Goal: Task Accomplishment & Management: Manage account settings

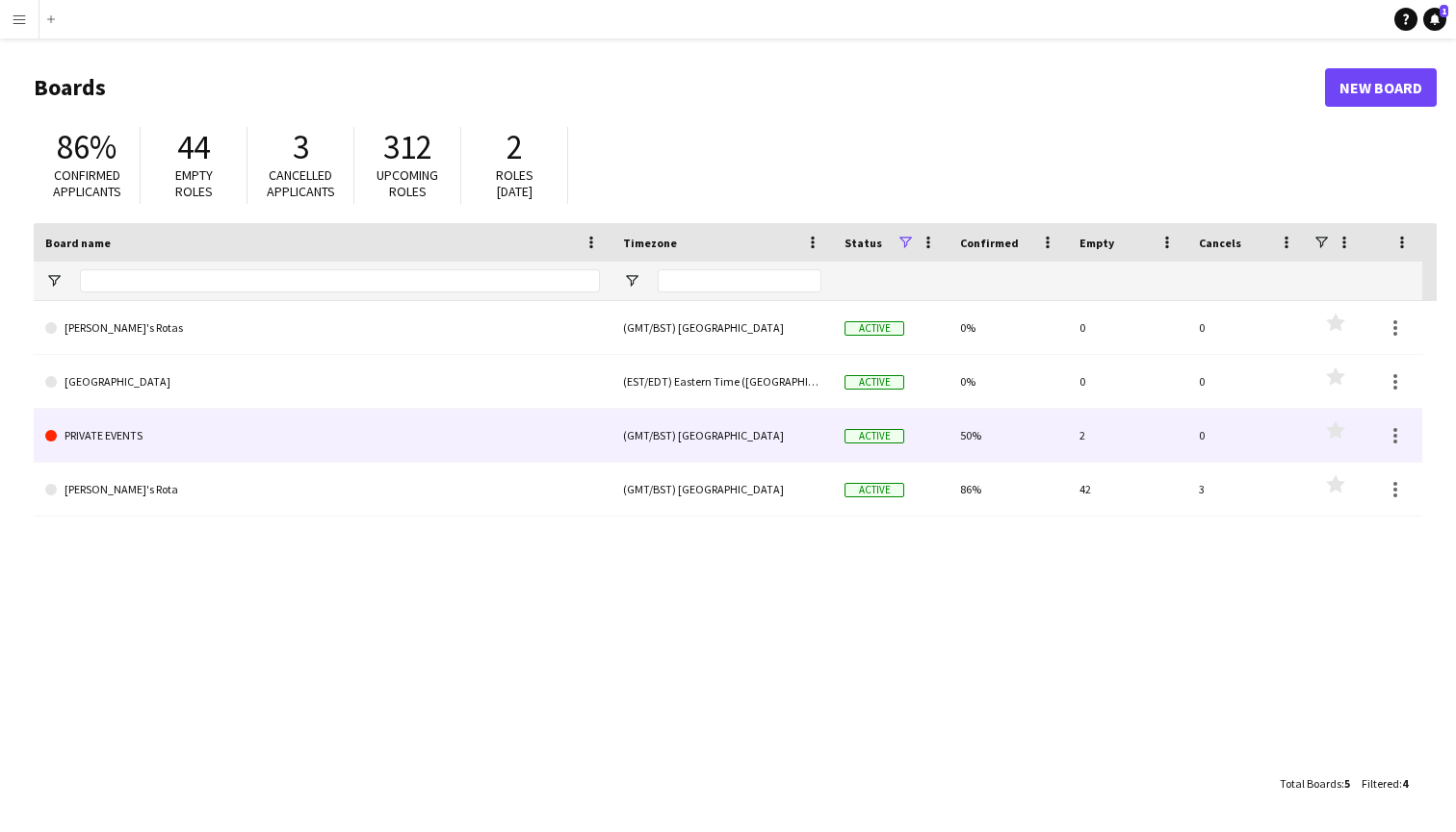
click at [115, 426] on link "PRIVATE EVENTS" at bounding box center [323, 436] width 555 height 54
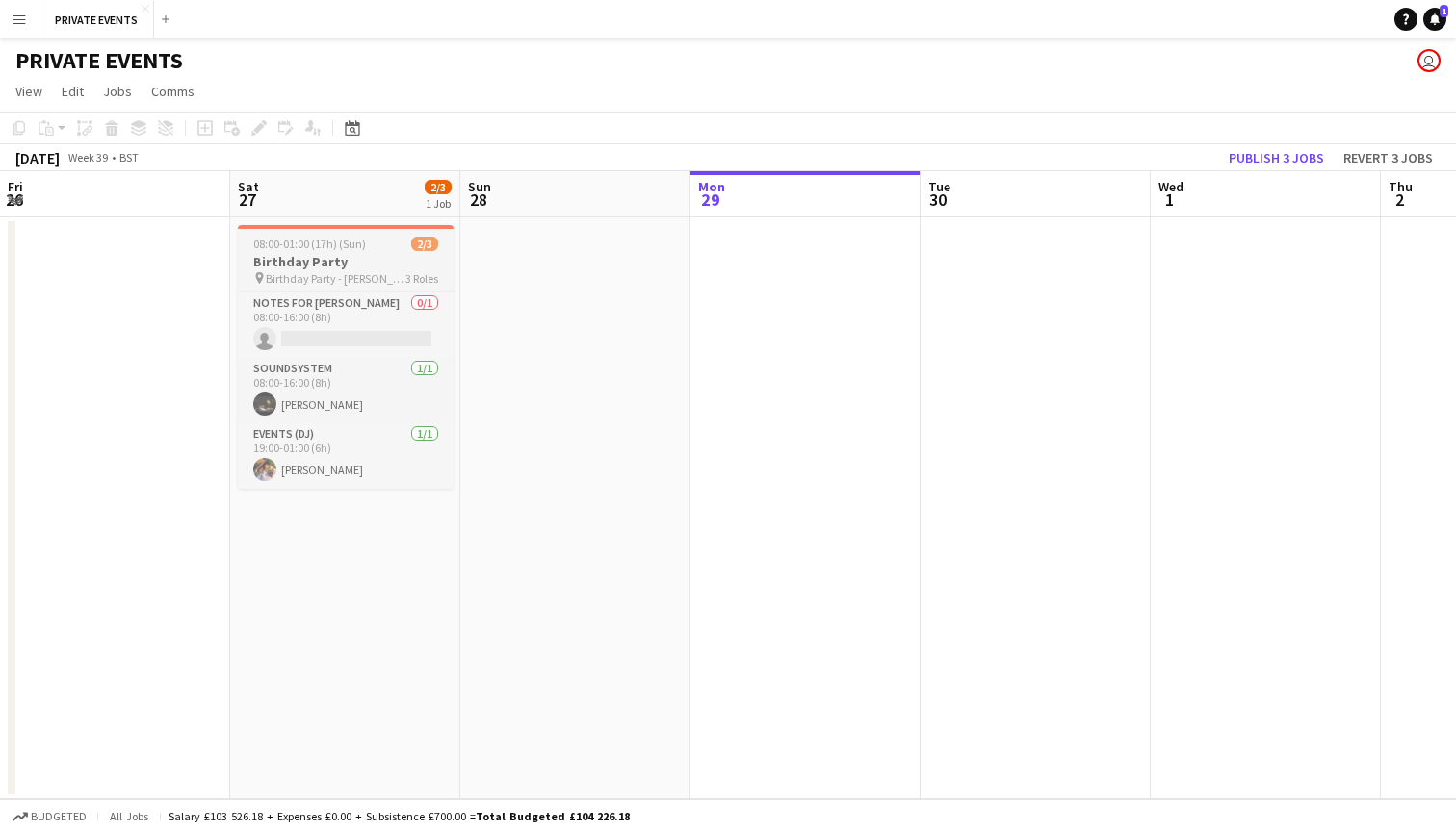
scroll to position [0, 458]
click at [345, 603] on app-date-cell "08:00-01:00 (17h) (Sun) 2/3 Birthday Party pin Birthday Party - [PERSON_NAME] 3…" at bounding box center [347, 508] width 230 height 583
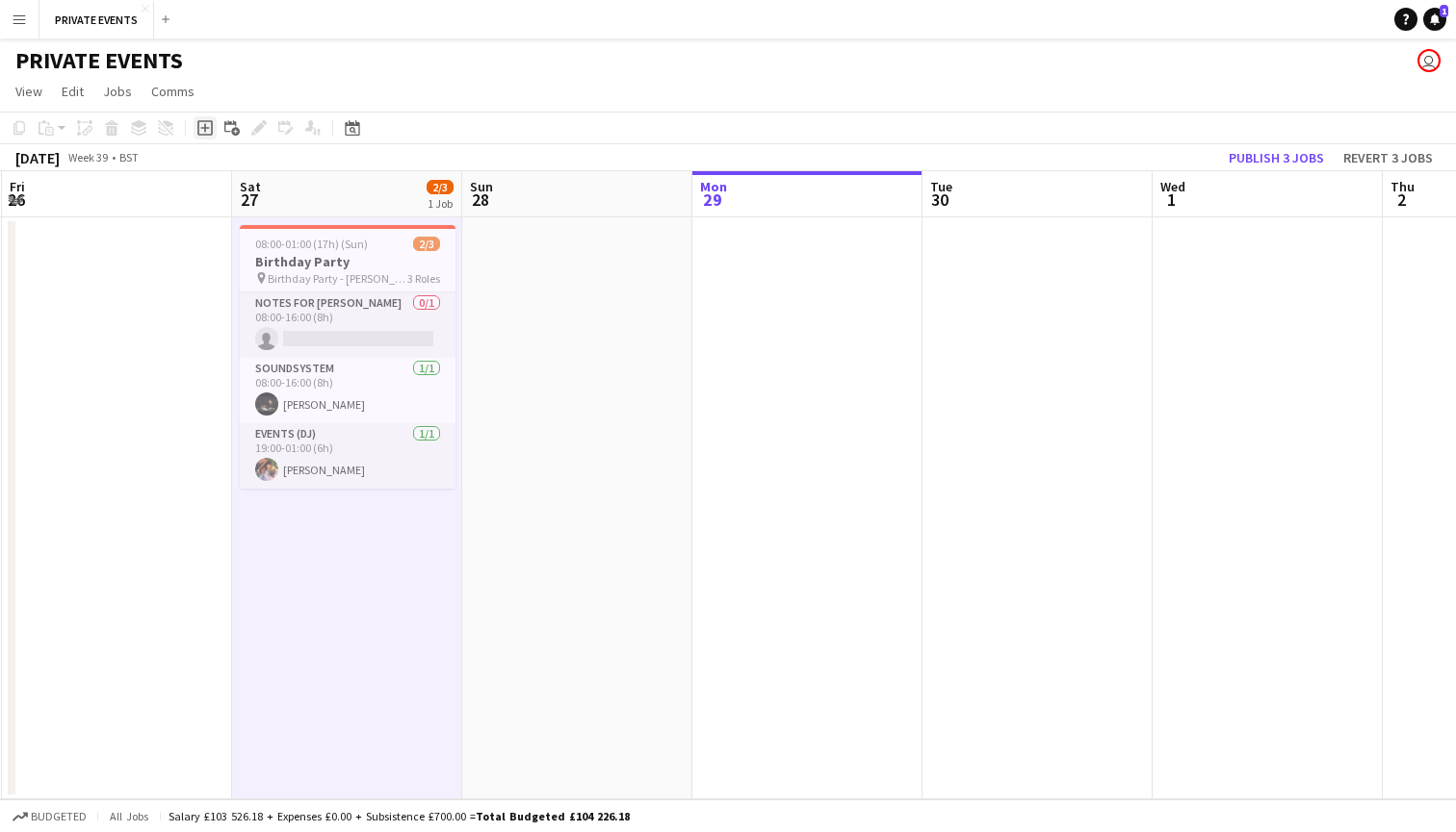
click at [207, 126] on icon "Add job" at bounding box center [205, 128] width 15 height 15
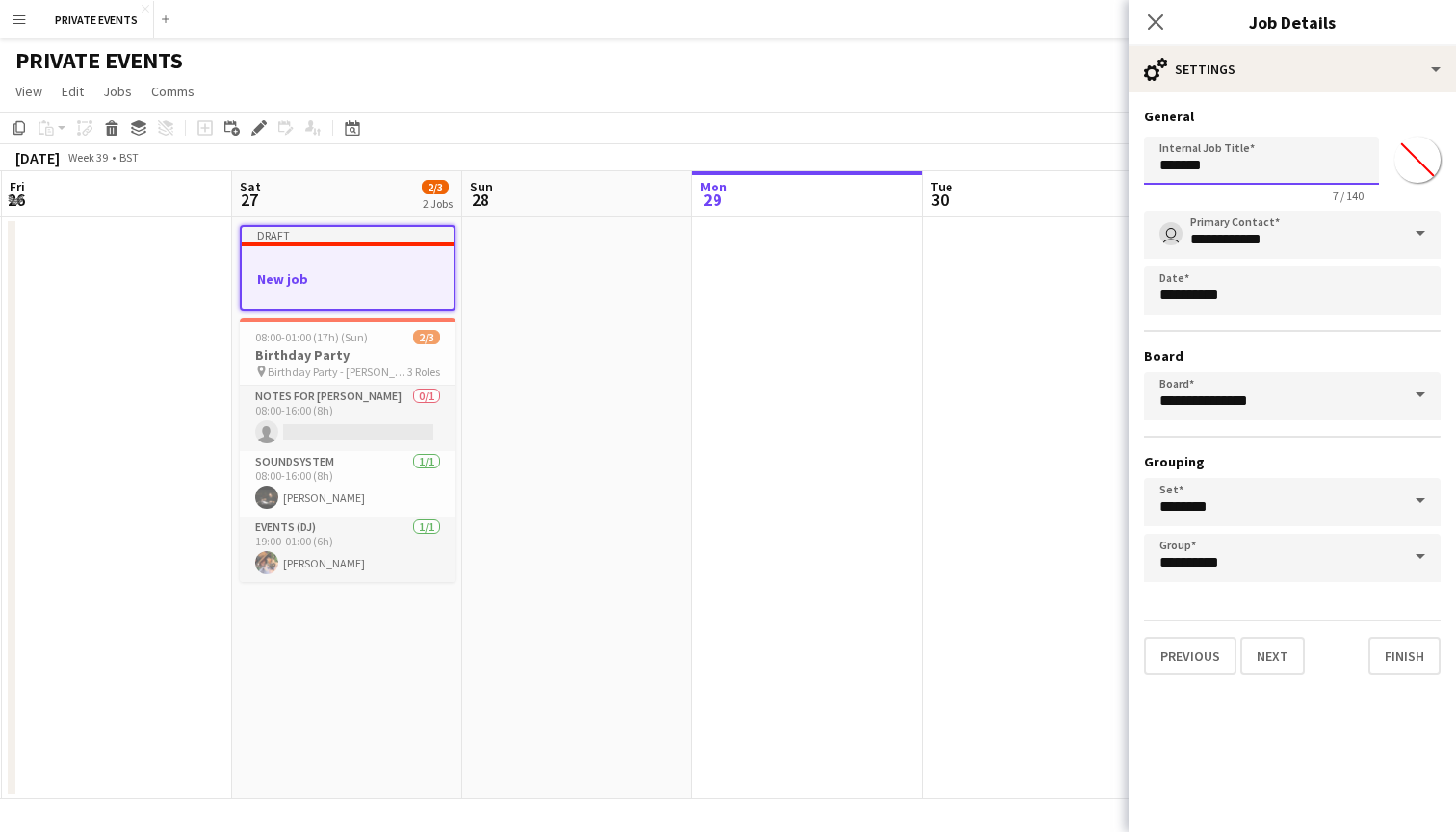
click at [1319, 156] on input "*******" at bounding box center [1261, 160] width 235 height 48
type input "*"
type input "**********"
click at [1417, 228] on span at bounding box center [1420, 234] width 41 height 46
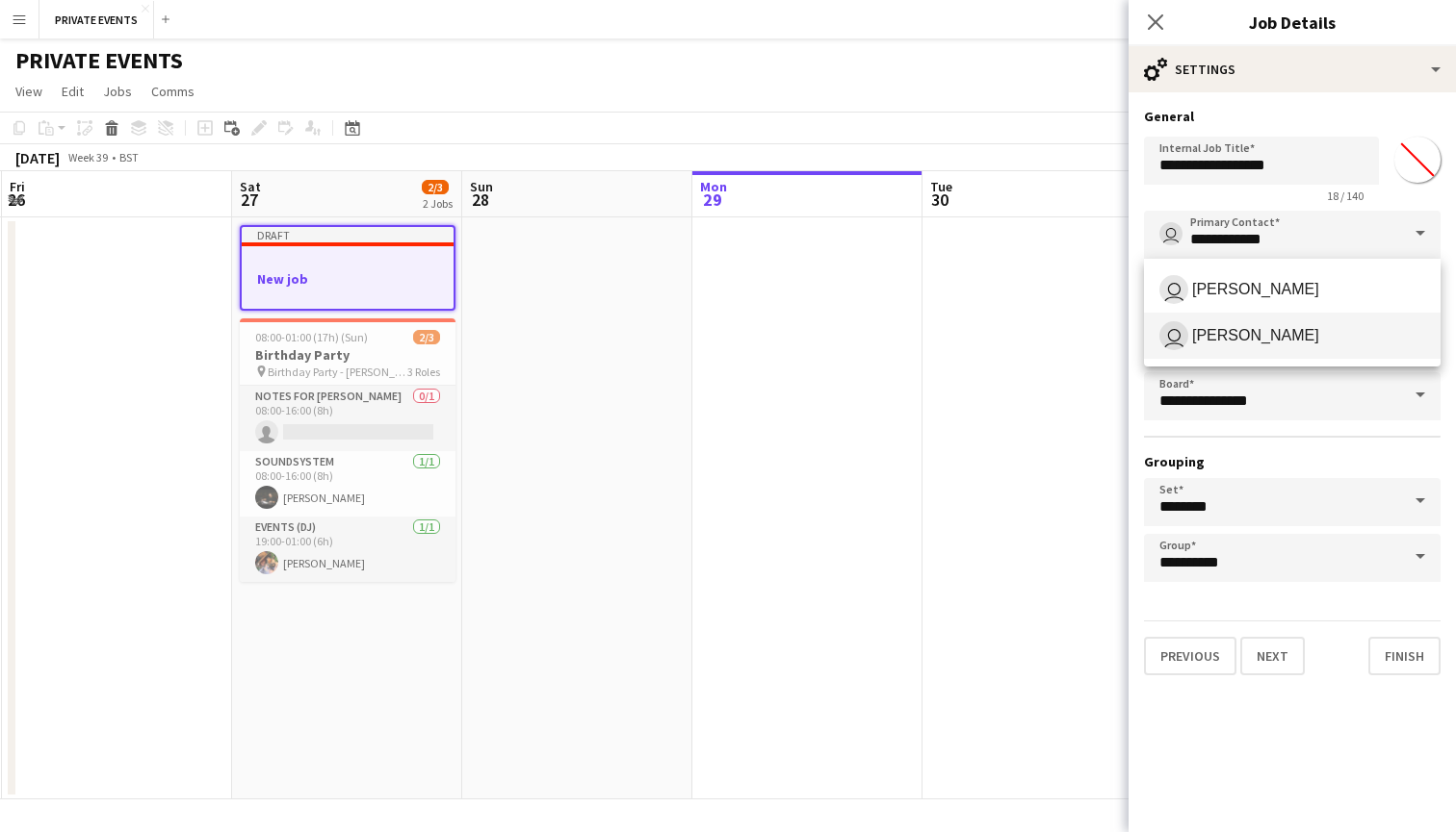
click at [1342, 341] on span "user [PERSON_NAME]" at bounding box center [1292, 336] width 266 height 29
type input "**********"
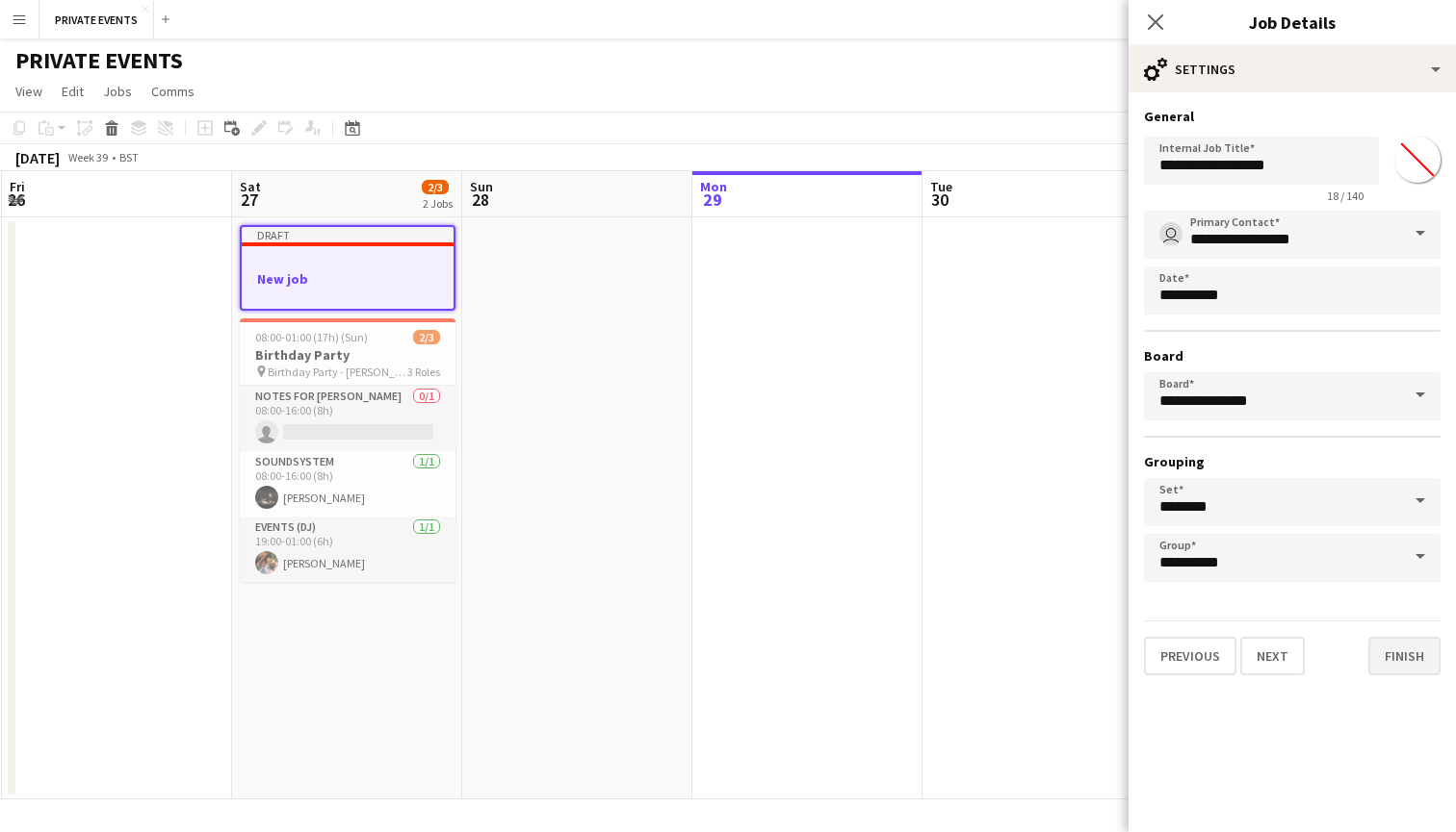
click at [1392, 648] on button "Finish" at bounding box center [1404, 656] width 73 height 39
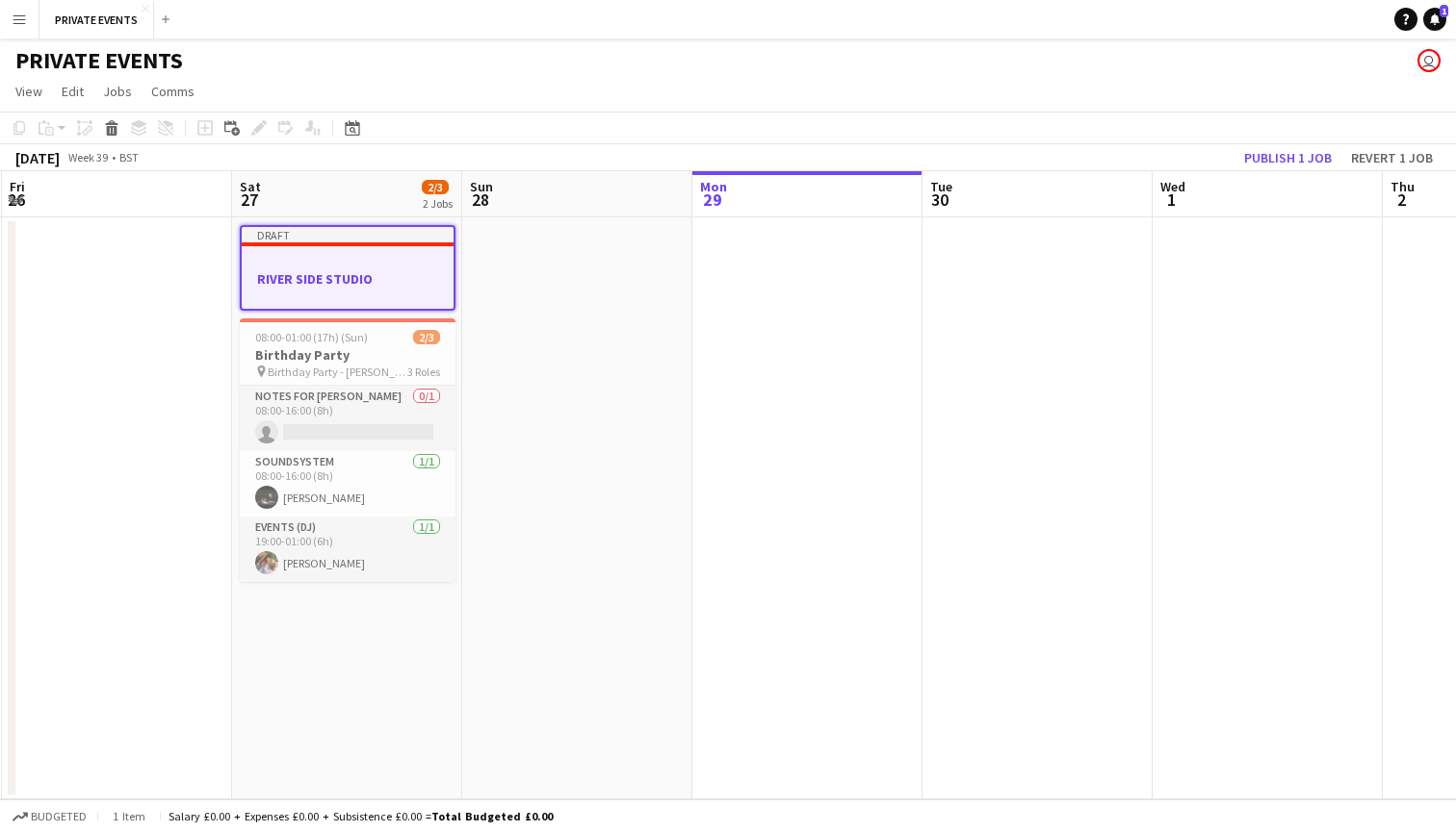
click at [366, 267] on div at bounding box center [347, 261] width 212 height 14
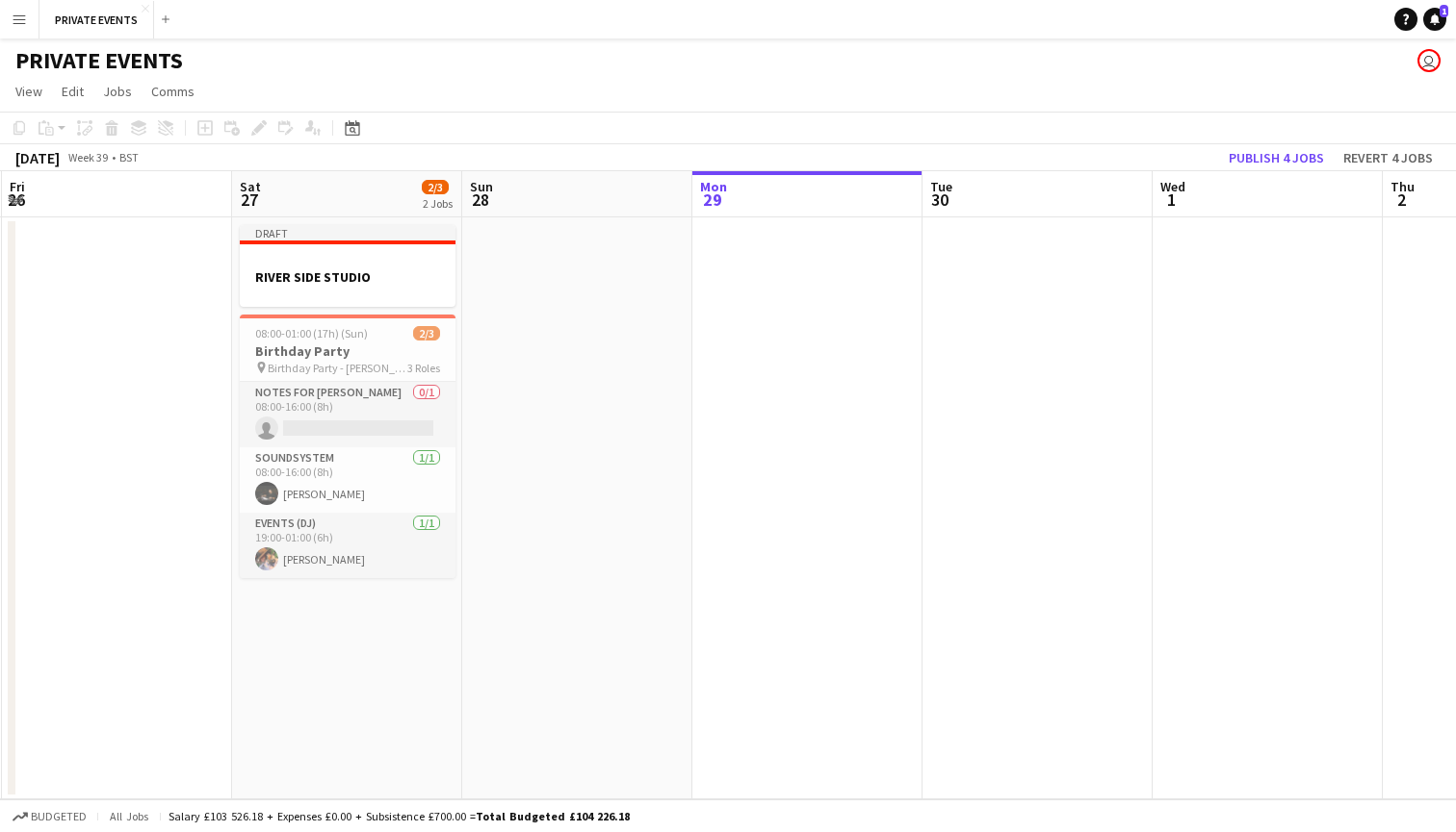
click at [604, 585] on app-date-cell at bounding box center [577, 508] width 230 height 583
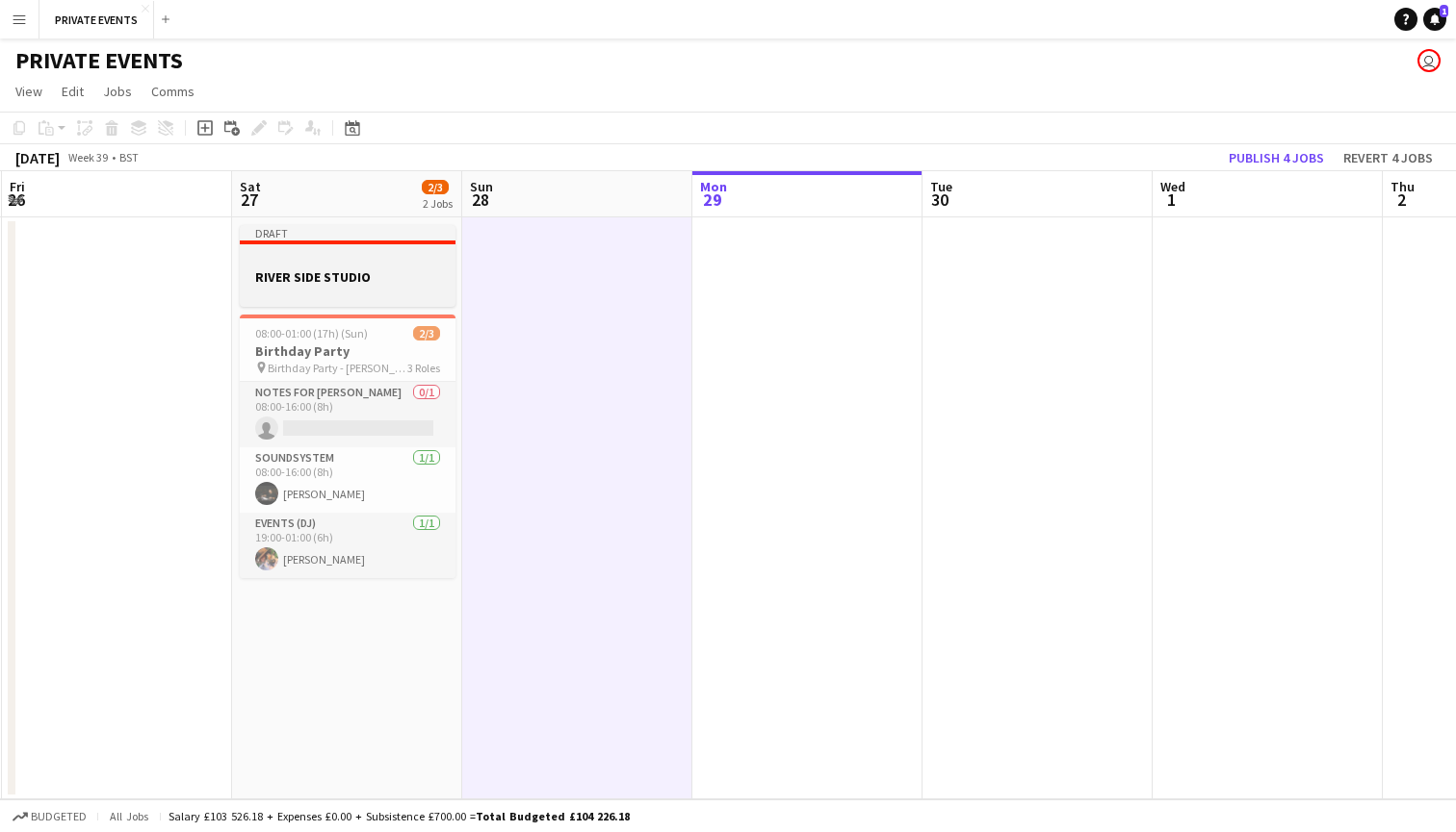
click at [364, 273] on h3 "RIVER SIDE STUDIO" at bounding box center [347, 277] width 216 height 17
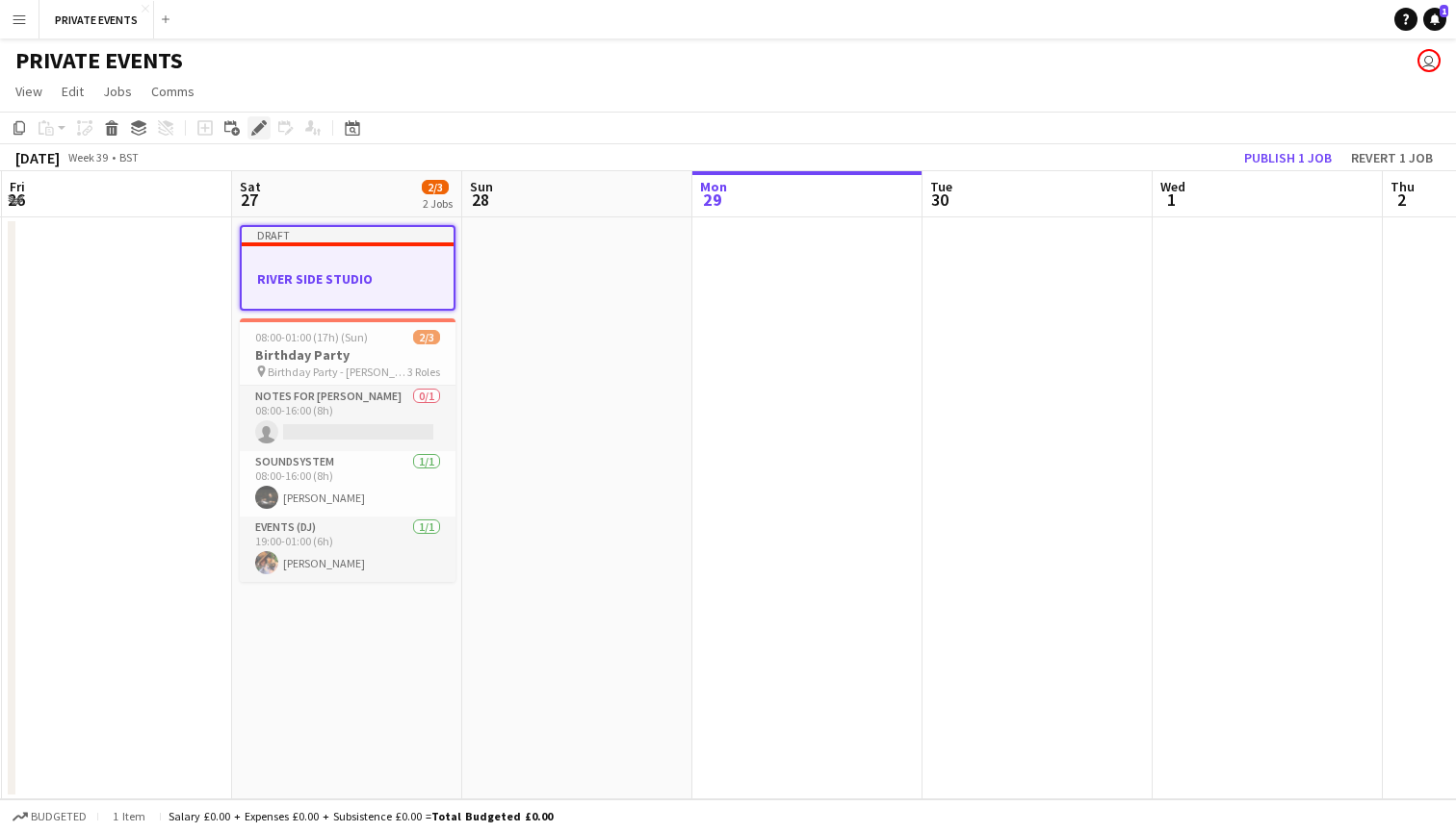
click at [261, 126] on icon at bounding box center [258, 128] width 11 height 11
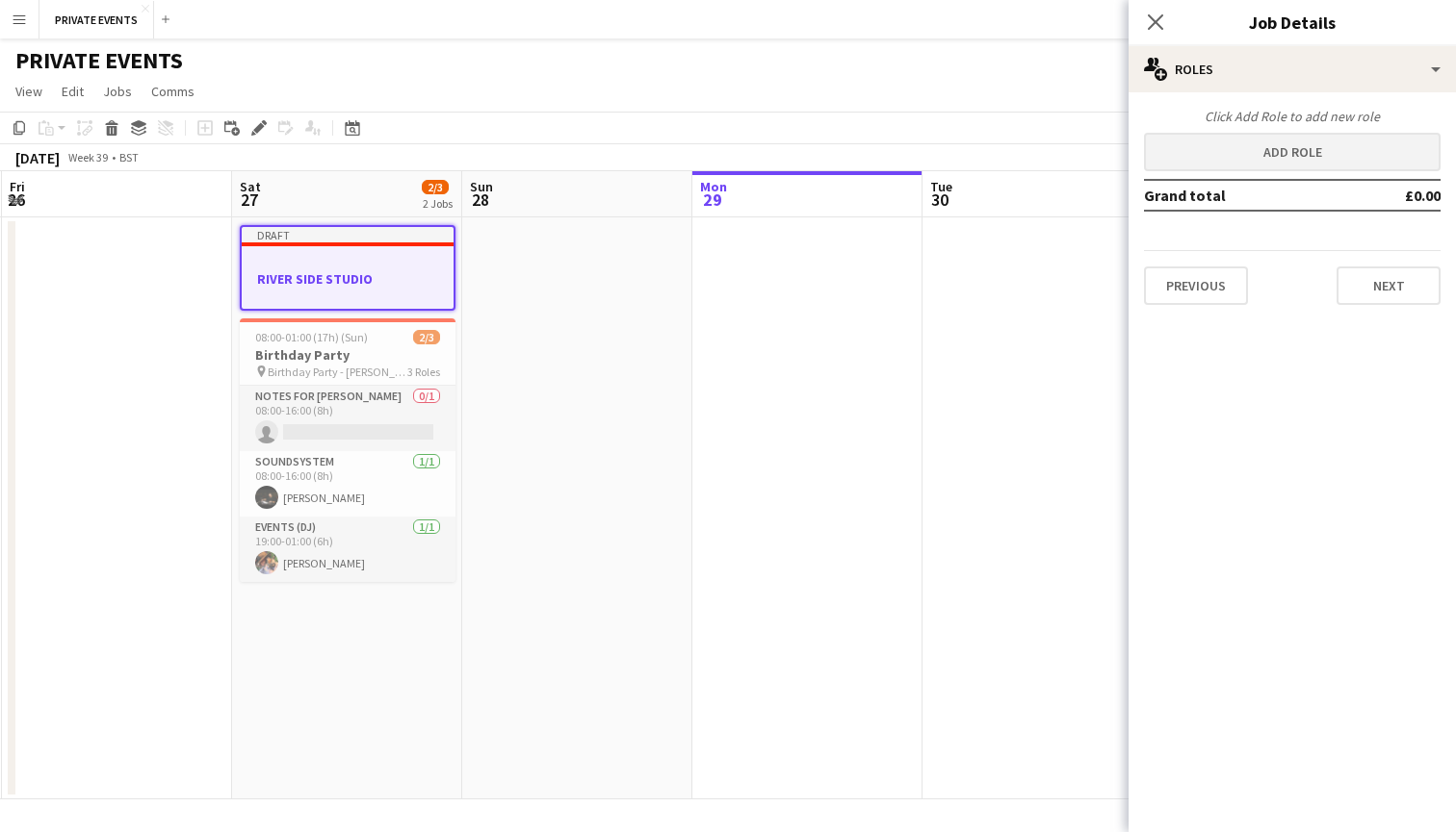
click at [1254, 148] on button "Add role" at bounding box center [1292, 152] width 297 height 39
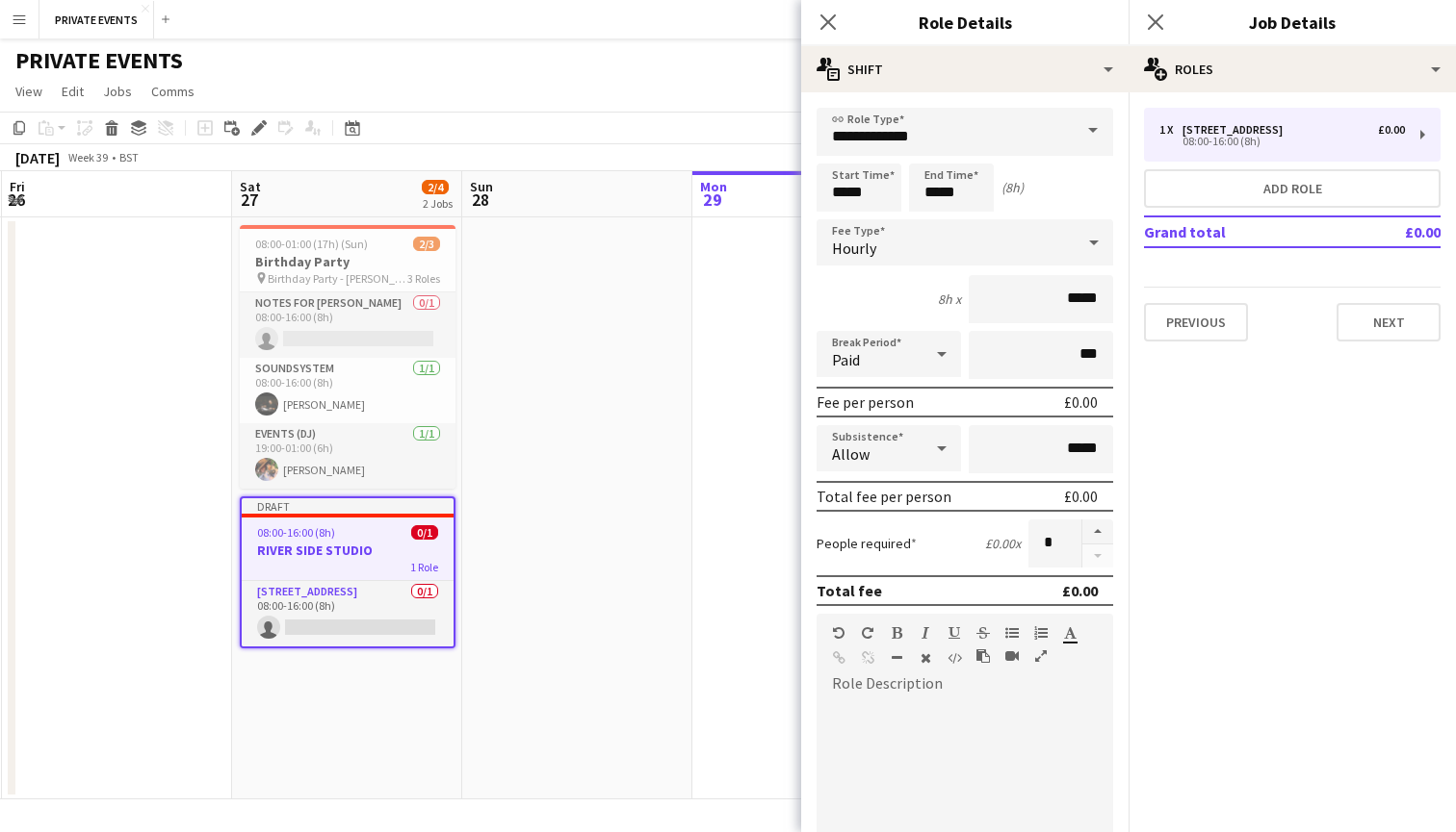
click at [1080, 127] on span at bounding box center [1092, 131] width 41 height 46
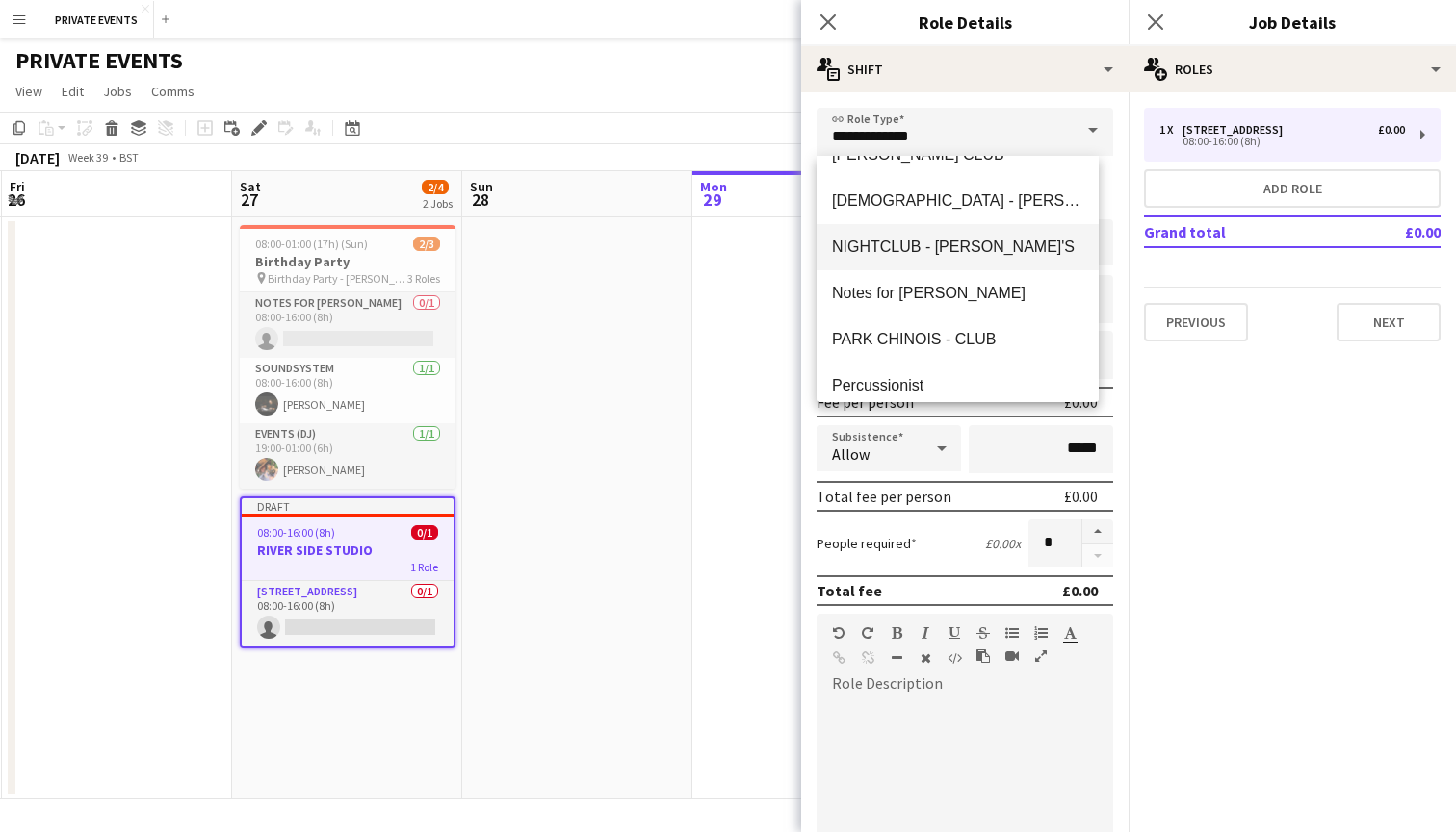
scroll to position [1565, 0]
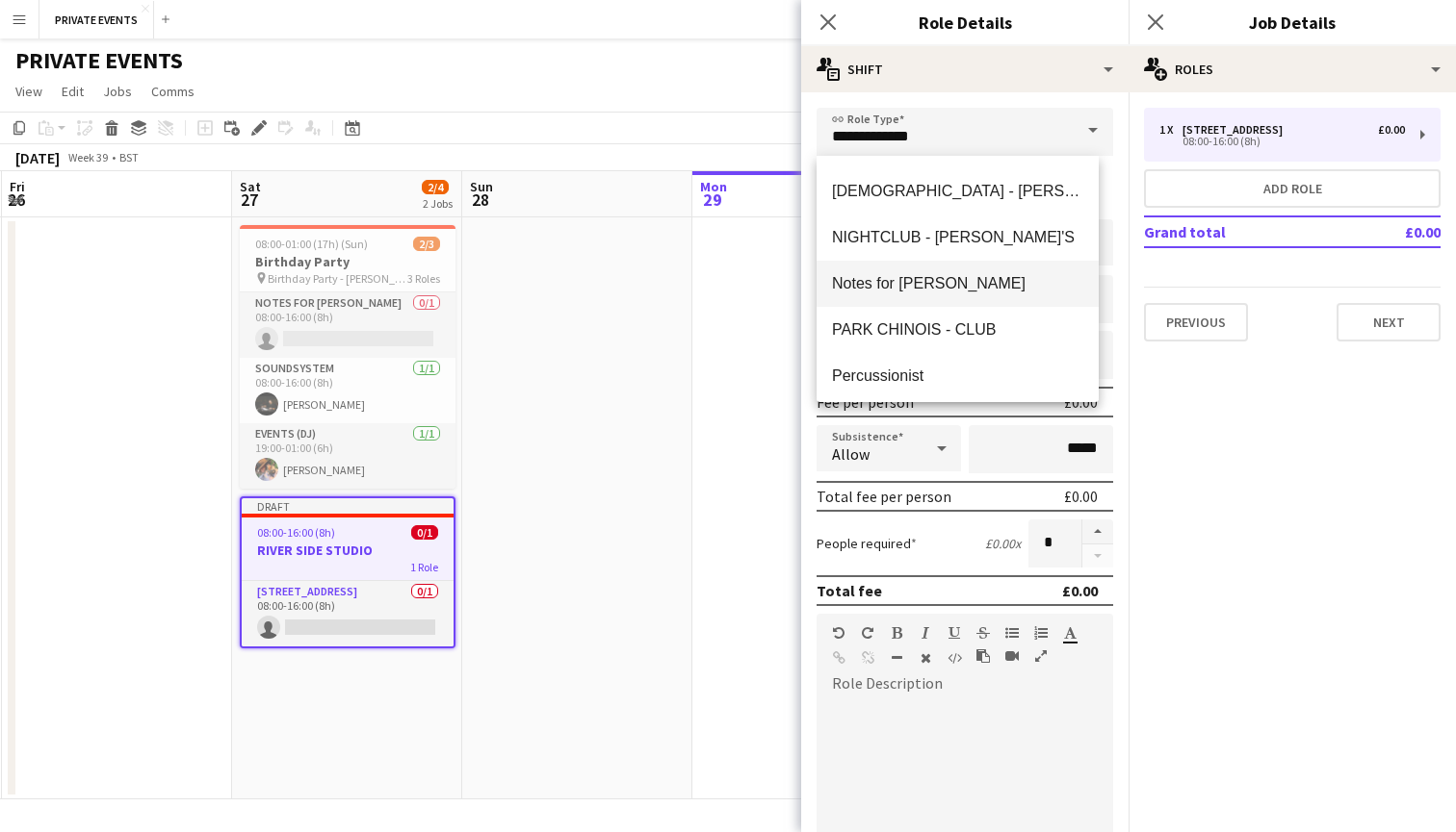
click at [982, 288] on span "Notes for [PERSON_NAME]" at bounding box center [957, 283] width 251 height 18
type input "**********"
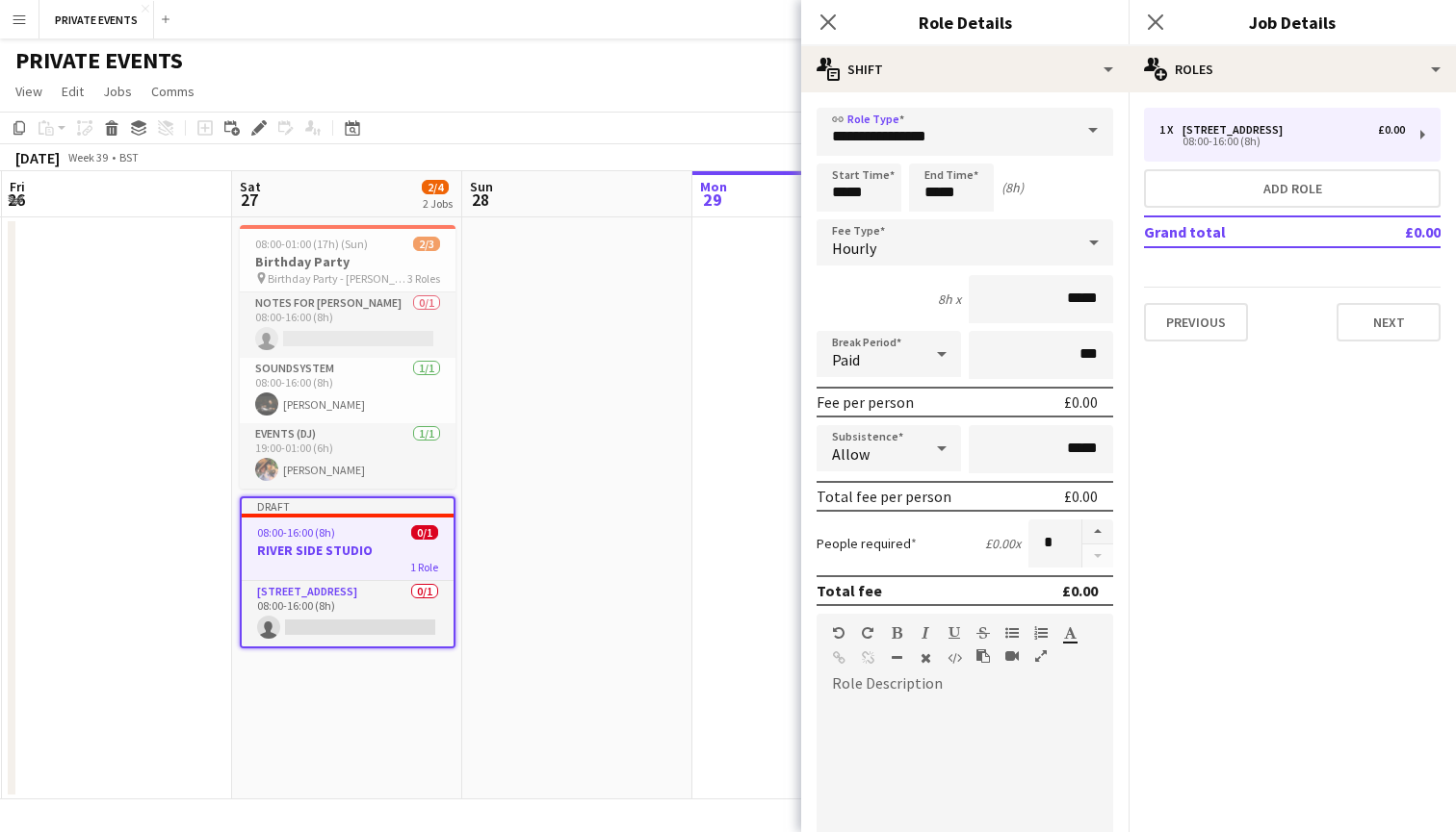
click at [921, 701] on div at bounding box center [965, 815] width 297 height 231
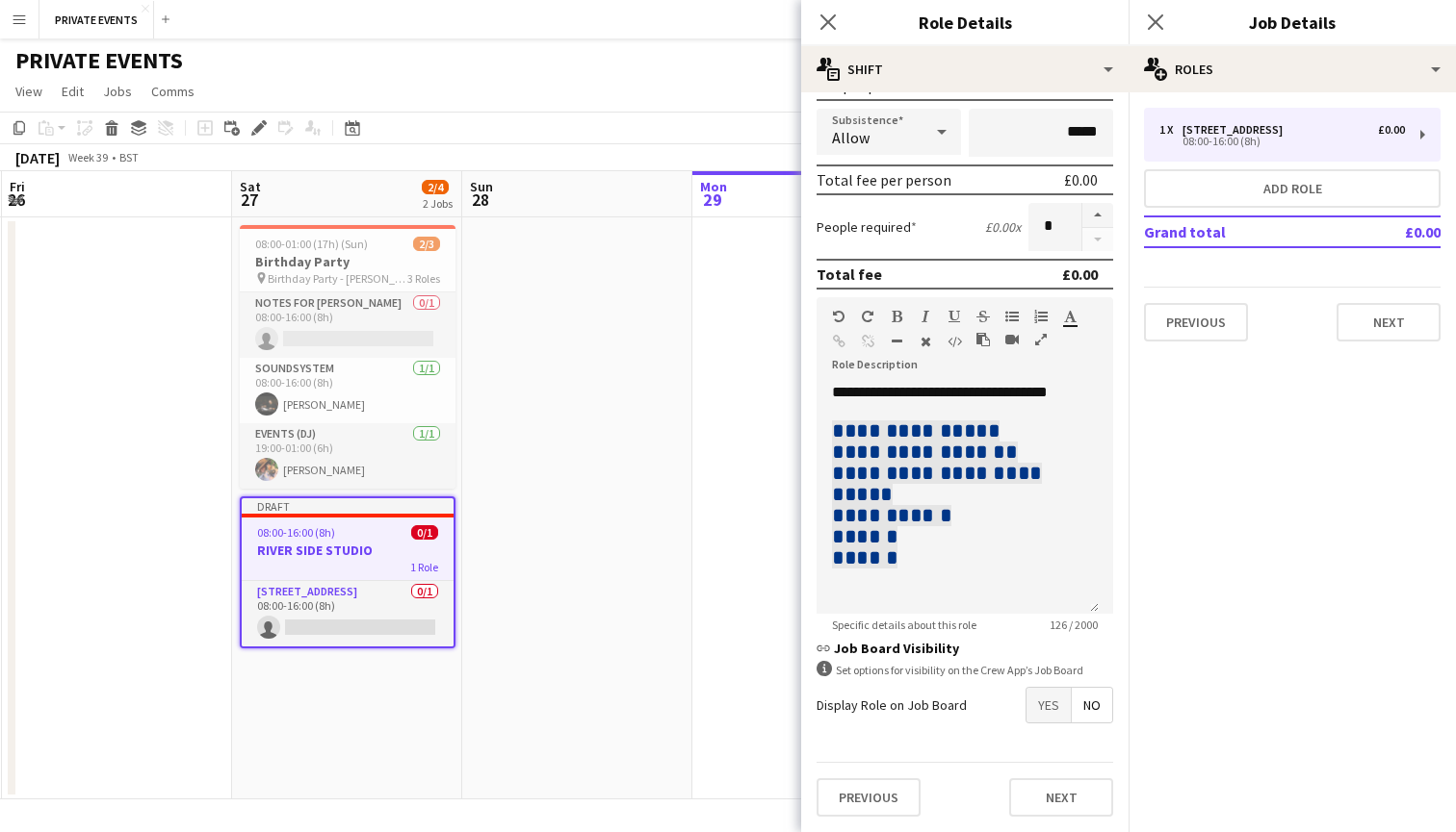
drag, startPoint x: 941, startPoint y: 716, endPoint x: 967, endPoint y: 538, distance: 179.9
click at [967, 538] on form "**********" at bounding box center [965, 312] width 328 height 1042
click at [948, 551] on div "**********" at bounding box center [958, 498] width 282 height 231
click at [966, 569] on div "**********" at bounding box center [958, 498] width 282 height 231
click at [931, 533] on div "**********" at bounding box center [957, 495] width 251 height 148
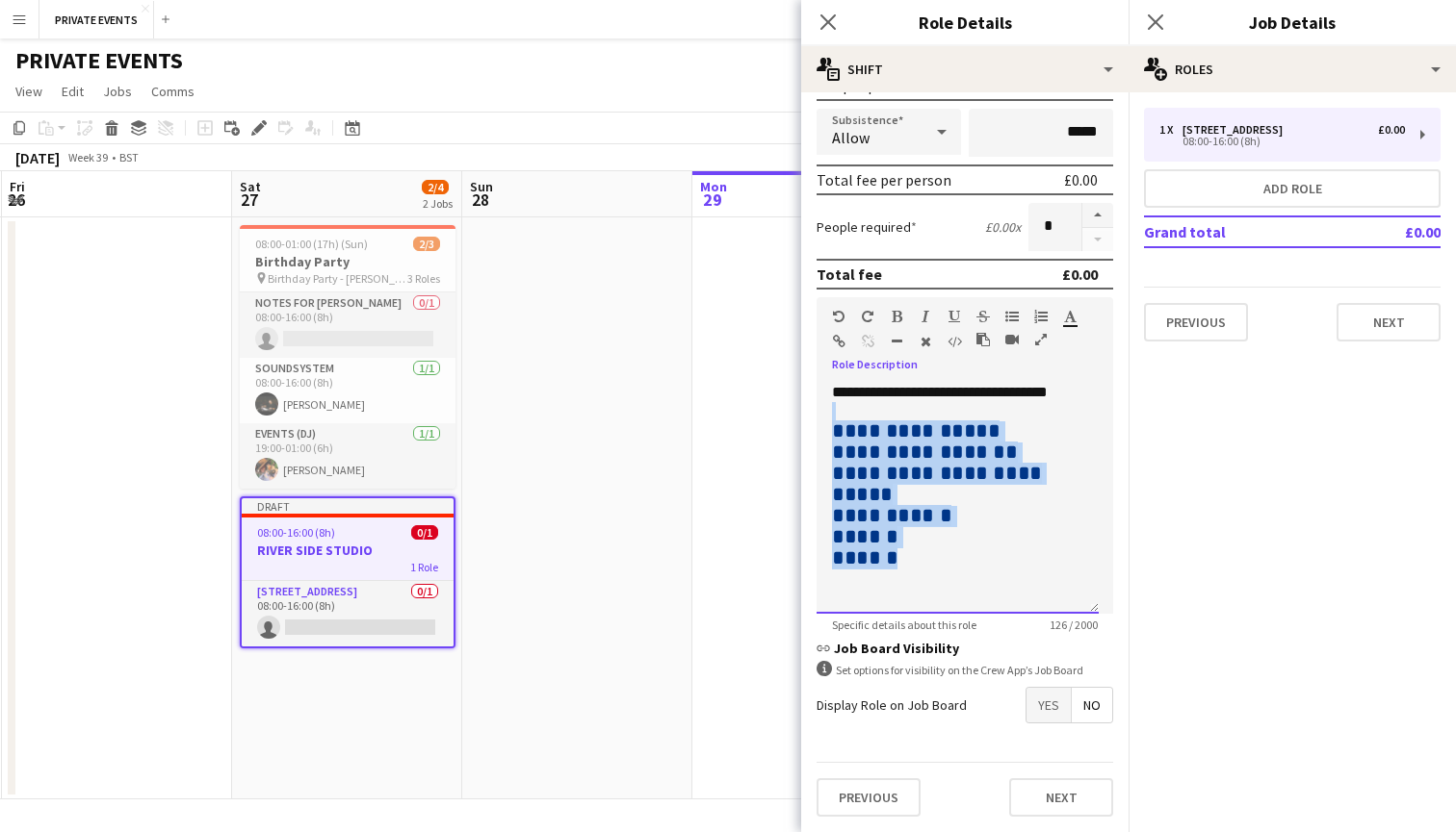
drag, startPoint x: 931, startPoint y: 539, endPoint x: 818, endPoint y: 417, distance: 166.3
click at [818, 417] on div "**********" at bounding box center [958, 498] width 282 height 231
click at [900, 339] on icon "button" at bounding box center [896, 342] width 11 height 14
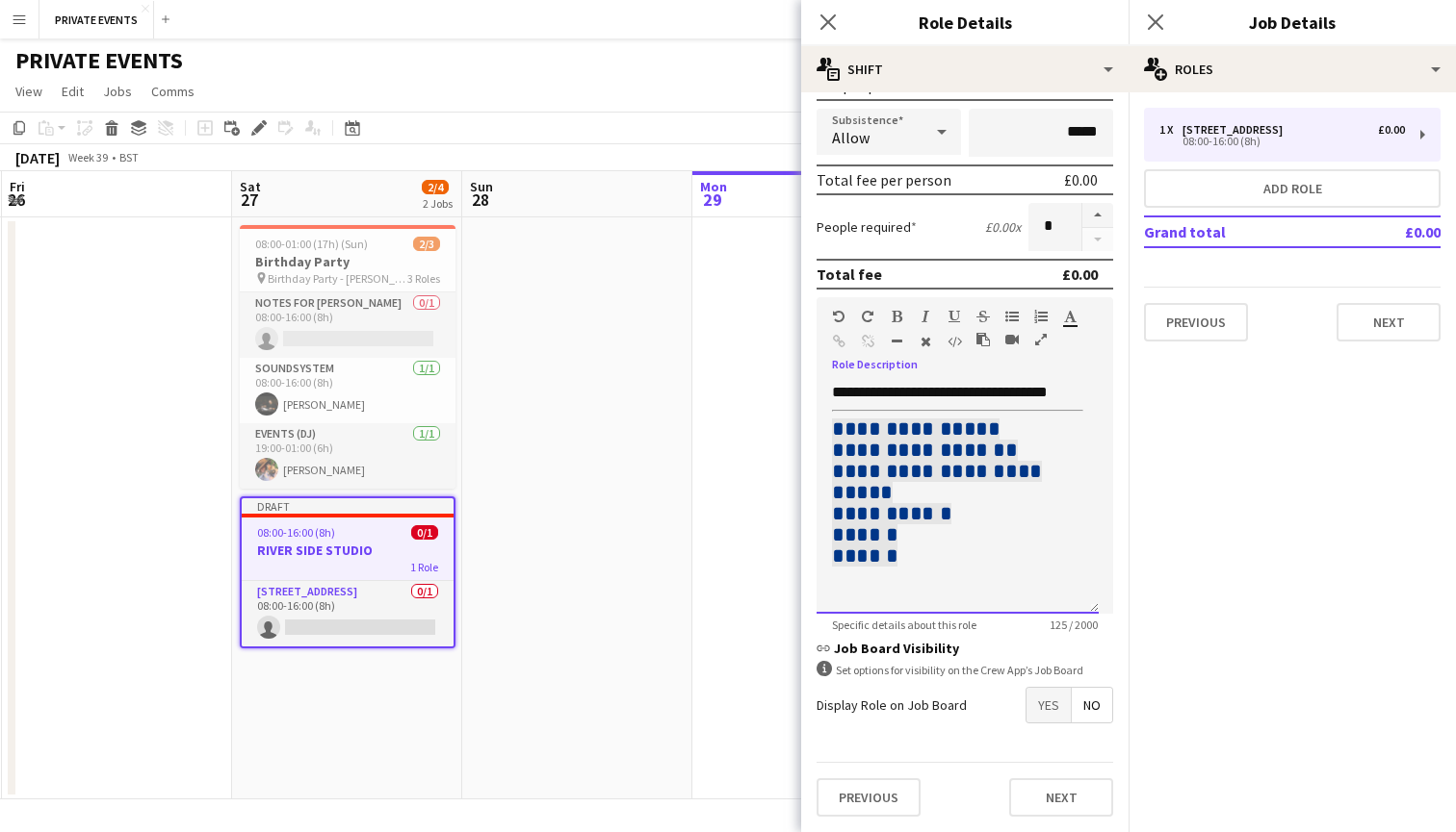
click at [958, 516] on div "**********" at bounding box center [957, 488] width 251 height 158
click at [983, 519] on div "**********" at bounding box center [957, 488] width 251 height 158
click at [983, 538] on div "**********" at bounding box center [957, 488] width 251 height 158
click at [830, 431] on div "**********" at bounding box center [958, 498] width 282 height 231
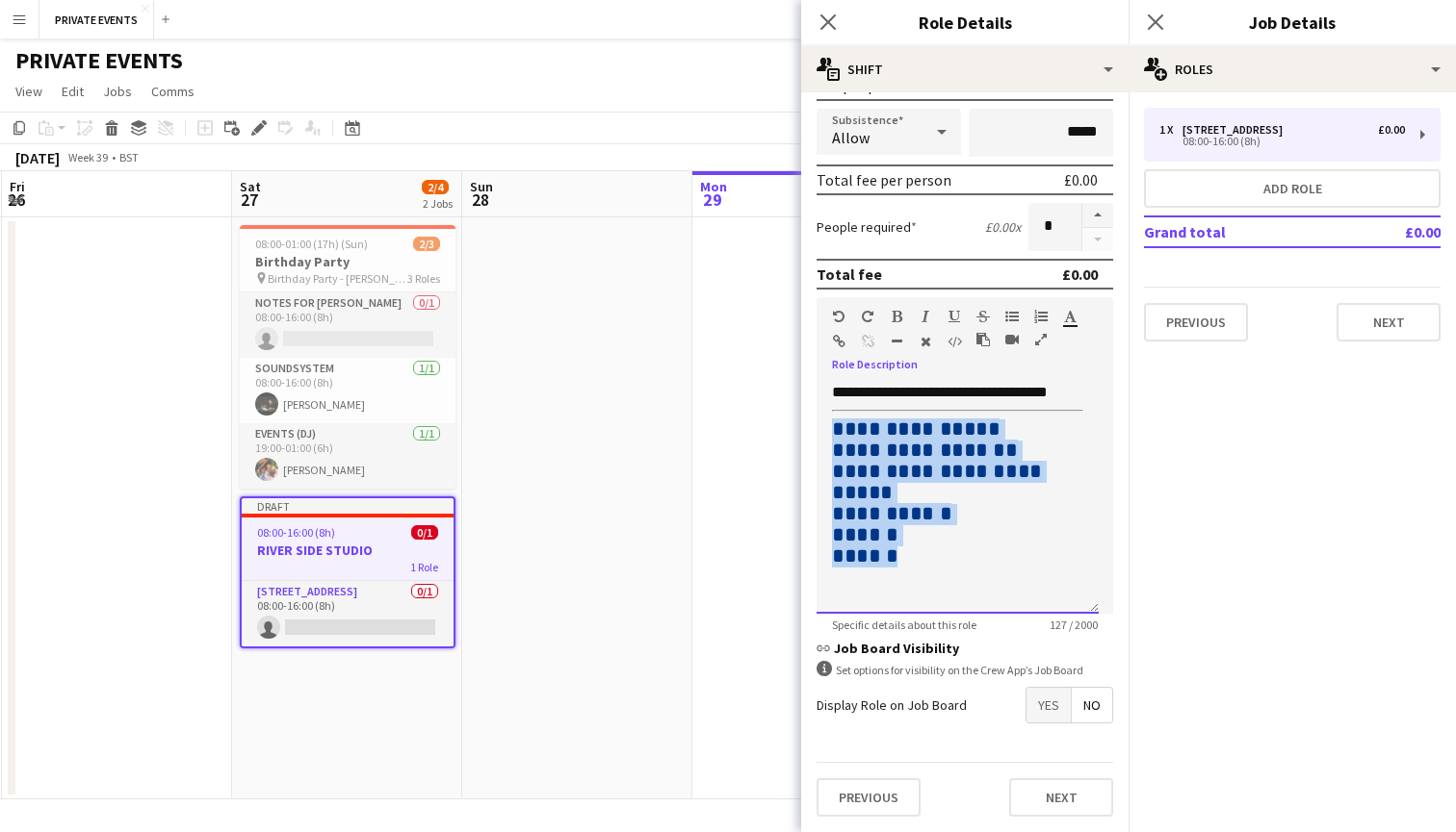
drag, startPoint x: 917, startPoint y: 536, endPoint x: 818, endPoint y: 410, distance: 160.2
click at [818, 410] on div "**********" at bounding box center [958, 498] width 282 height 231
click at [1068, 317] on icon "button" at bounding box center [1069, 317] width 13 height 14
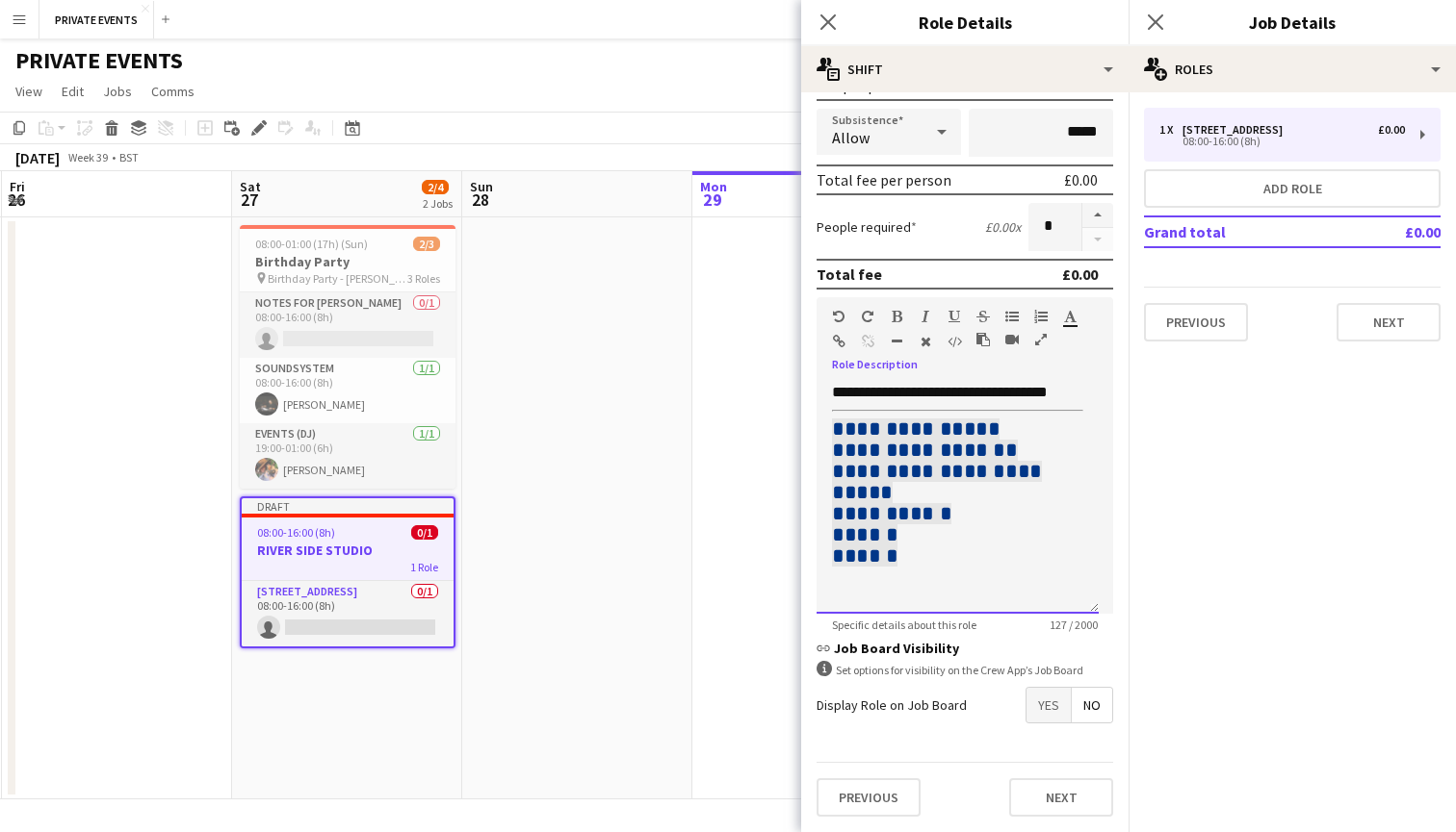
click at [990, 588] on div at bounding box center [957, 599] width 251 height 21
click at [988, 588] on div at bounding box center [957, 599] width 251 height 21
click at [830, 395] on div "**********" at bounding box center [958, 498] width 282 height 231
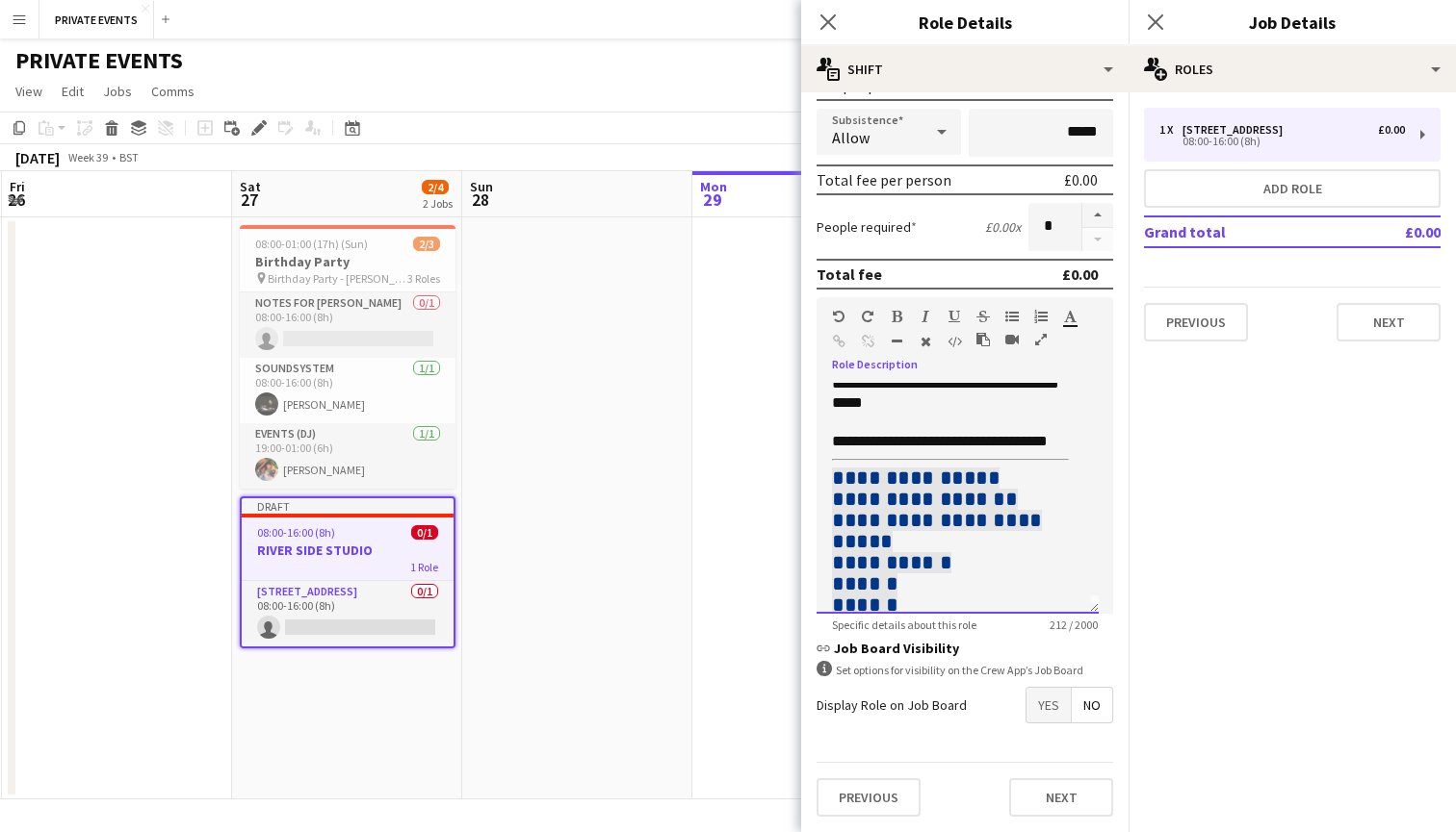
scroll to position [1, 0]
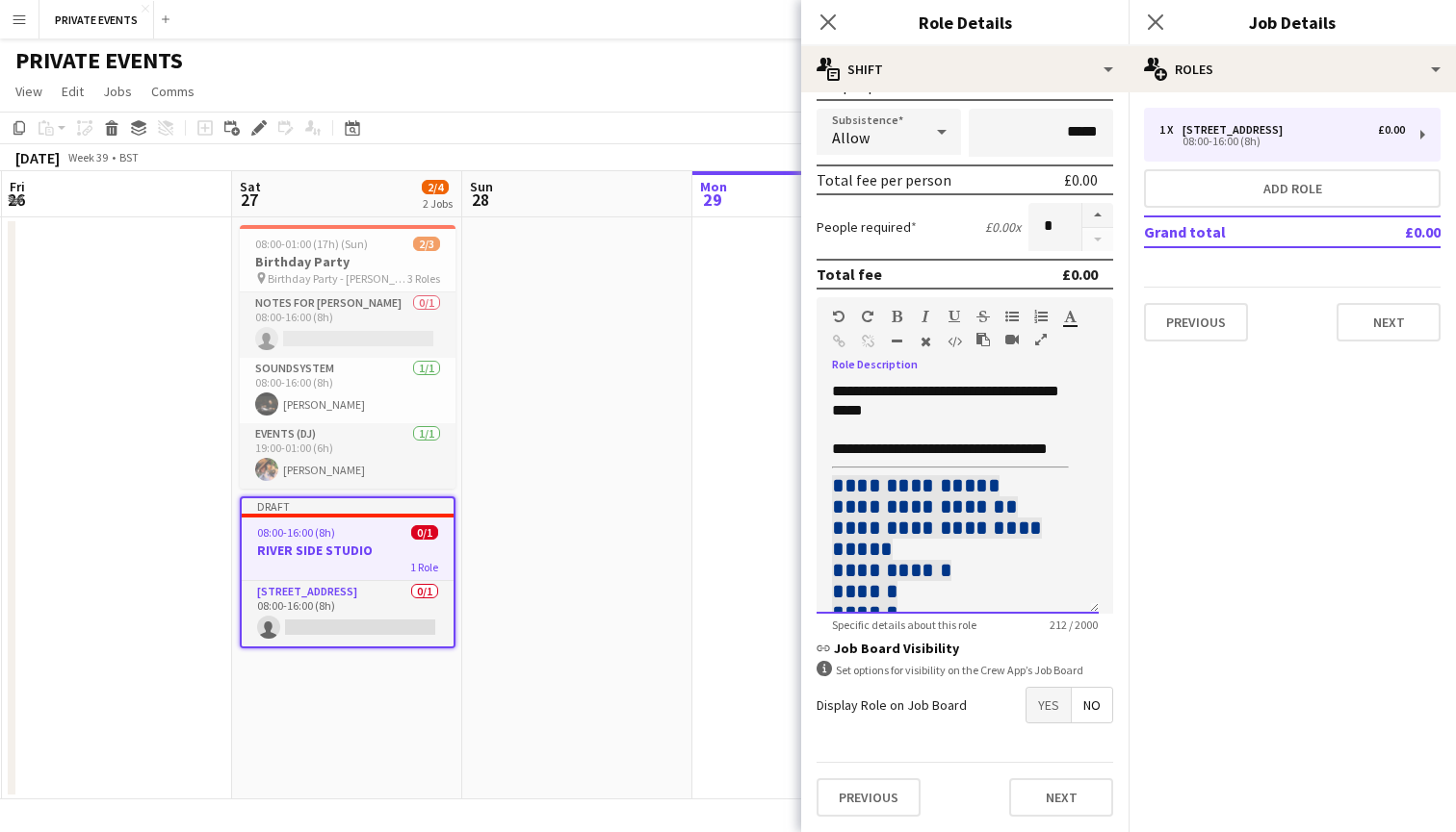
click at [1017, 452] on div "**********" at bounding box center [949, 559] width 237 height 239
click at [429, 11] on app-navbar "Menu Boards Boards Boards All jobs Status Workforce Workforce My Workforce Recr…" at bounding box center [728, 19] width 1456 height 39
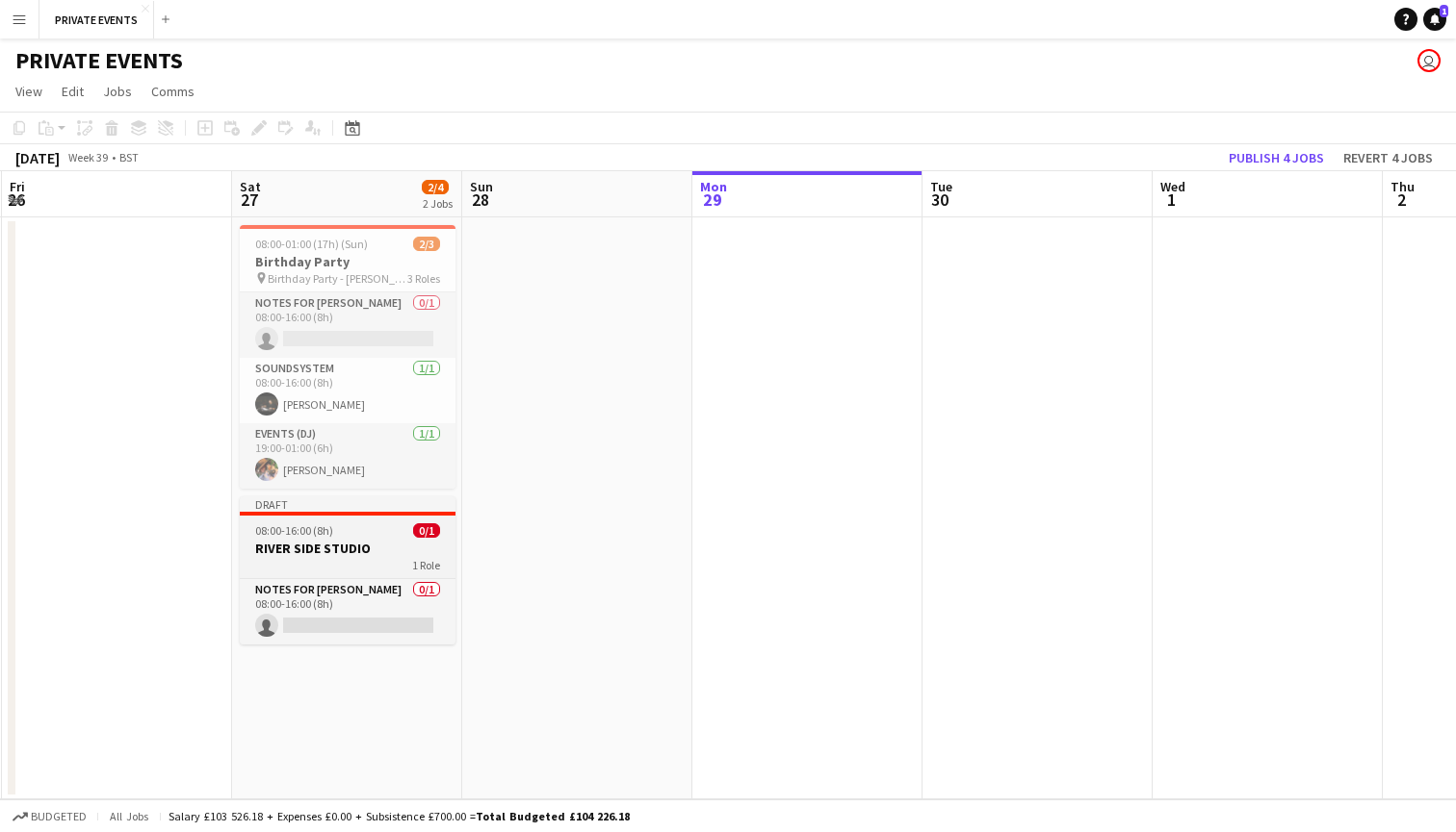
click at [325, 528] on span "08:00-16:00 (8h)" at bounding box center [294, 531] width 78 height 14
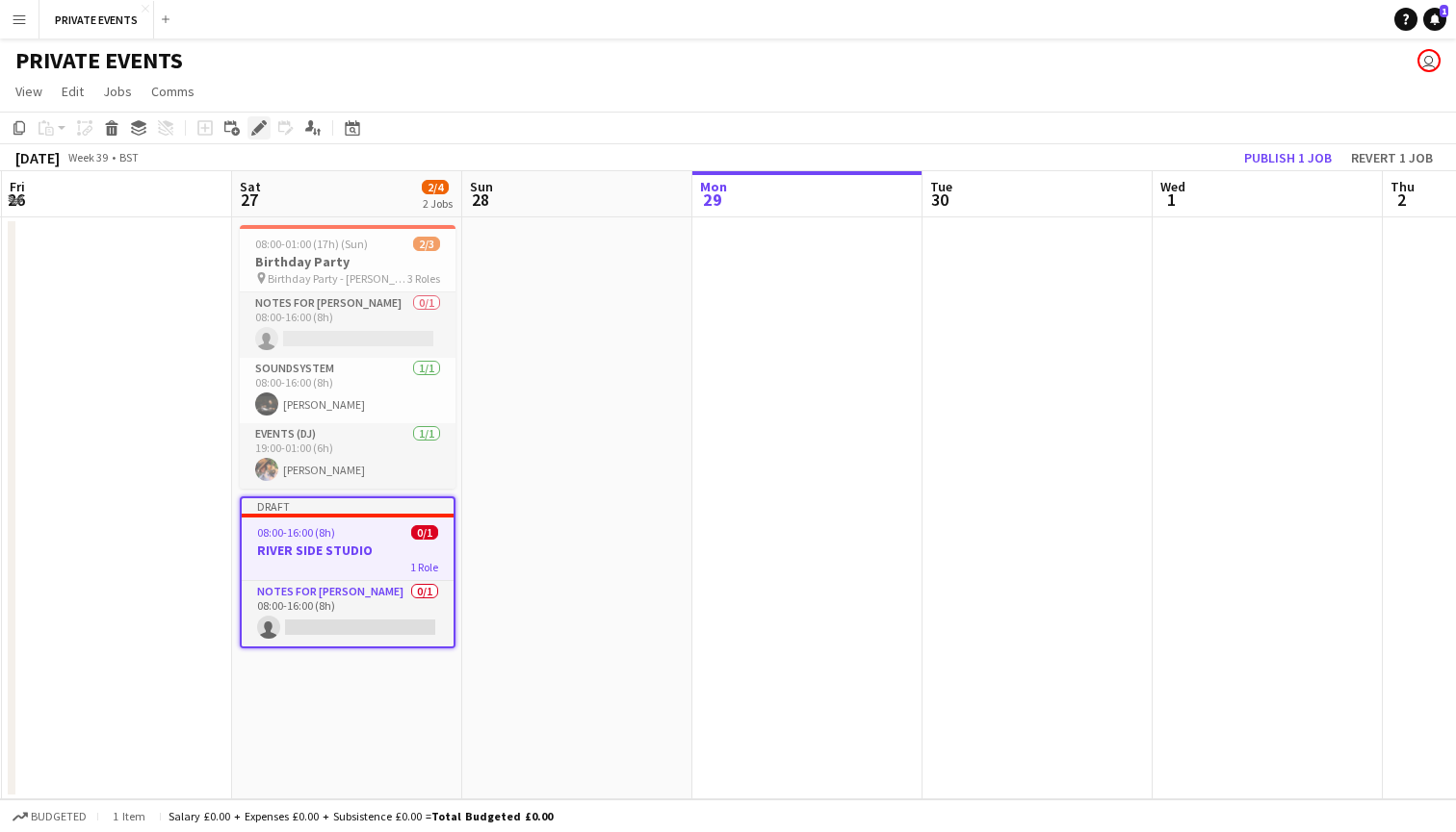
click at [255, 124] on icon "Edit" at bounding box center [259, 128] width 15 height 15
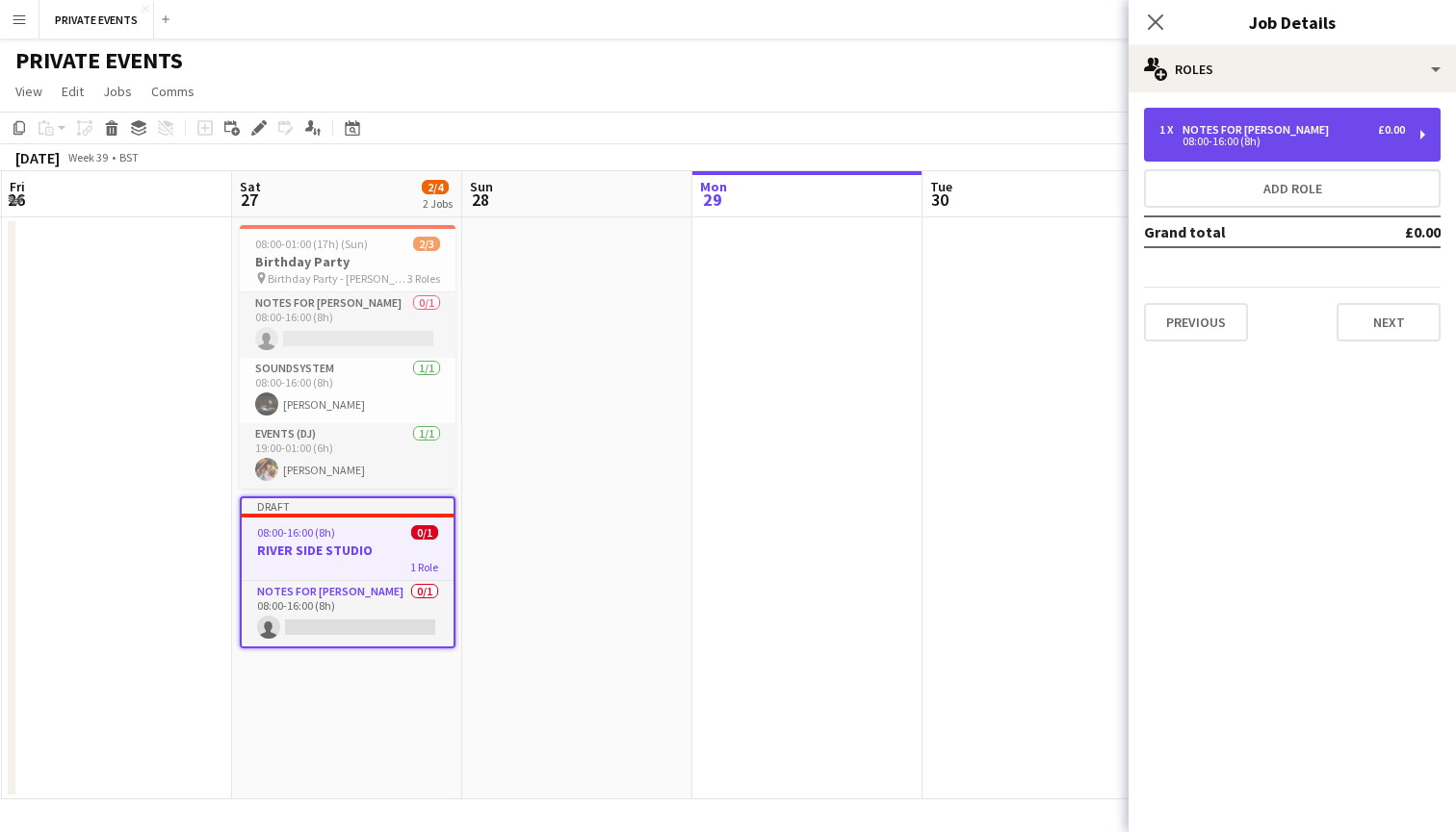
click at [1240, 140] on div "08:00-16:00 (8h)" at bounding box center [1282, 141] width 246 height 10
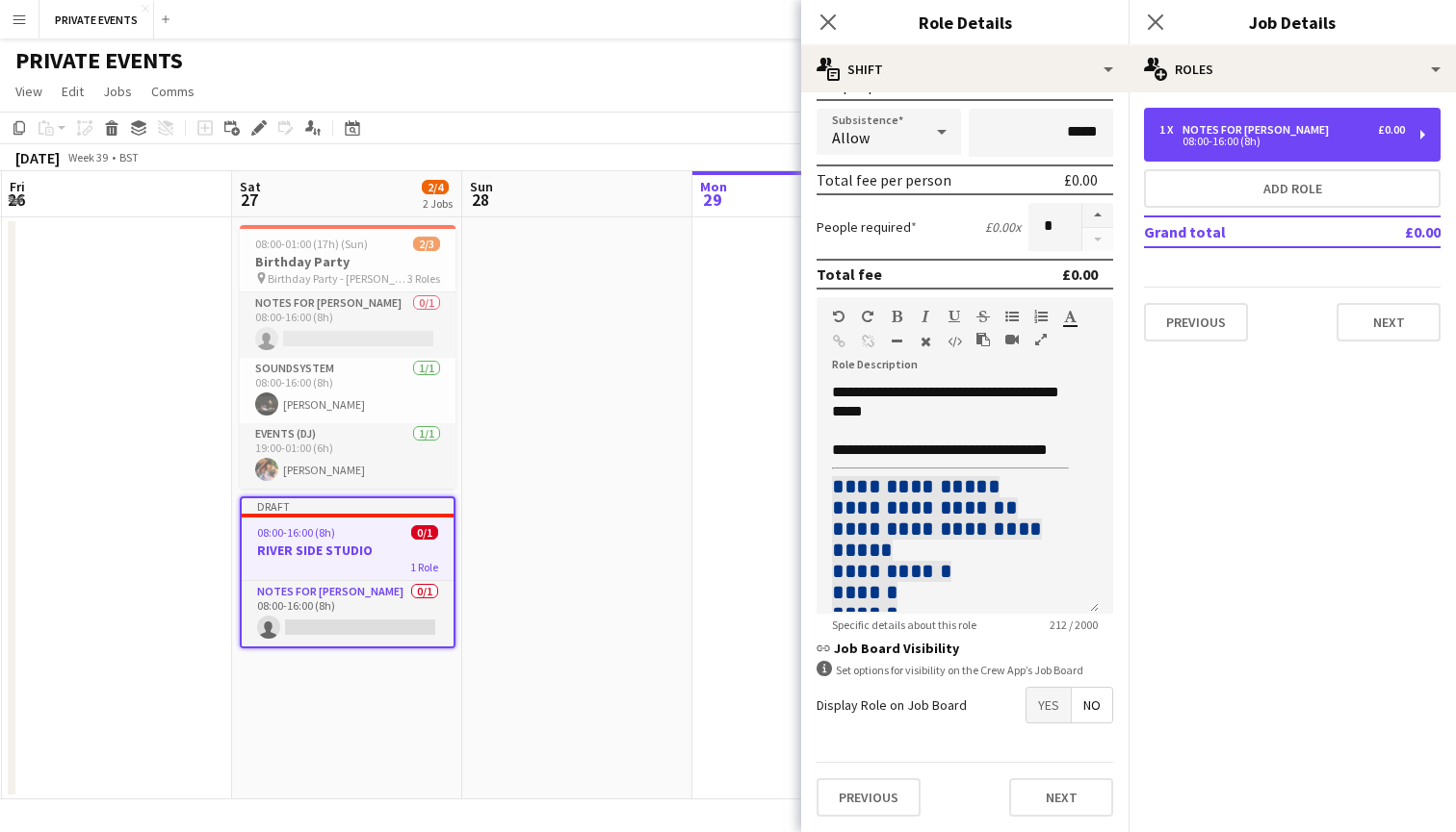
scroll to position [317, 0]
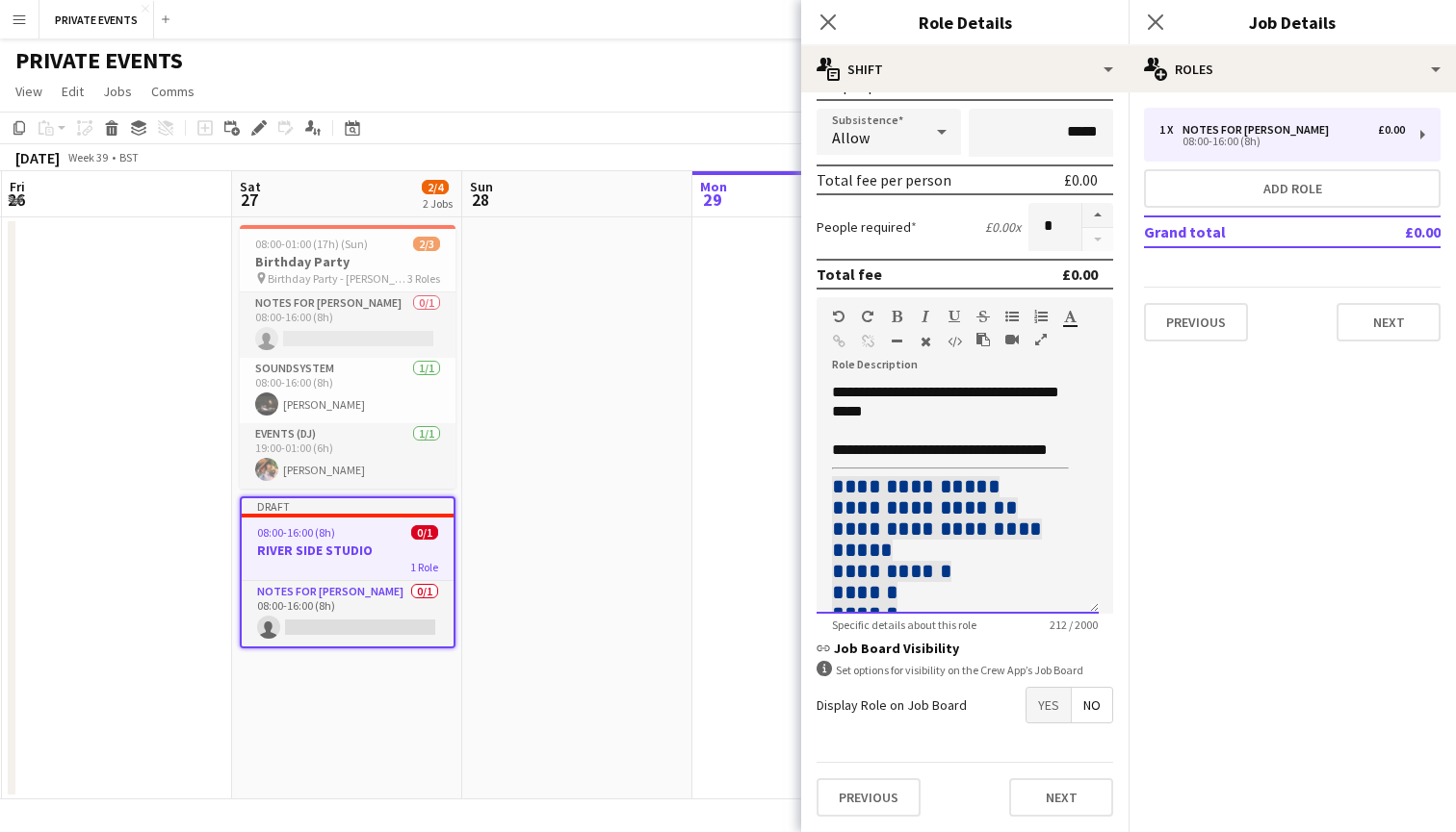
click at [968, 604] on div "**********" at bounding box center [949, 546] width 237 height 158
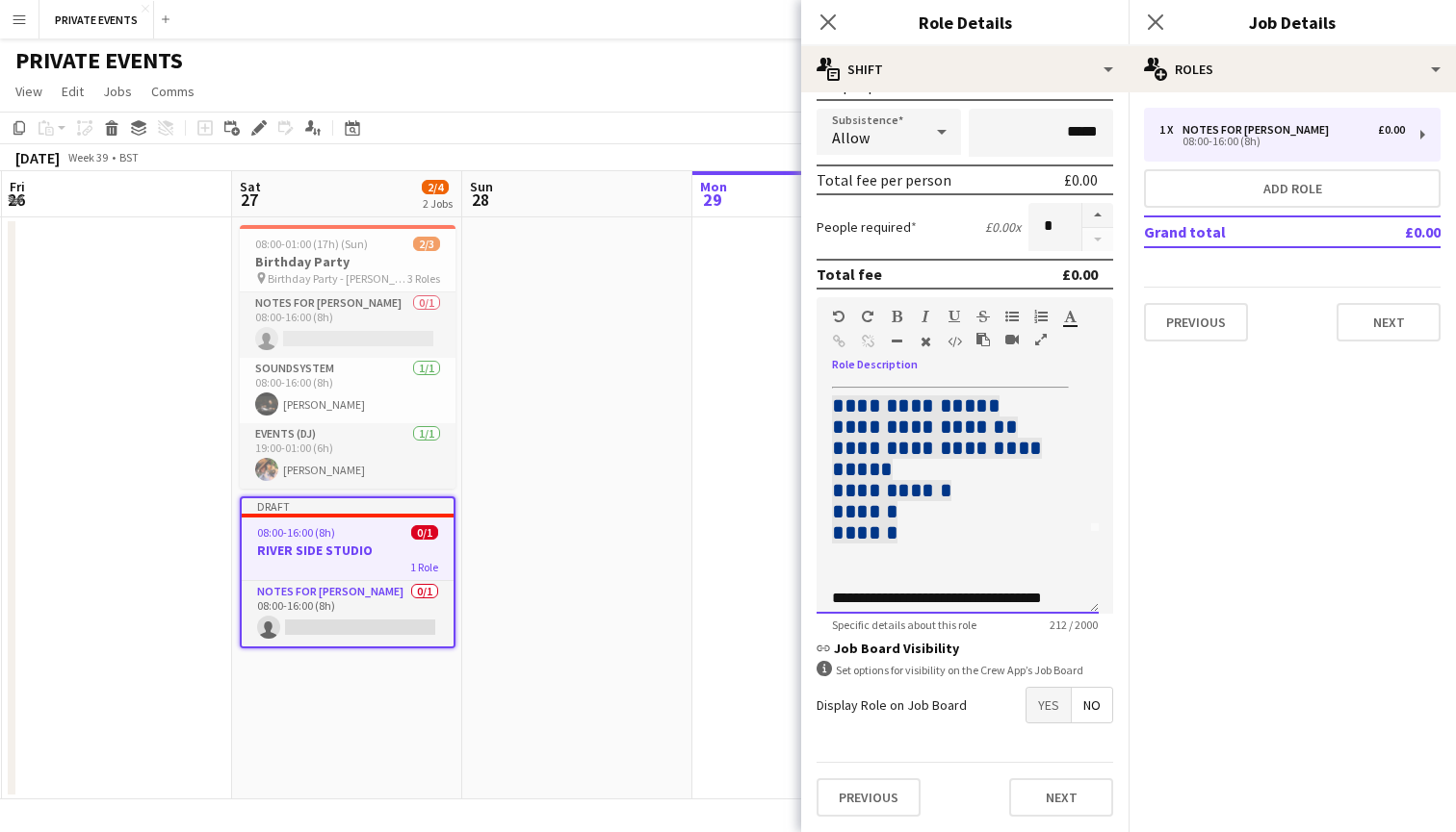
scroll to position [81, 0]
click at [1067, 591] on div "**********" at bounding box center [949, 596] width 237 height 20
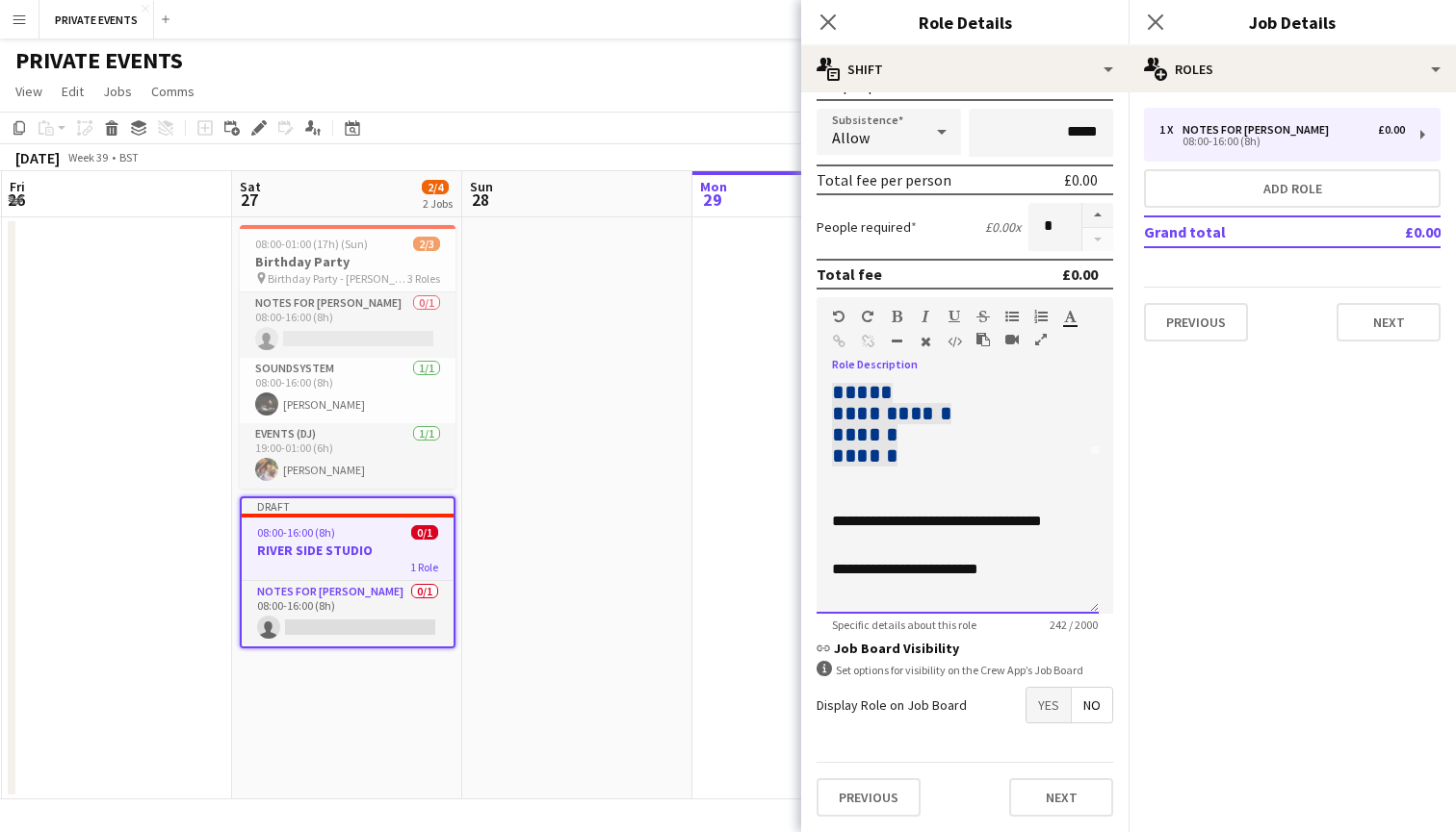
scroll to position [163, 0]
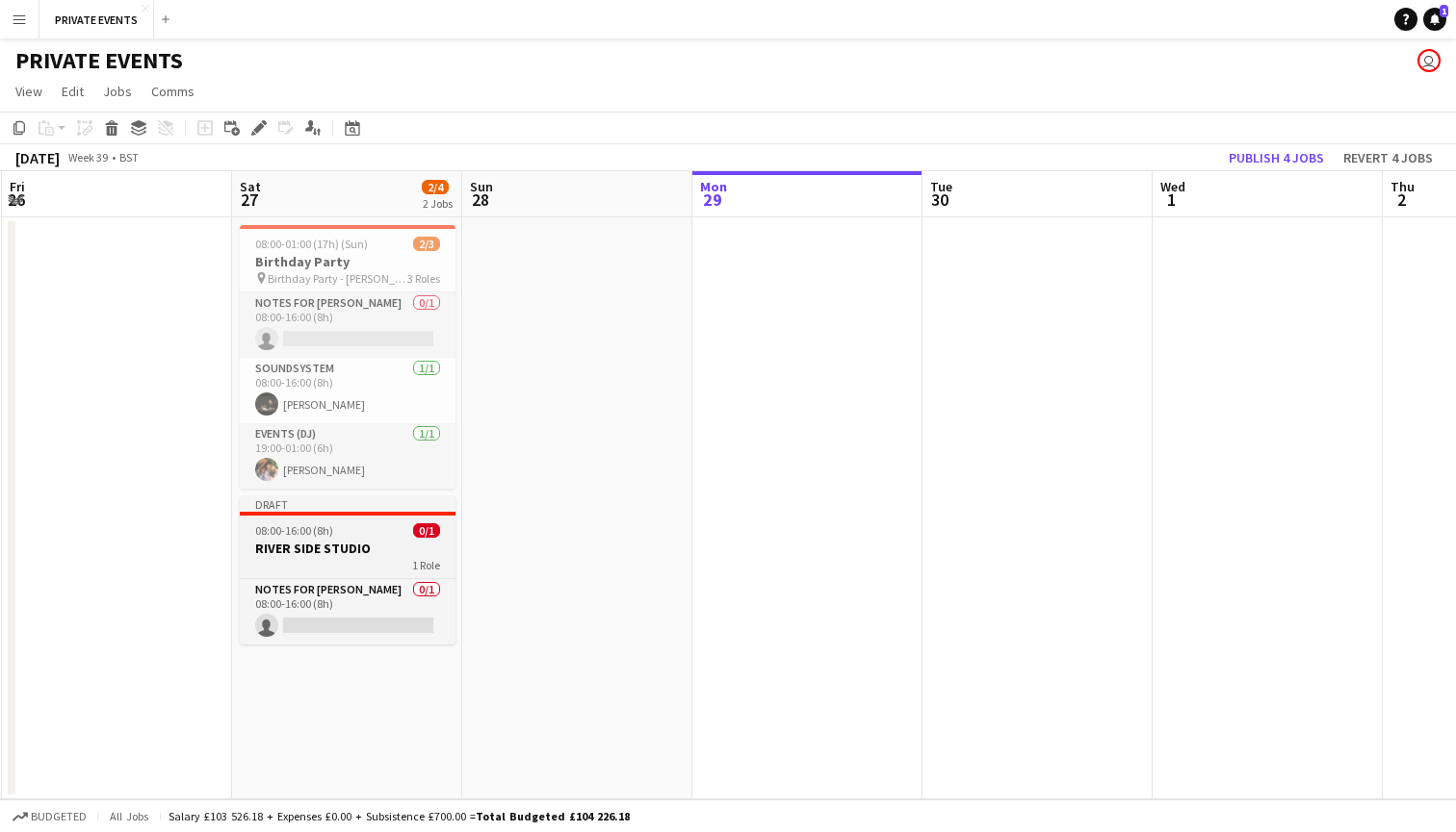
click at [326, 543] on h3 "RIVER SIDE STUDIO" at bounding box center [347, 549] width 216 height 17
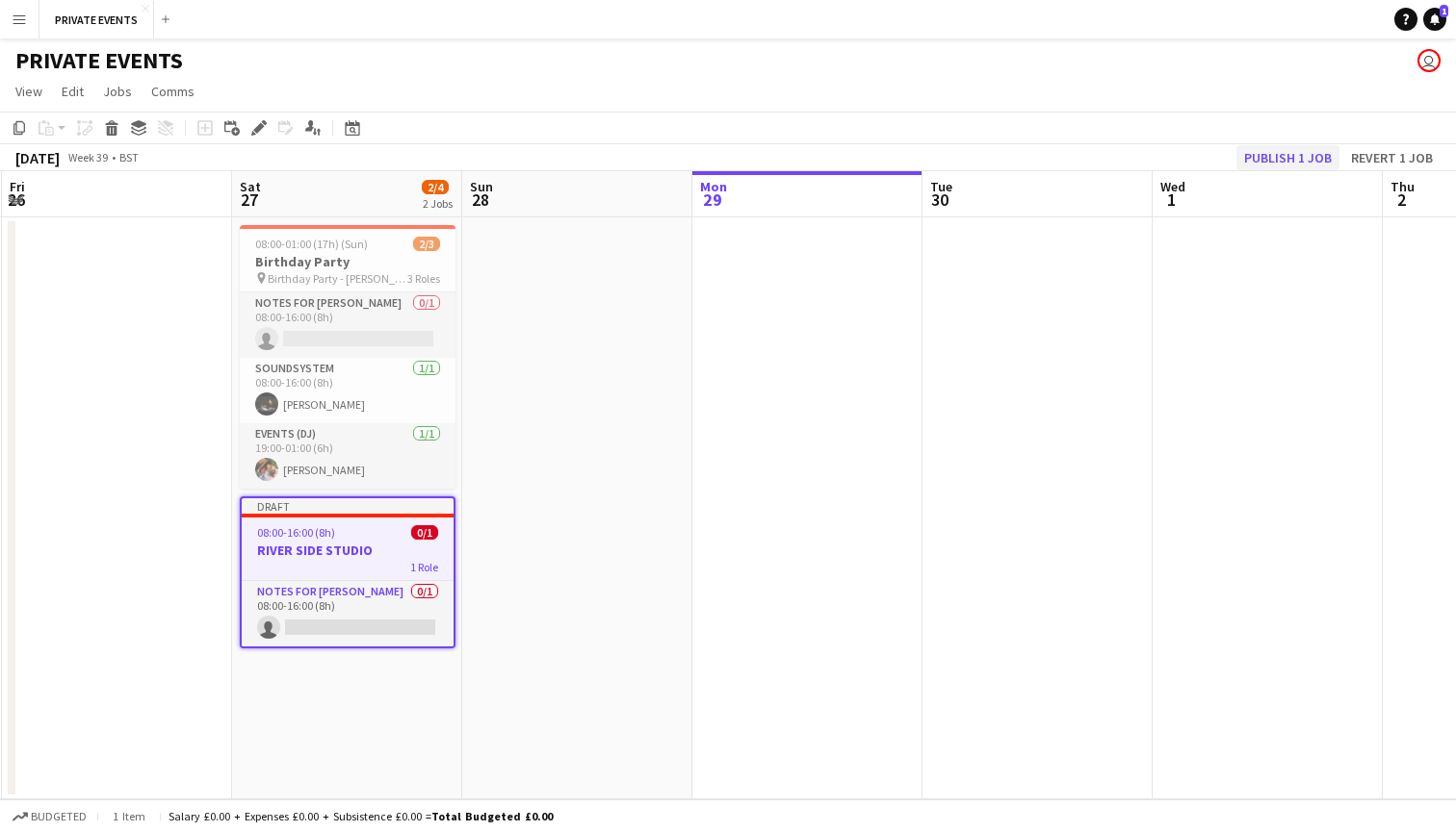
click at [1306, 157] on button "Publish 1 job" at bounding box center [1288, 158] width 103 height 25
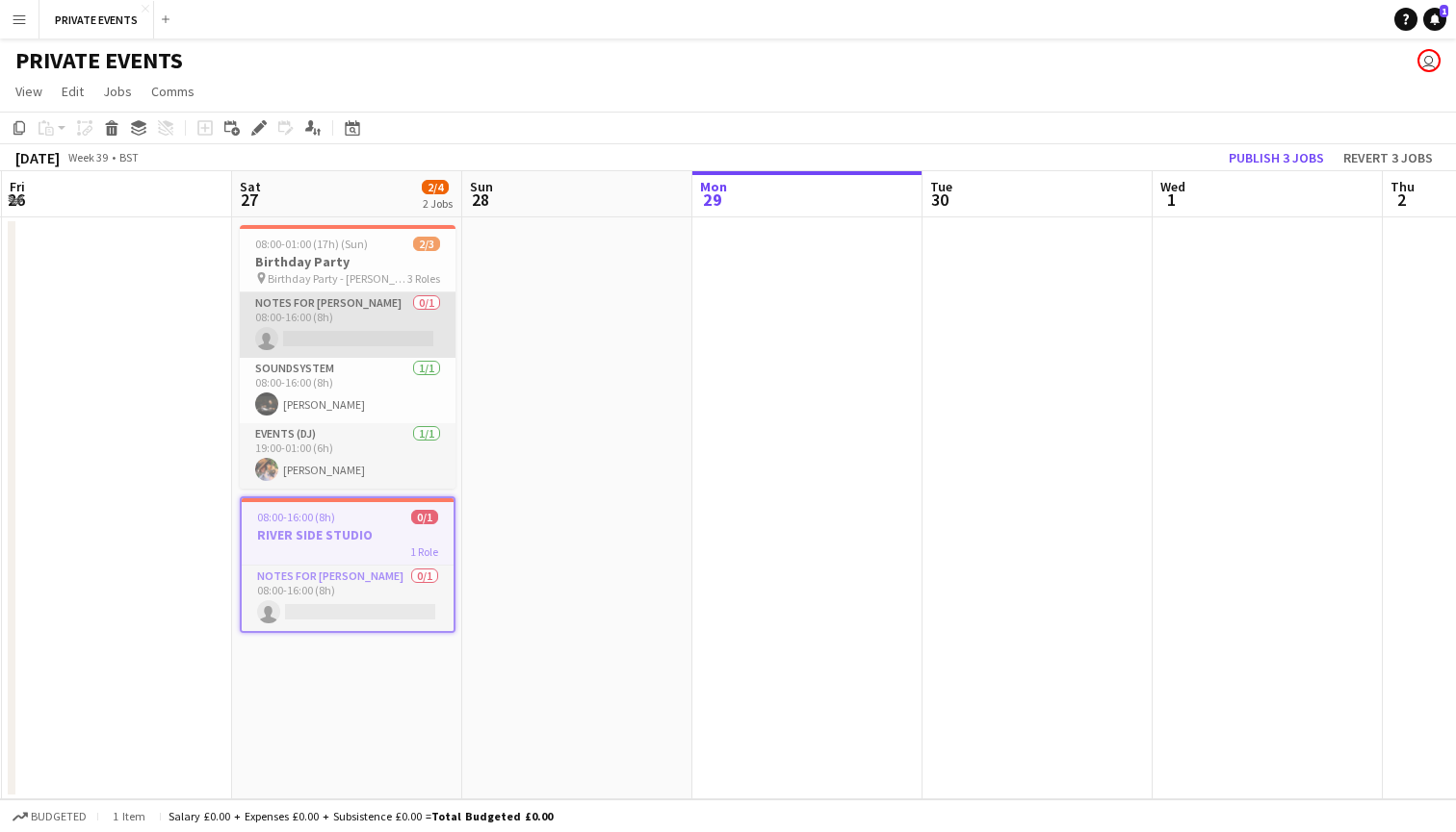
click at [263, 295] on app-card-role "Notes for [PERSON_NAME] 0/1 08:00-16:00 (8h) single-neutral-actions" at bounding box center [347, 326] width 216 height 66
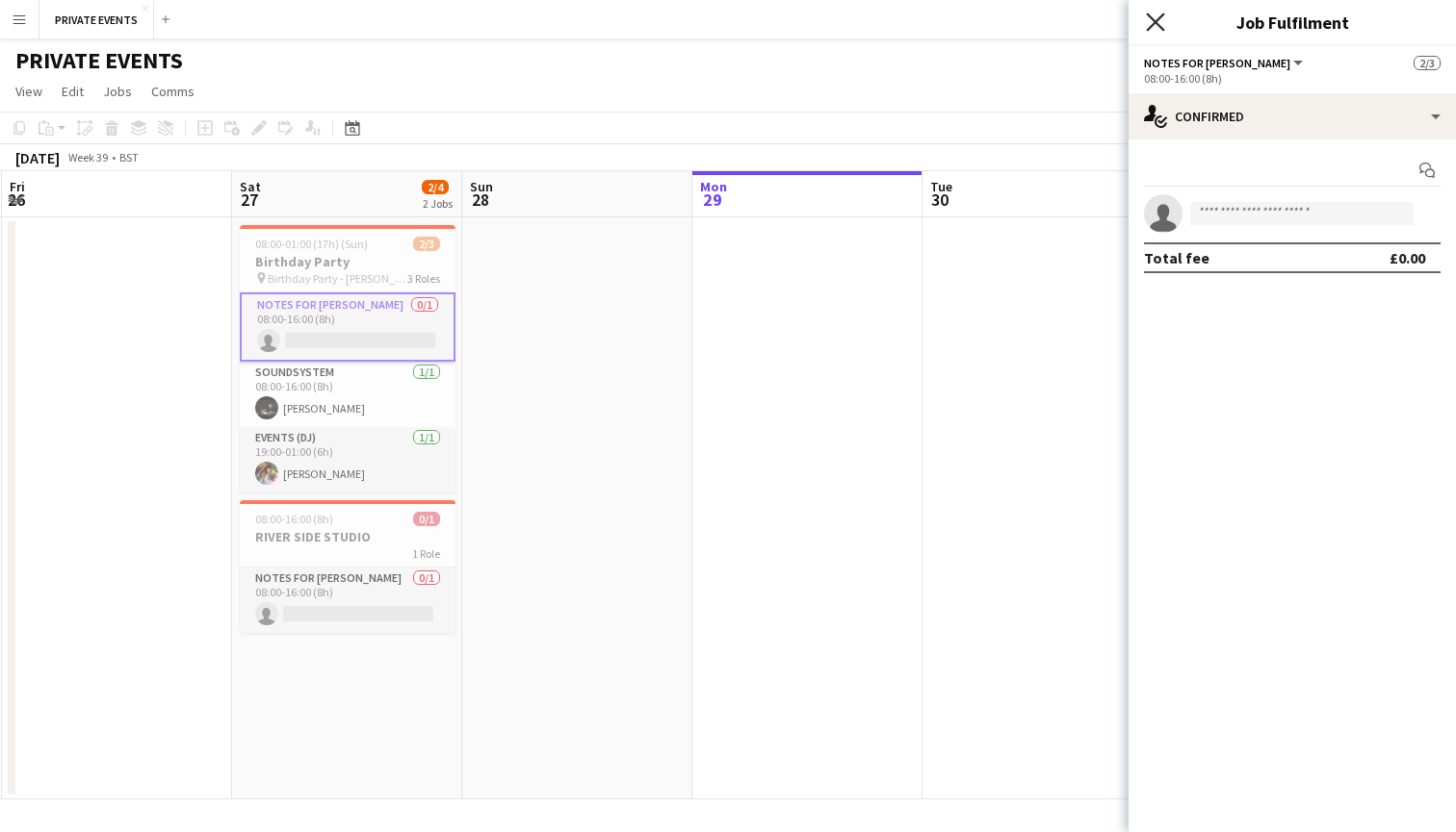
click at [1156, 14] on icon "Close pop-in" at bounding box center [1154, 21] width 18 height 18
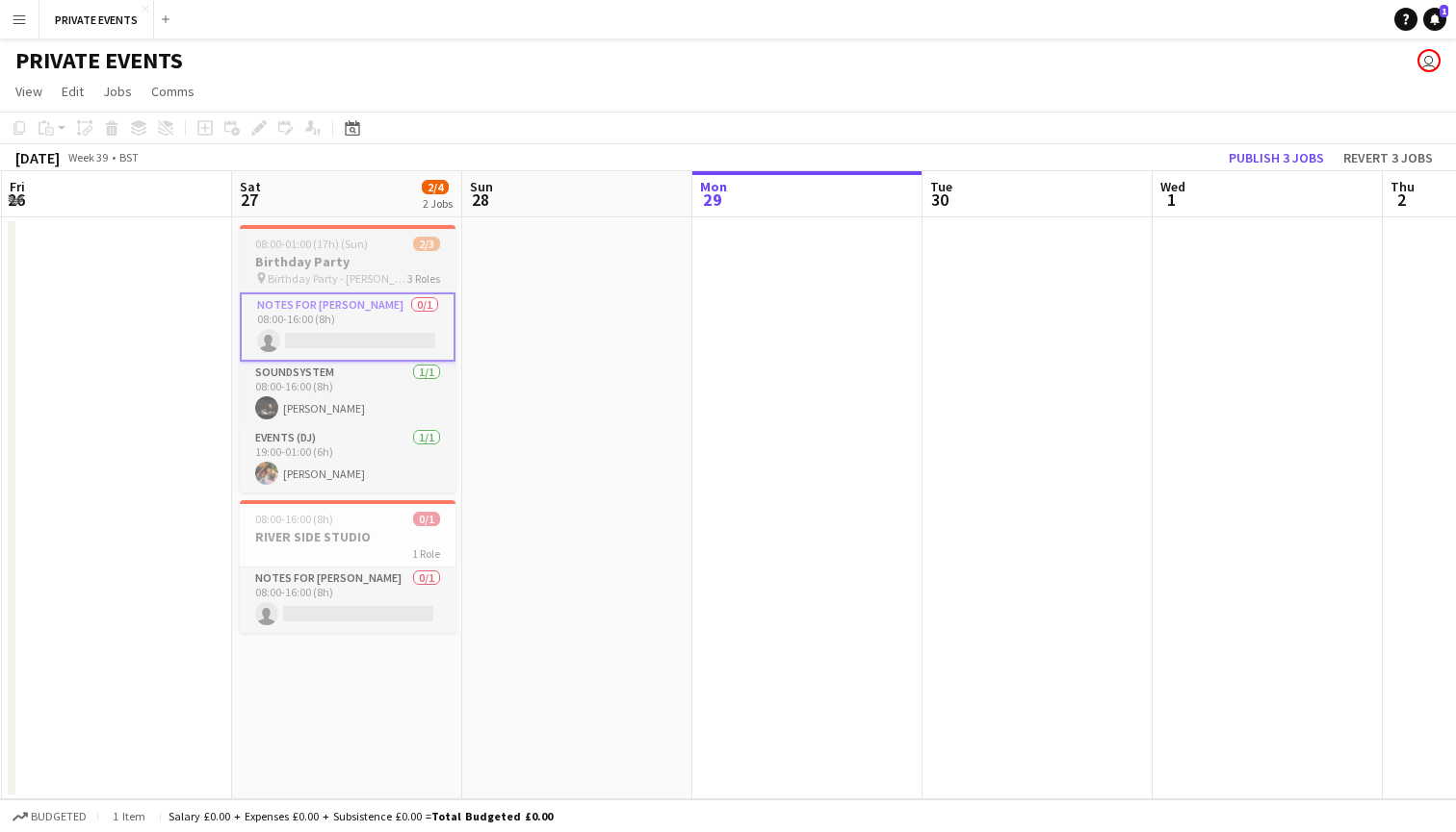
click at [376, 248] on div "08:00-01:00 (17h) (Sun) 2/3" at bounding box center [347, 244] width 216 height 14
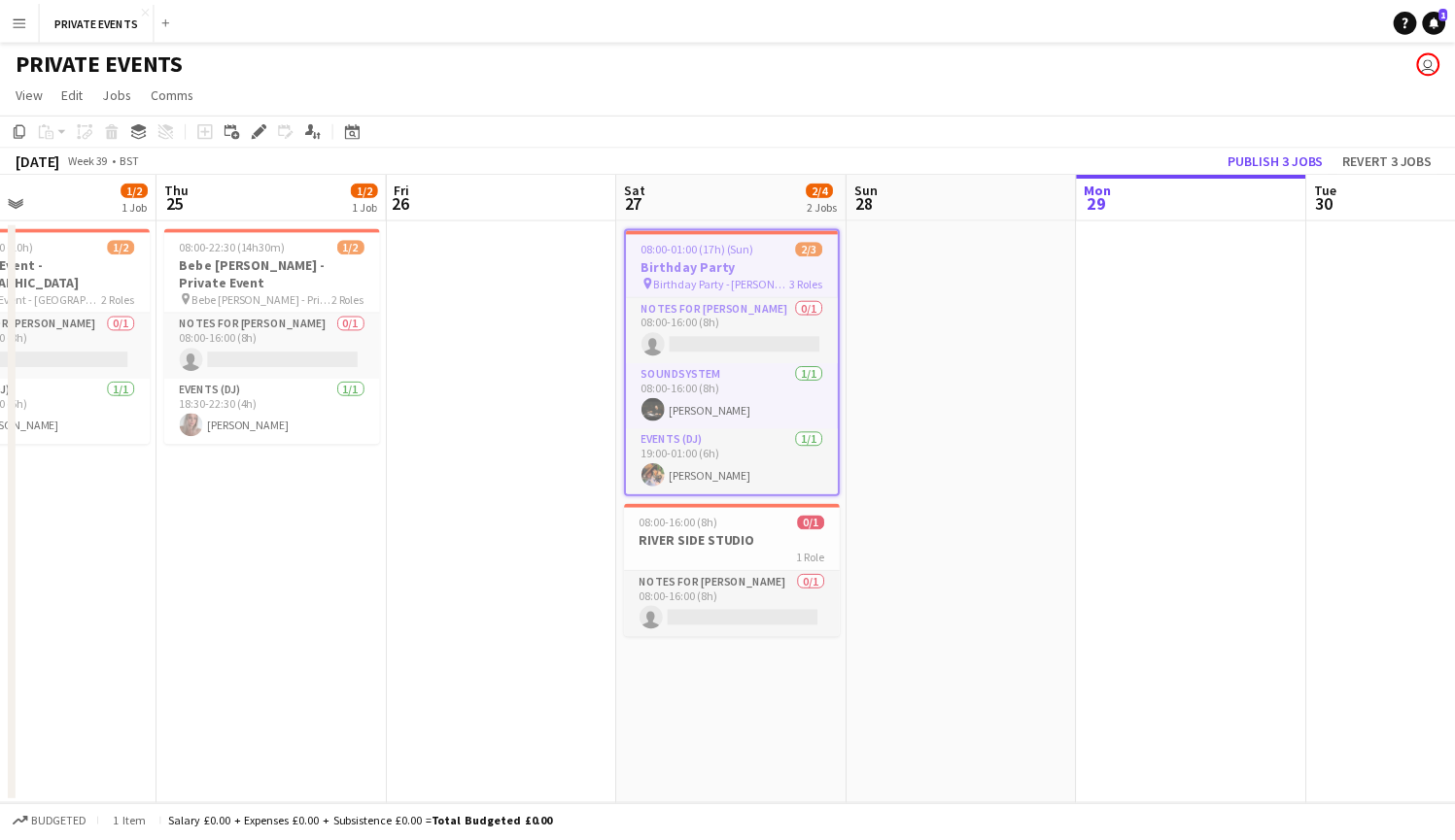
scroll to position [0, 395]
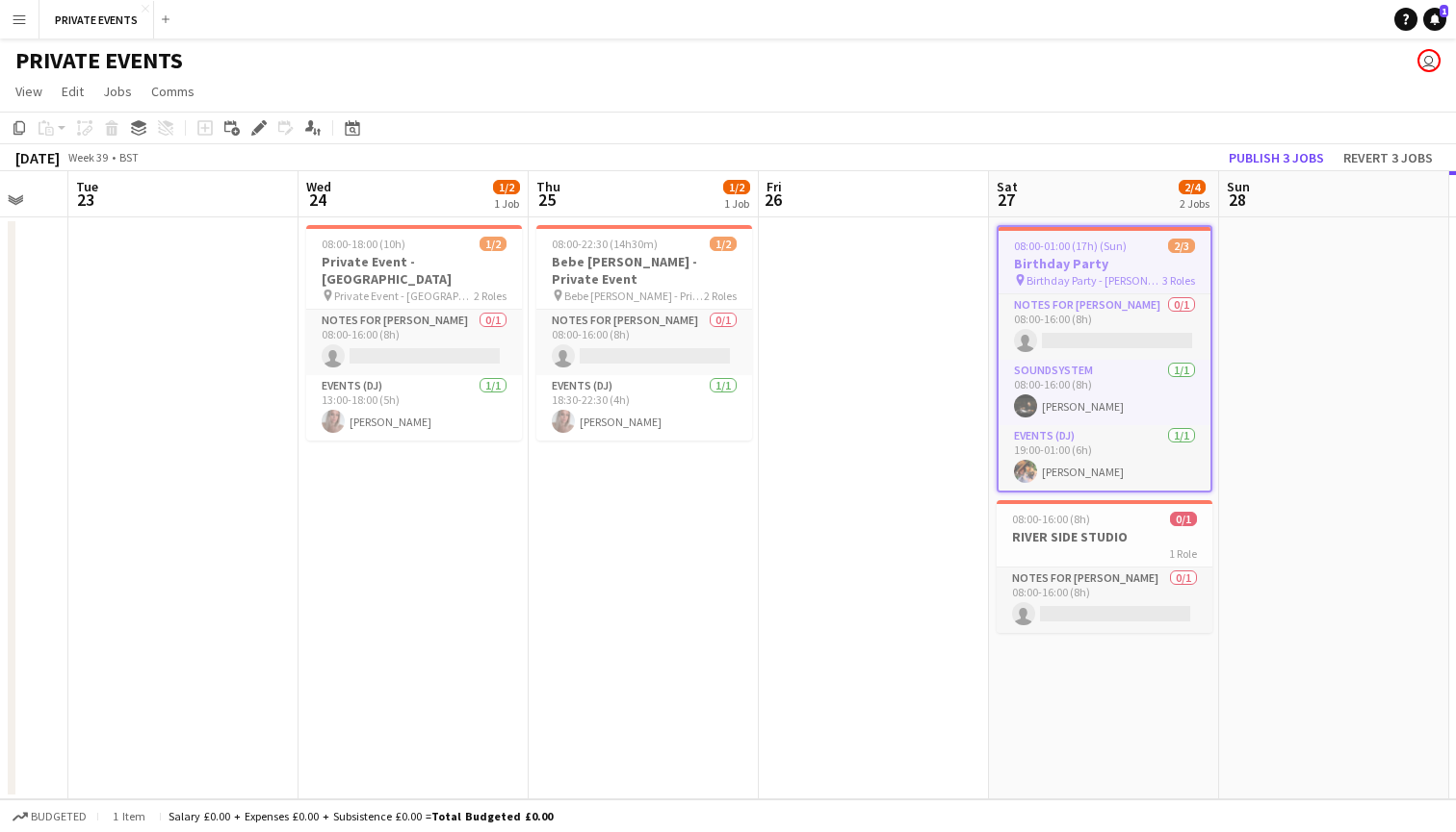
click at [661, 201] on app-board-header-date "Thu 25 1/2 1 Job" at bounding box center [644, 194] width 230 height 46
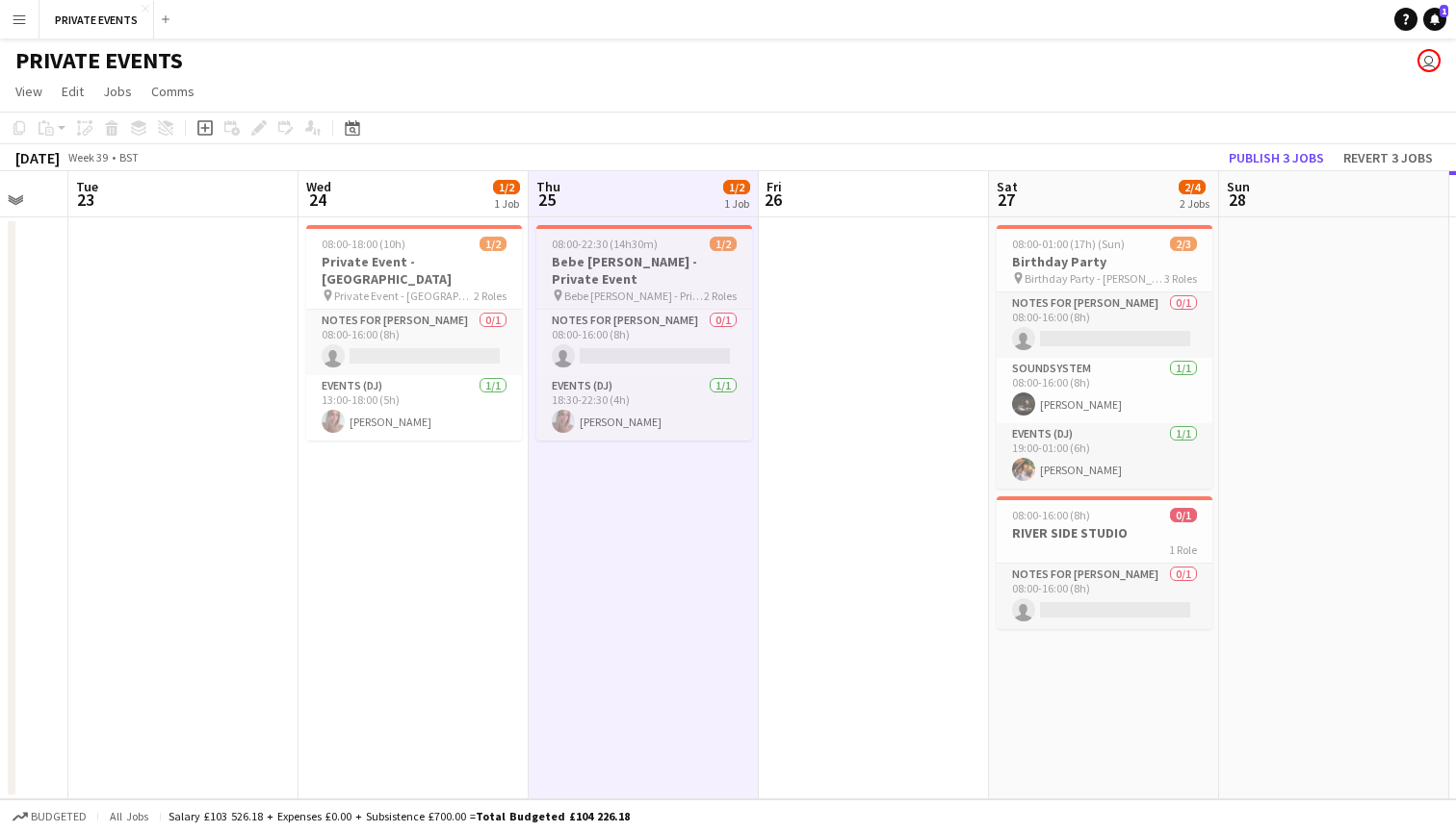
click at [630, 256] on h3 "Bebe [PERSON_NAME] - Private Event" at bounding box center [644, 271] width 216 height 35
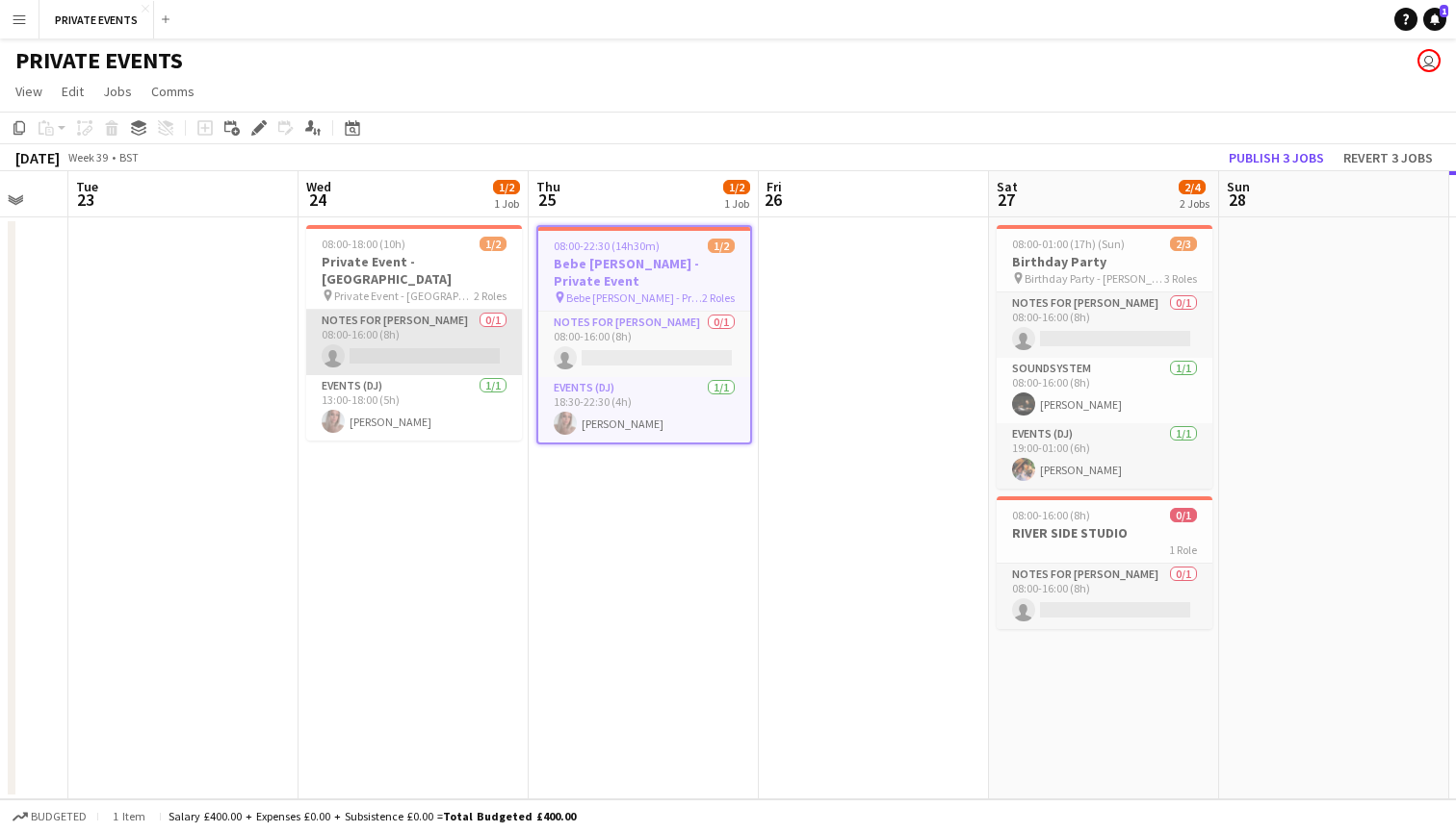
click at [353, 346] on app-card-role "Notes for [PERSON_NAME] 0/1 08:00-16:00 (8h) single-neutral-actions" at bounding box center [414, 343] width 216 height 66
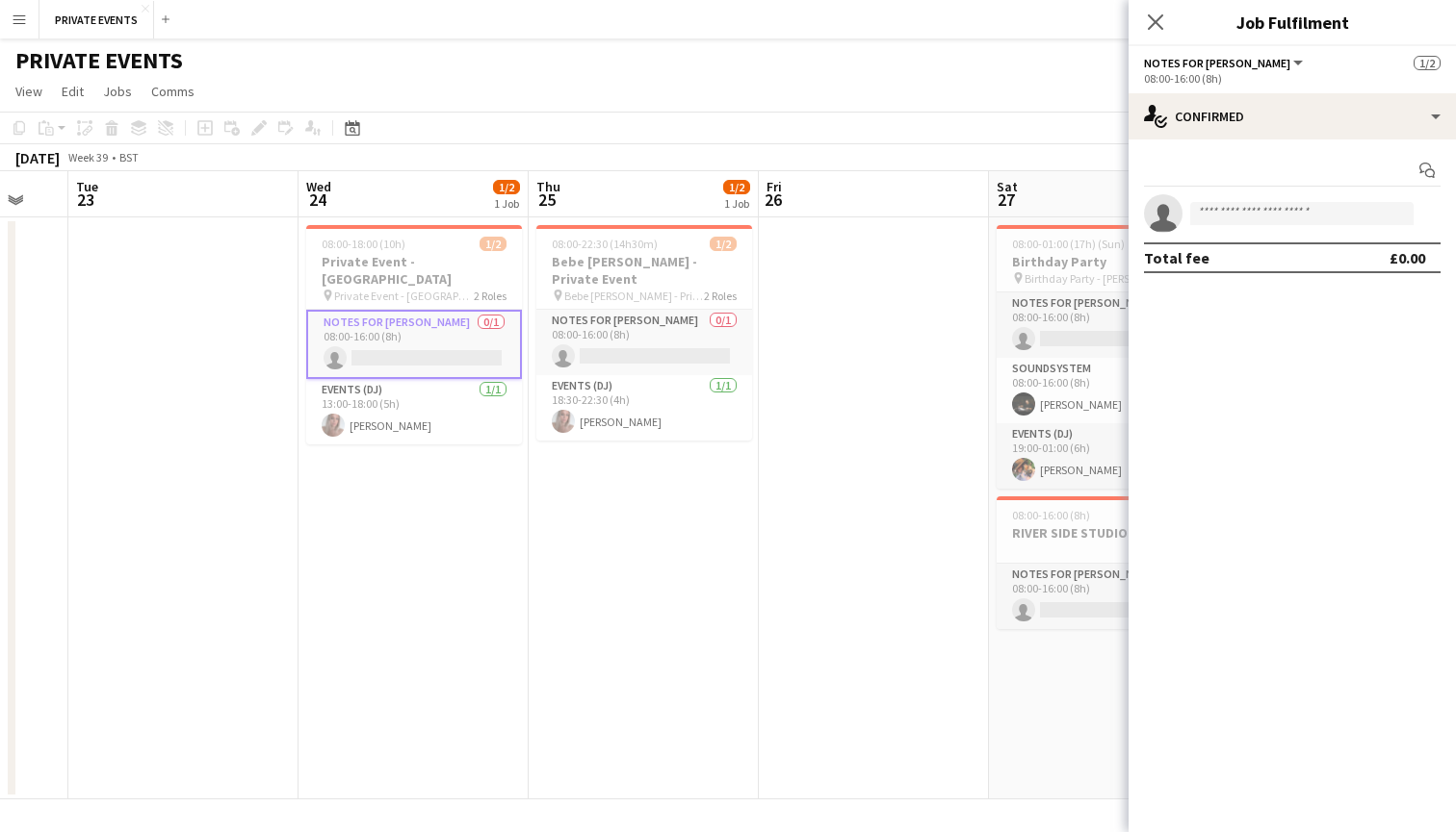
click at [354, 196] on app-board-header-date "Wed 24 1/2 1 Job" at bounding box center [414, 194] width 230 height 46
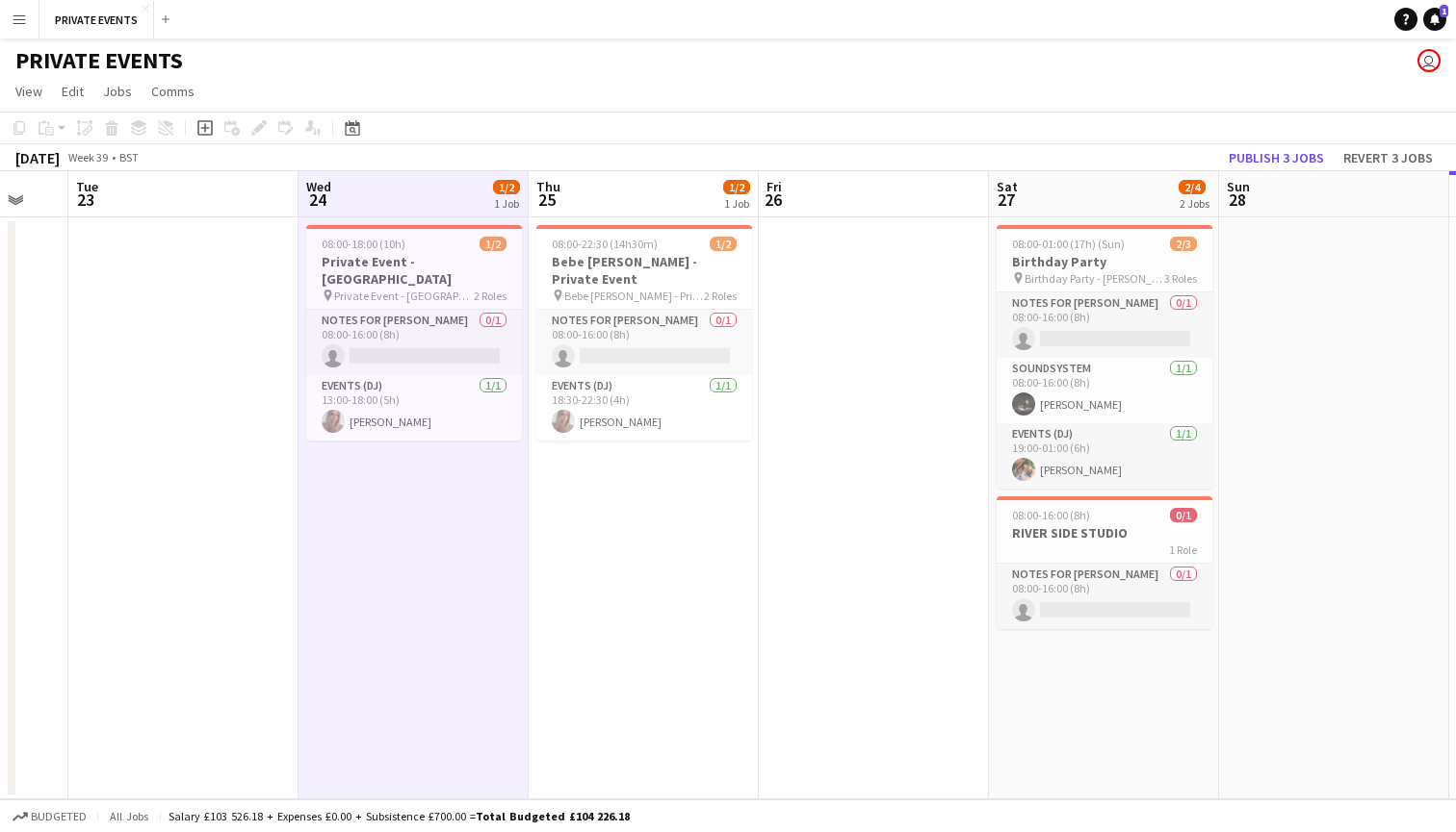
click at [374, 196] on app-board-header-date "Wed 24 1/2 1 Job" at bounding box center [414, 194] width 230 height 46
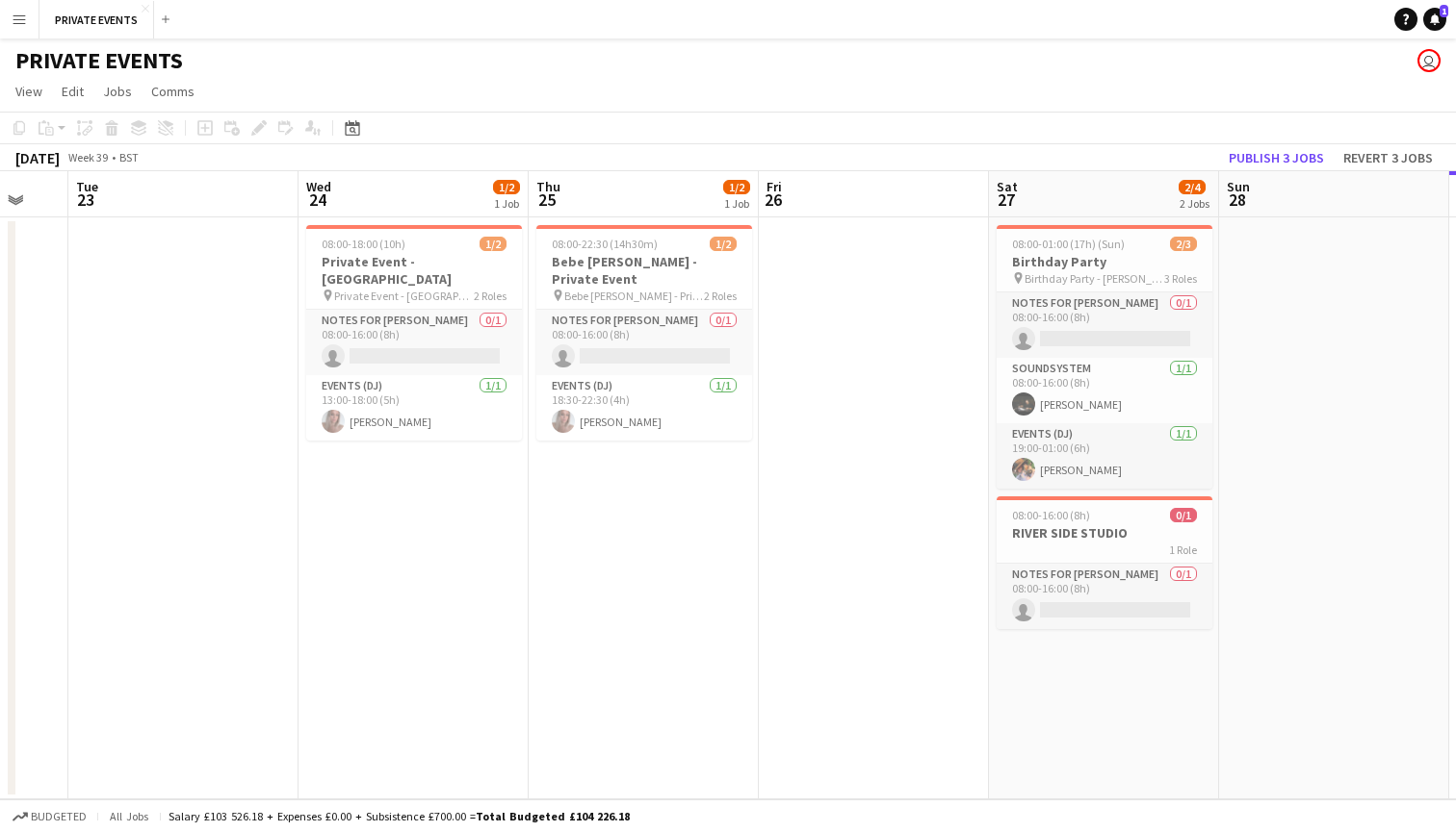
click at [25, 21] on app-icon "Menu" at bounding box center [19, 19] width 15 height 15
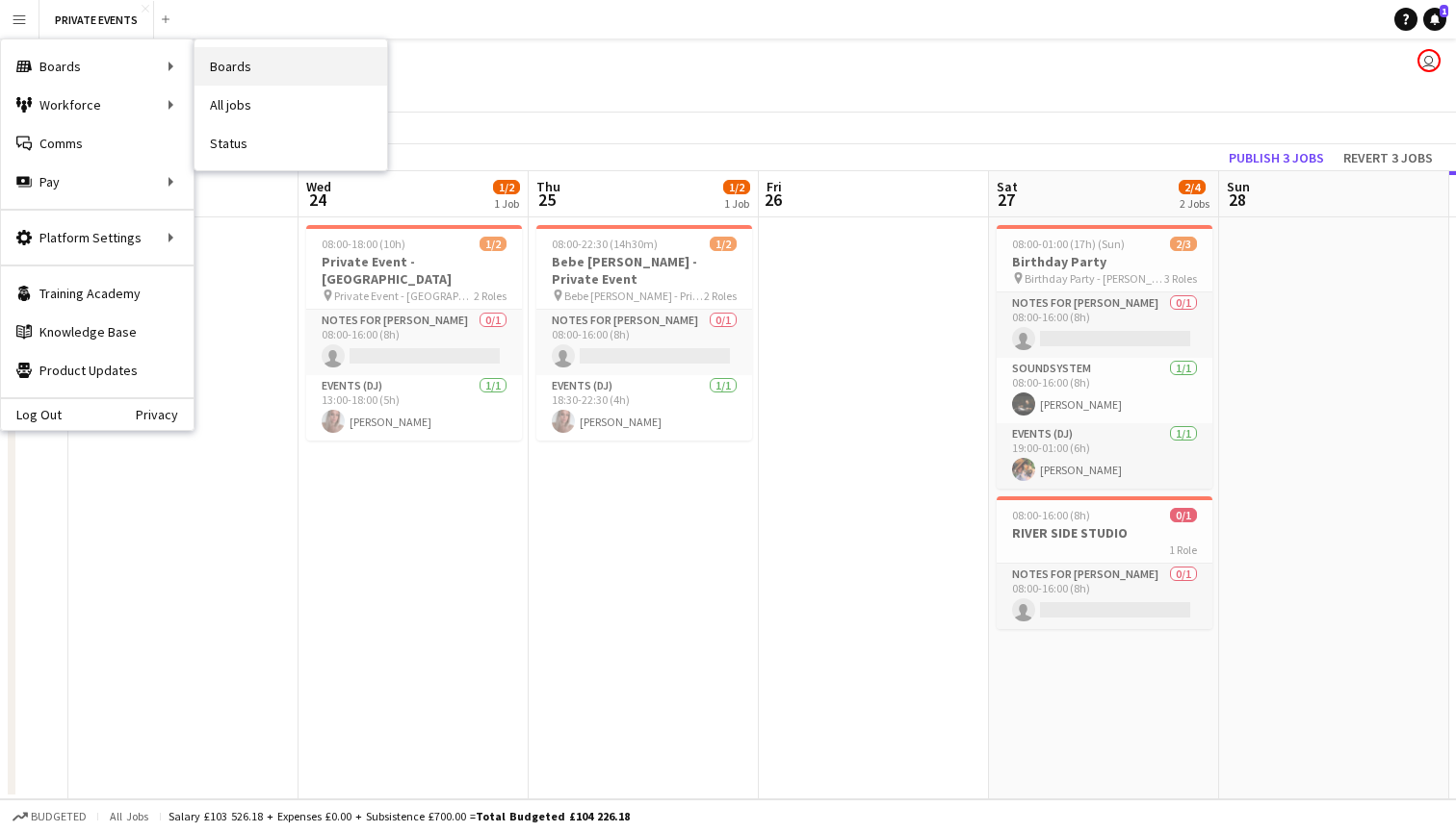
click at [311, 78] on link "Boards" at bounding box center [290, 67] width 192 height 39
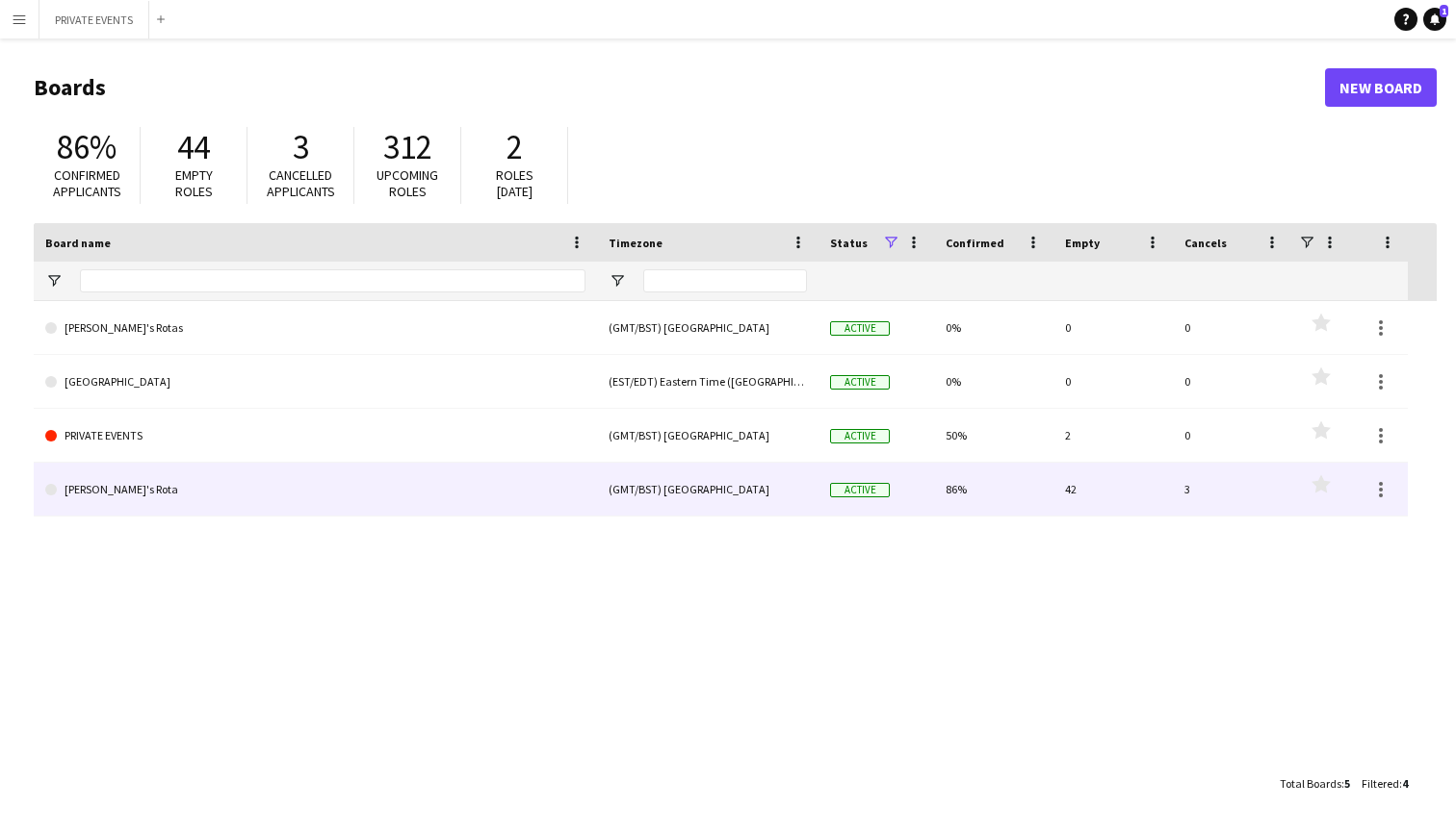
click at [121, 483] on link "[PERSON_NAME]'s Rota" at bounding box center [315, 490] width 540 height 54
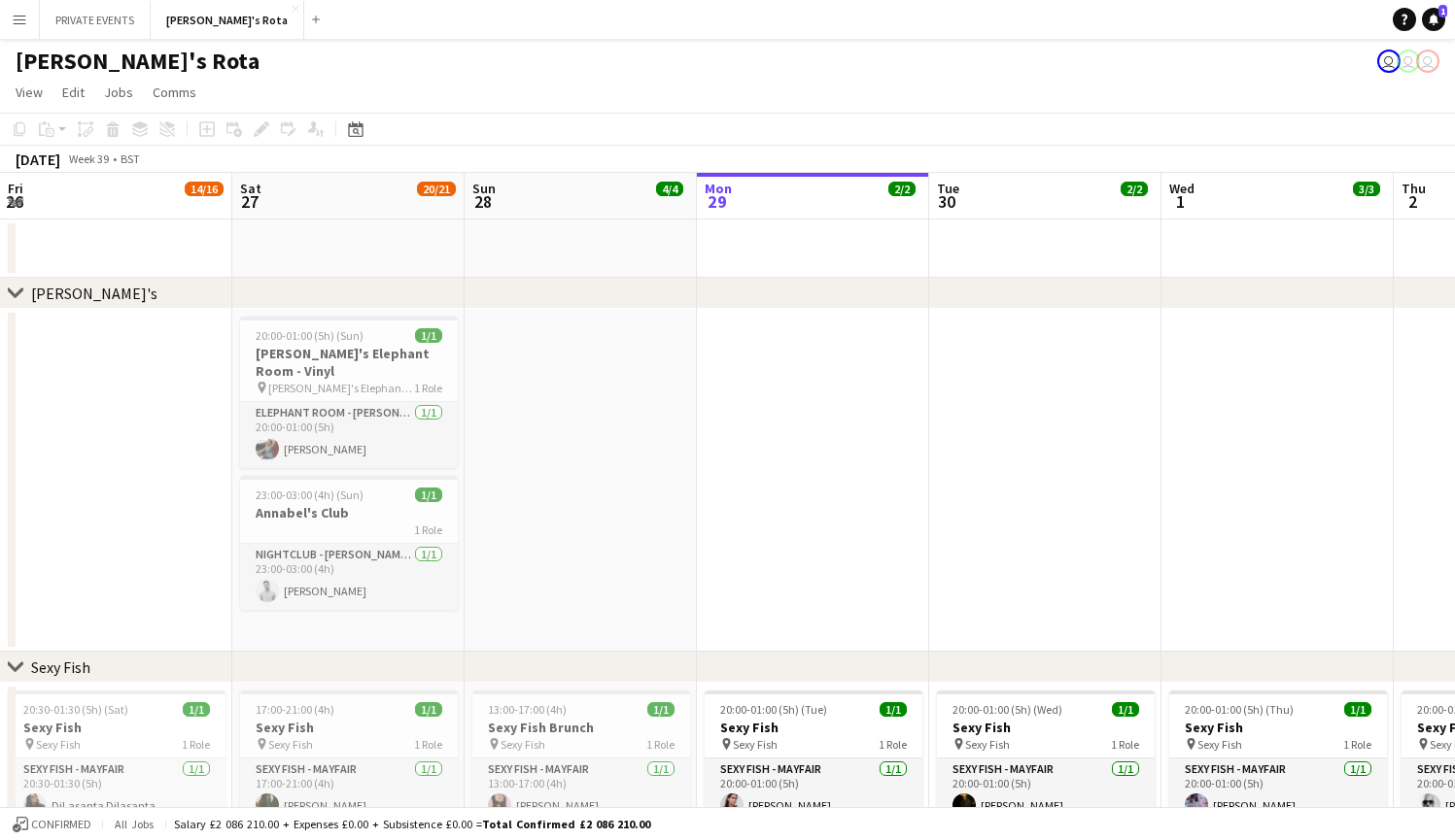
scroll to position [0, 465]
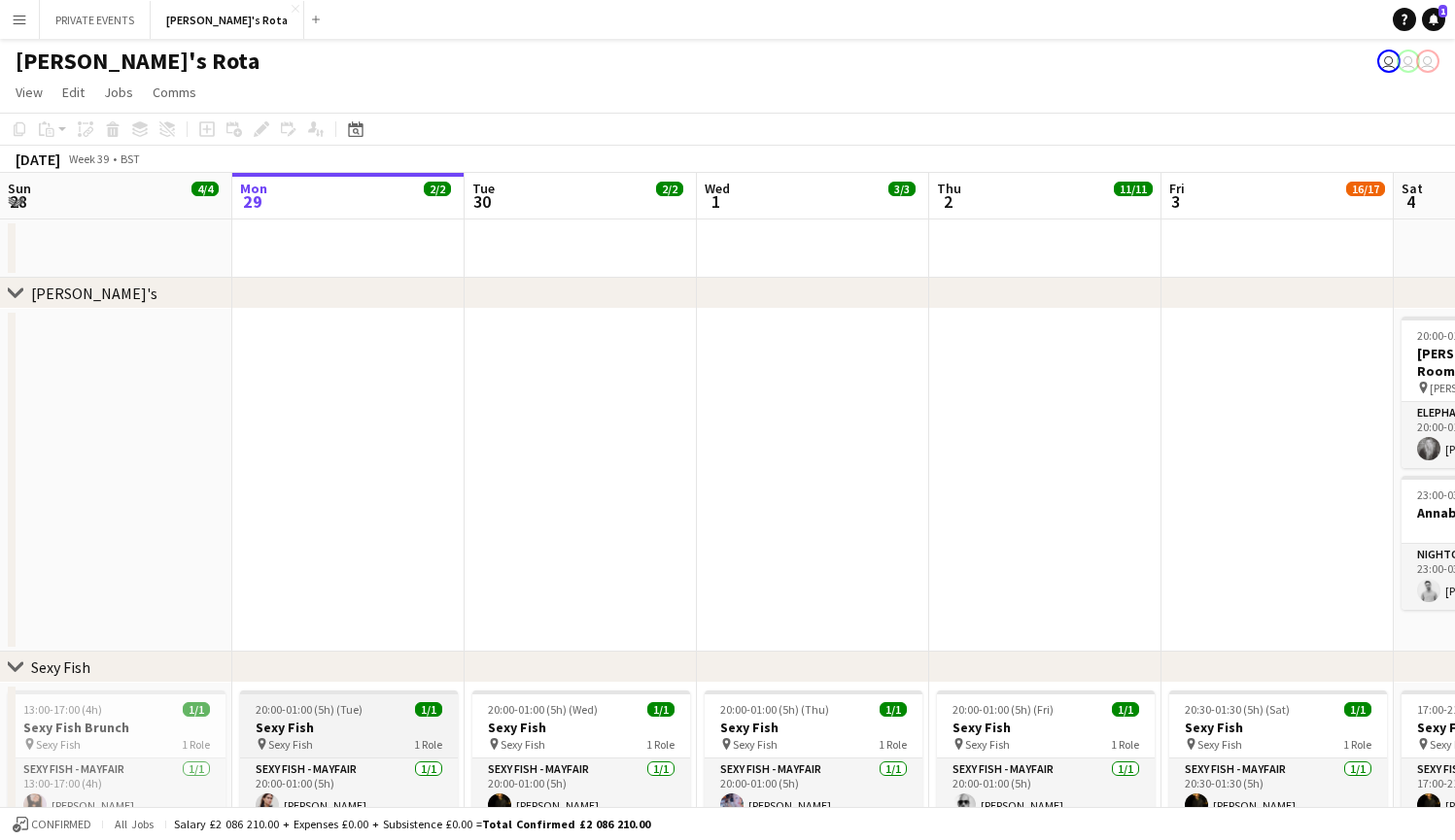
click at [333, 718] on app-job-card "20:00-01:00 (5h) (Tue) 1/1 Sexy Fish pin Sexy Fish 1 Role SEXY FISH - MAYFAIR […" at bounding box center [348, 757] width 218 height 134
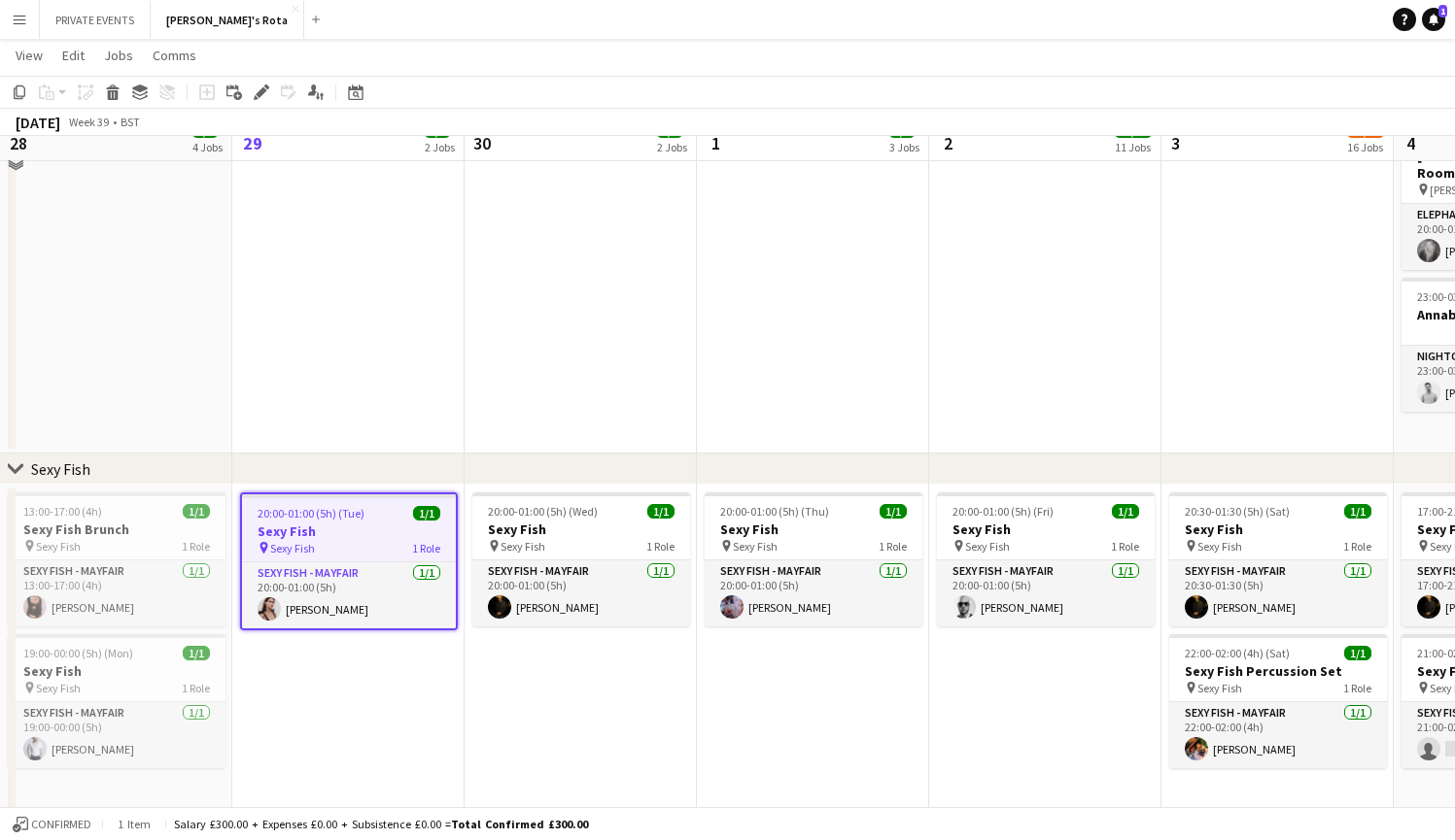
scroll to position [209, 0]
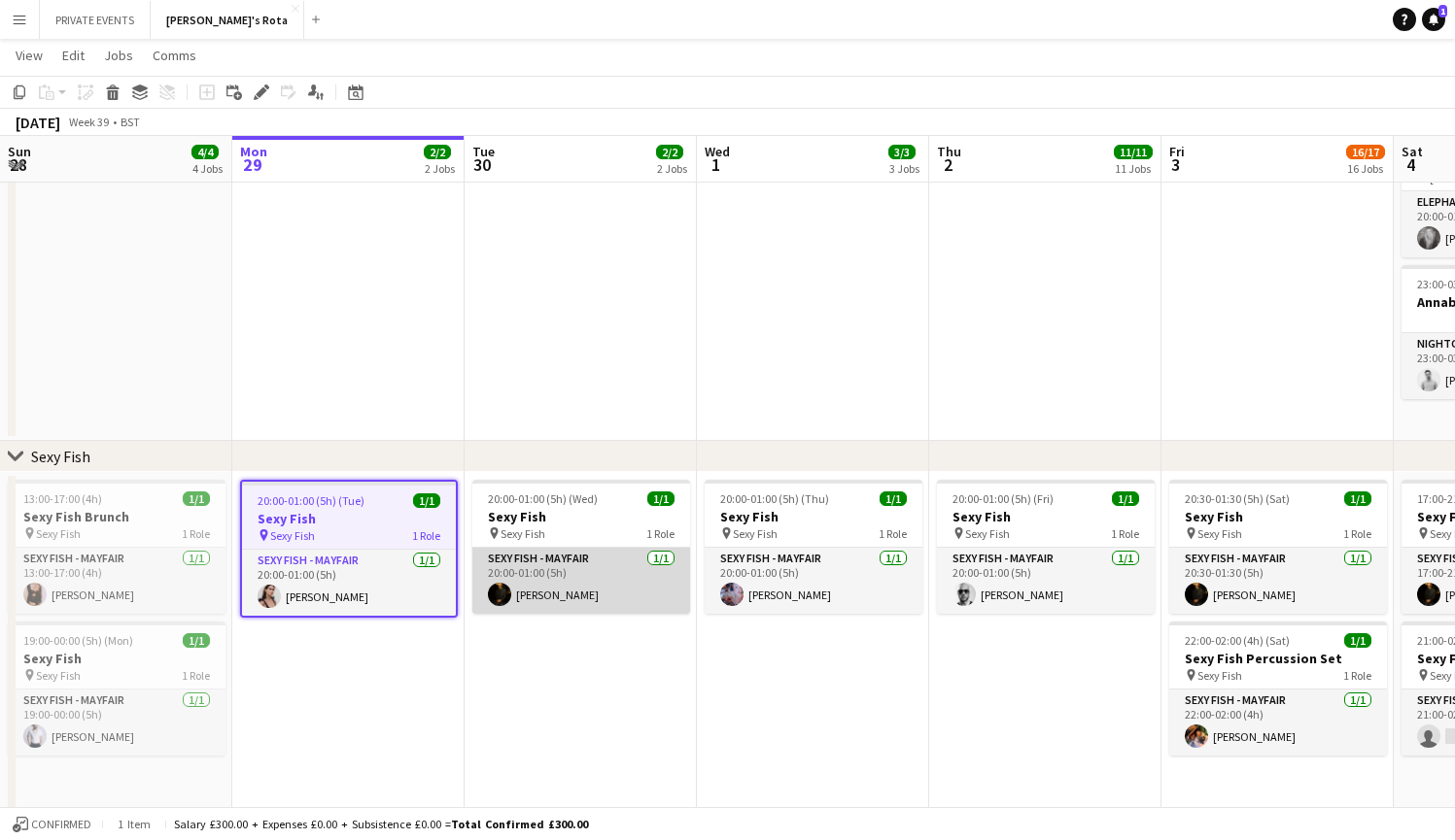
click at [561, 583] on app-card-role "SEXY FISH - MAYFAIR [DATE] 20:00-01:00 (5h) [PERSON_NAME]" at bounding box center [581, 581] width 218 height 66
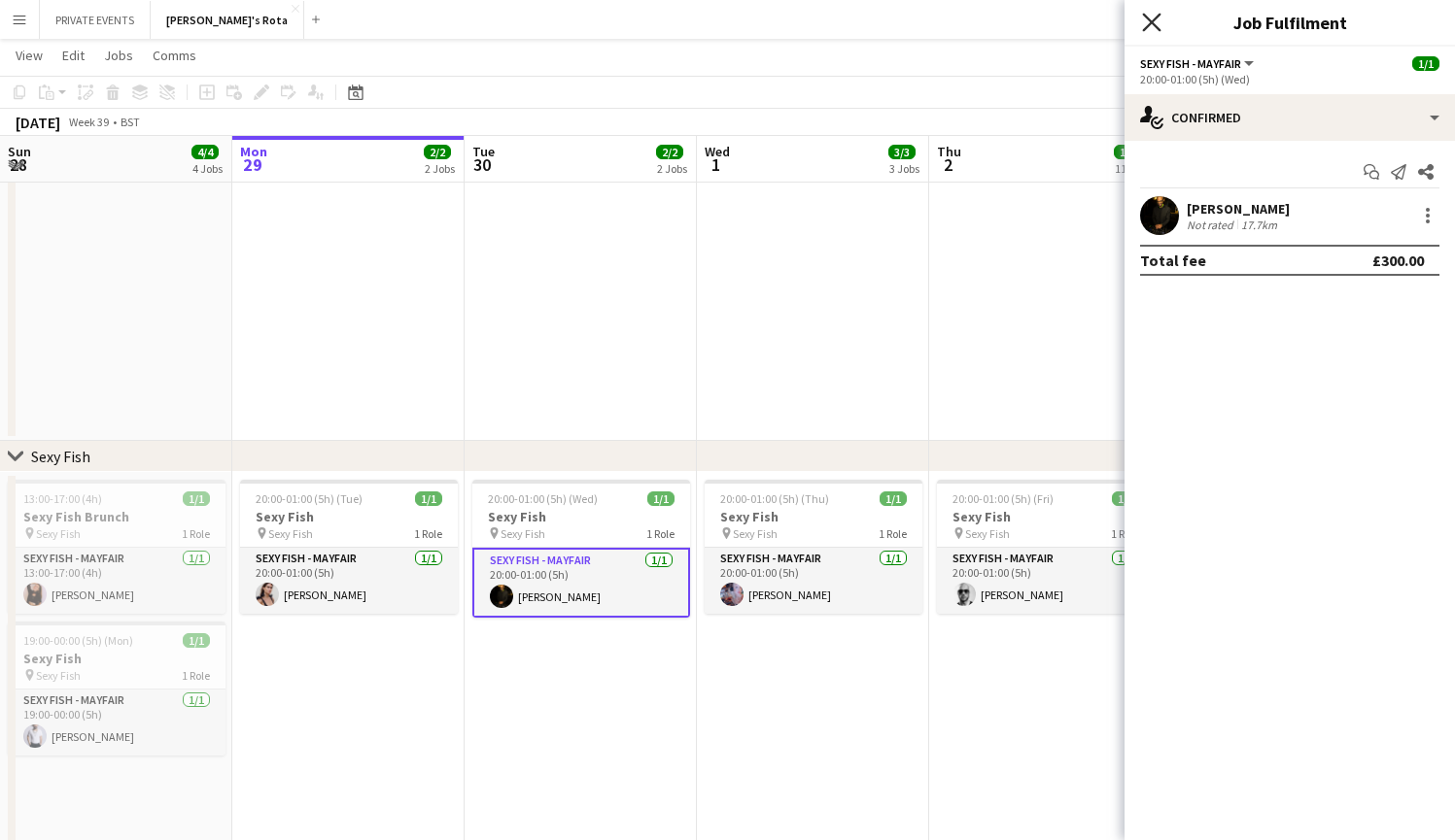
click at [1152, 20] on icon "Close pop-in" at bounding box center [1151, 21] width 19 height 19
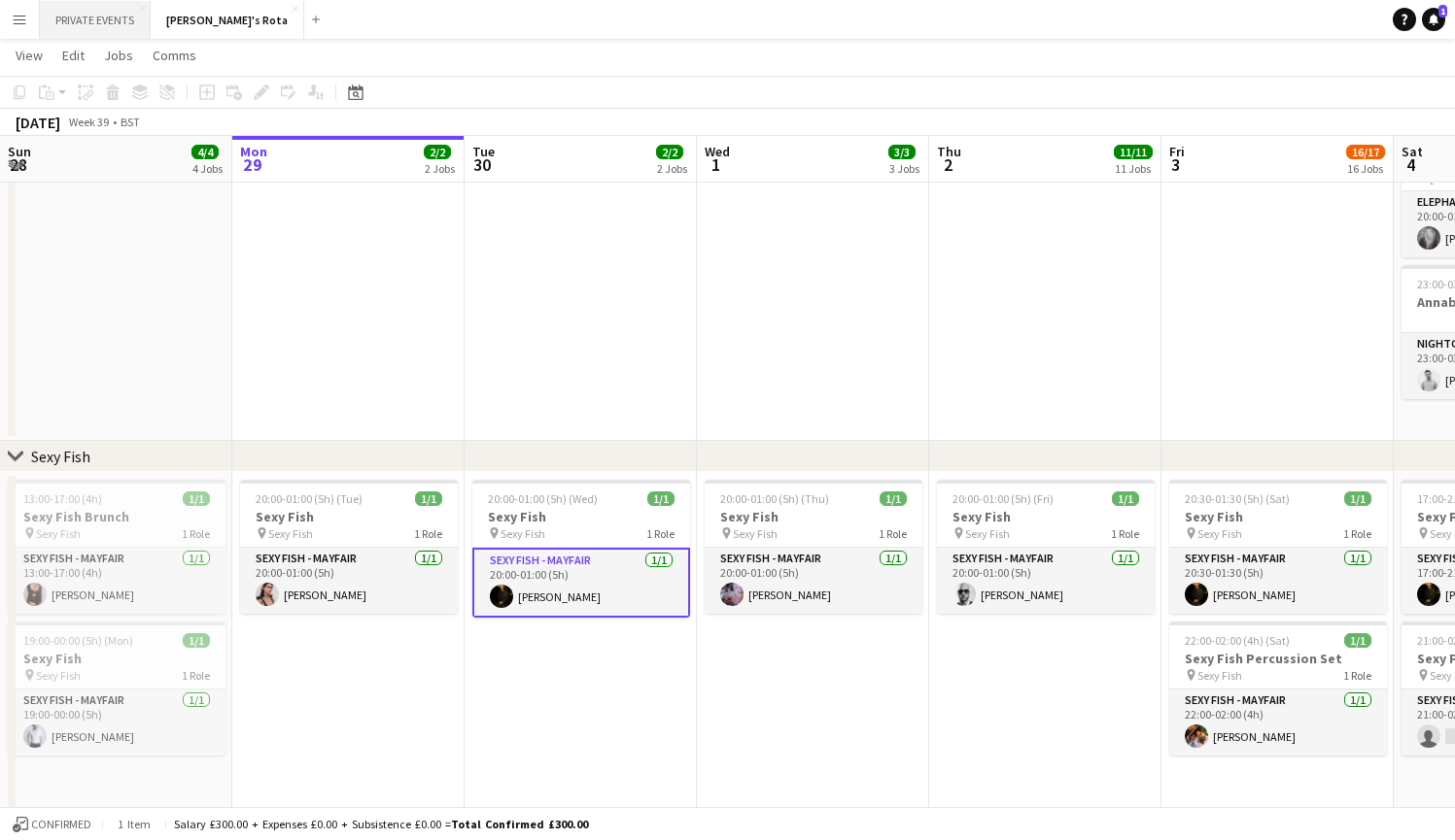
click at [86, 17] on button "PRIVATE EVENTS Close" at bounding box center [96, 20] width 111 height 38
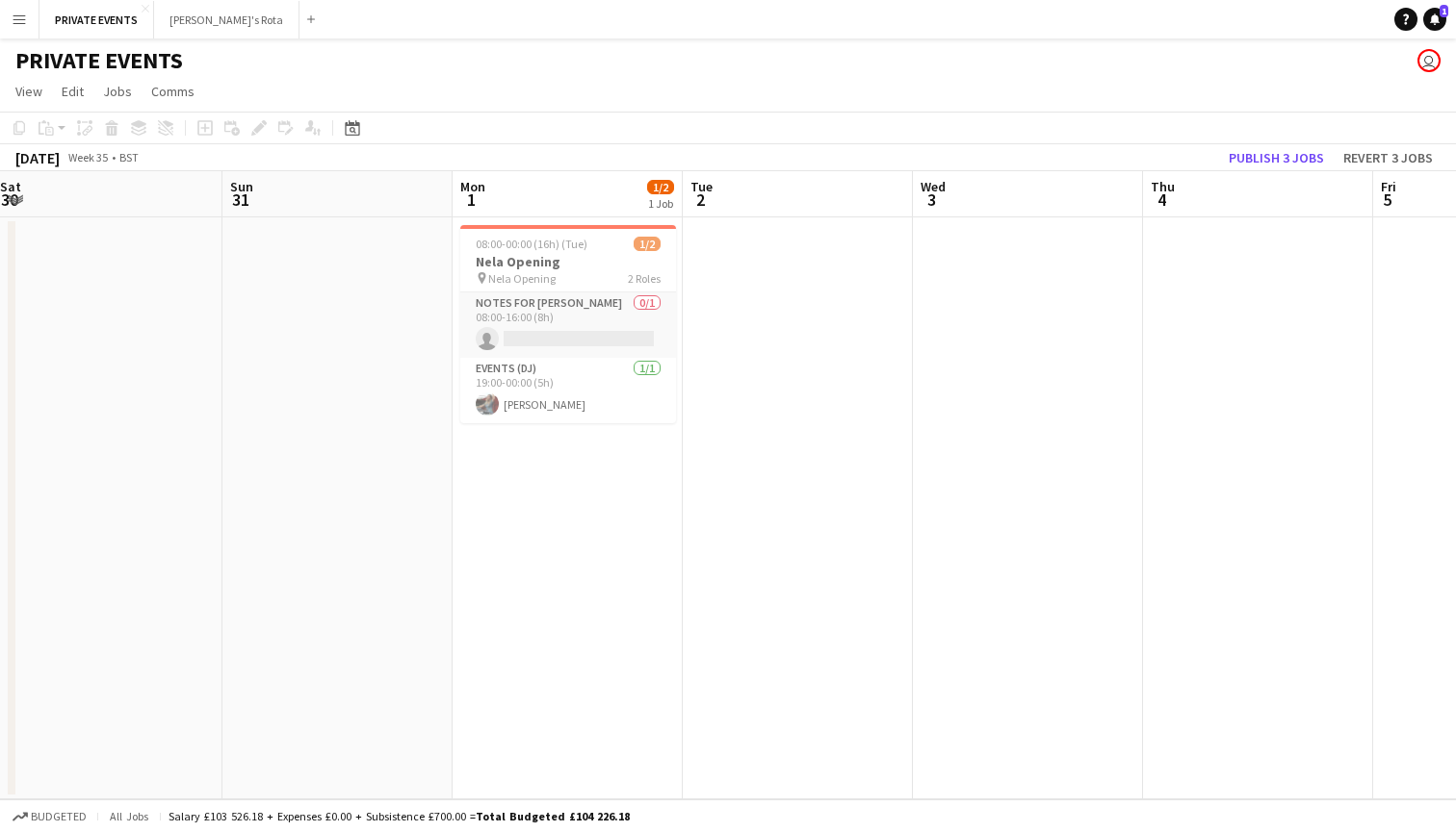
scroll to position [0, 468]
click at [532, 282] on span "Nela Opening" at bounding box center [522, 278] width 68 height 14
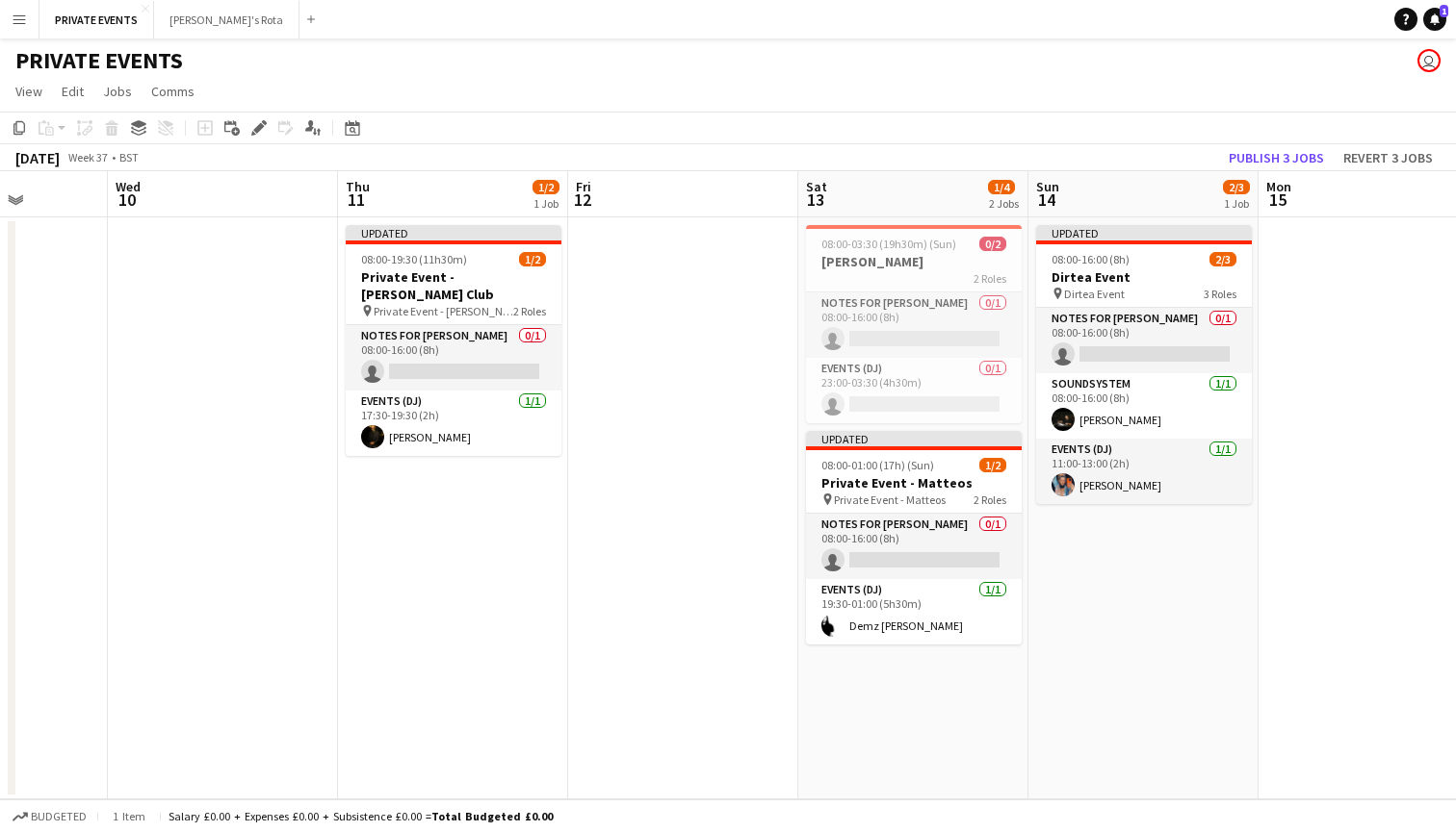
scroll to position [0, 604]
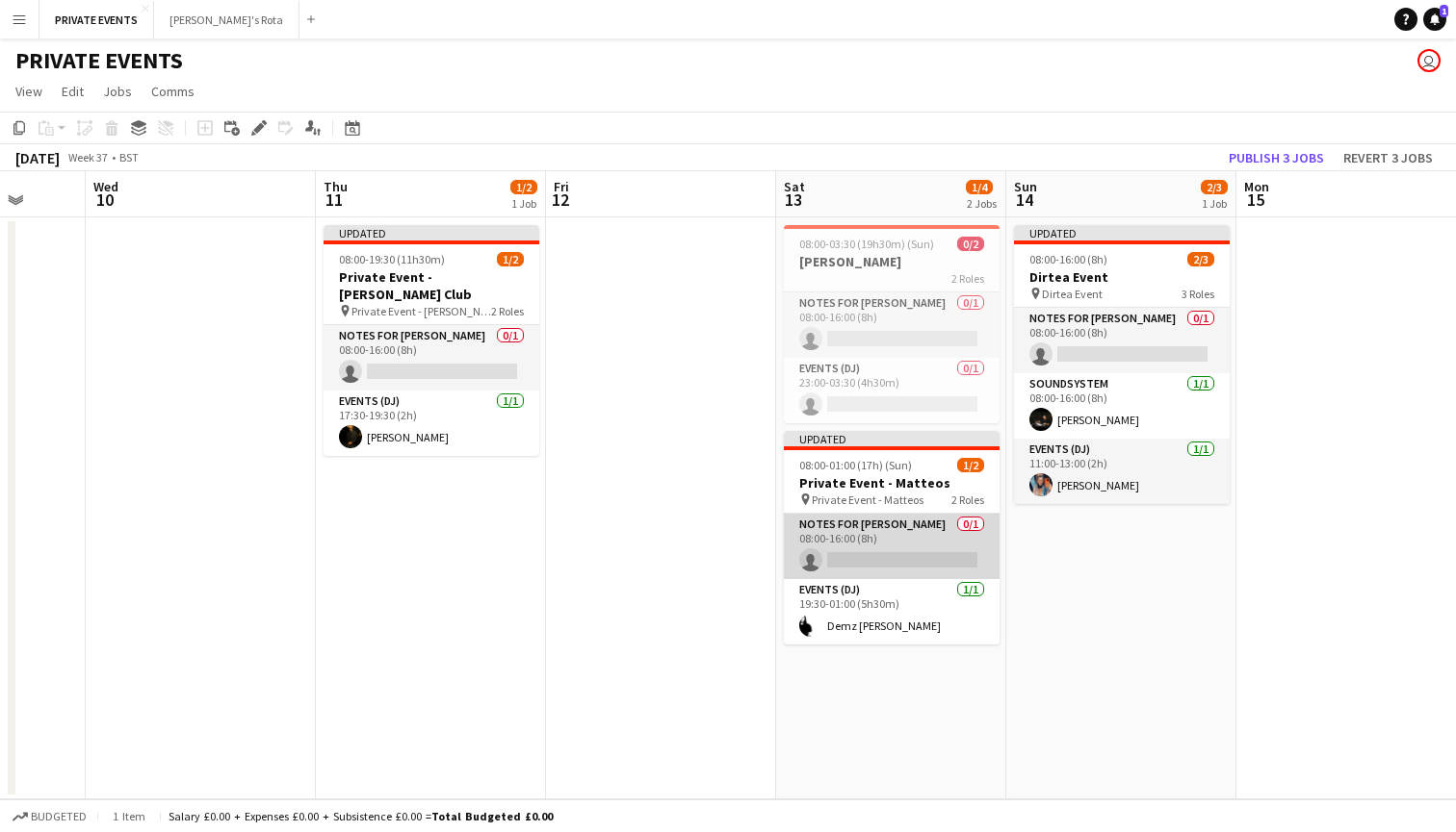
click at [845, 540] on app-card-role "Notes for [PERSON_NAME] 0/1 08:00-16:00 (8h) single-neutral-actions" at bounding box center [891, 547] width 216 height 66
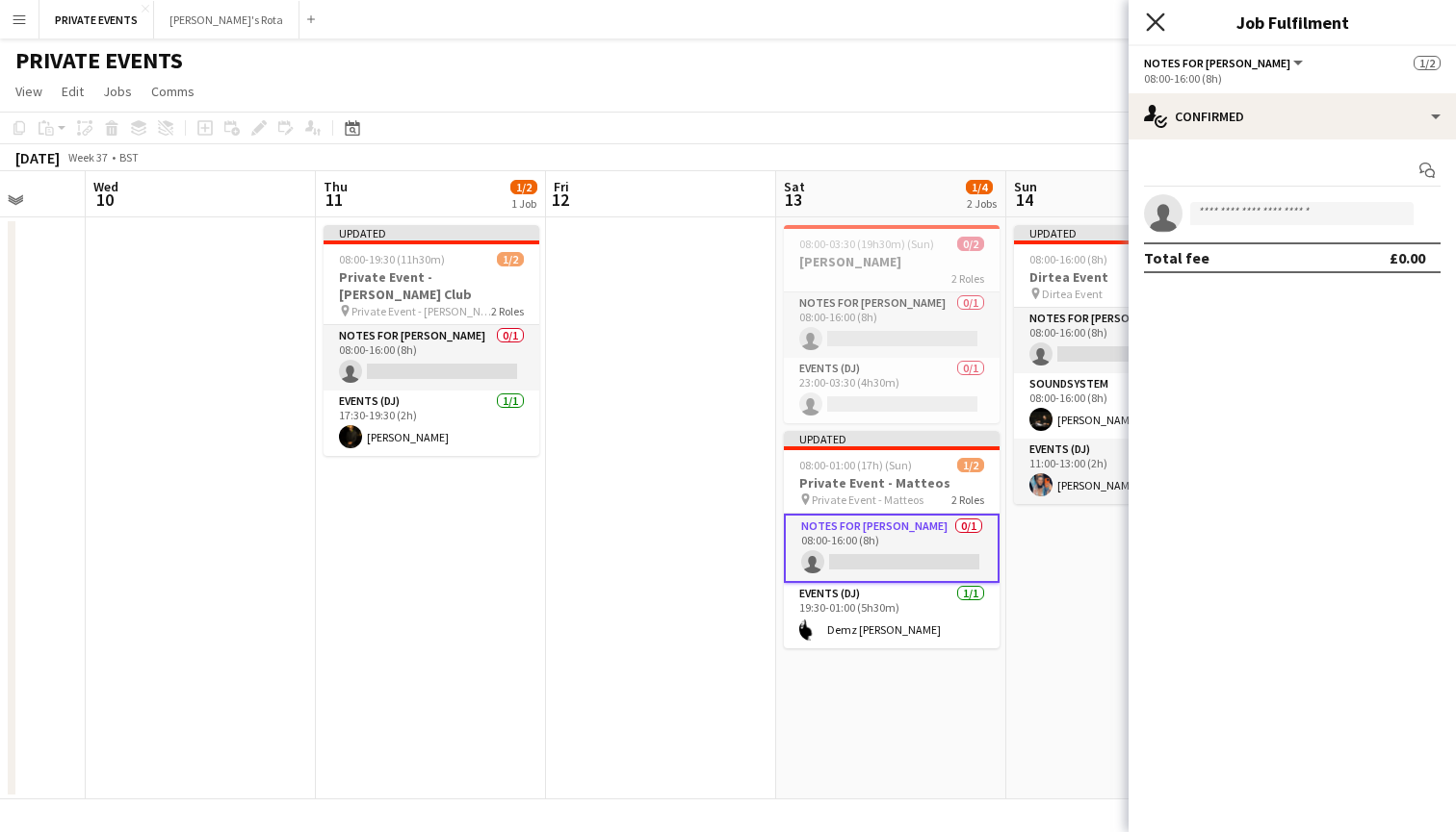
click at [1161, 26] on icon "Close pop-in" at bounding box center [1154, 21] width 18 height 18
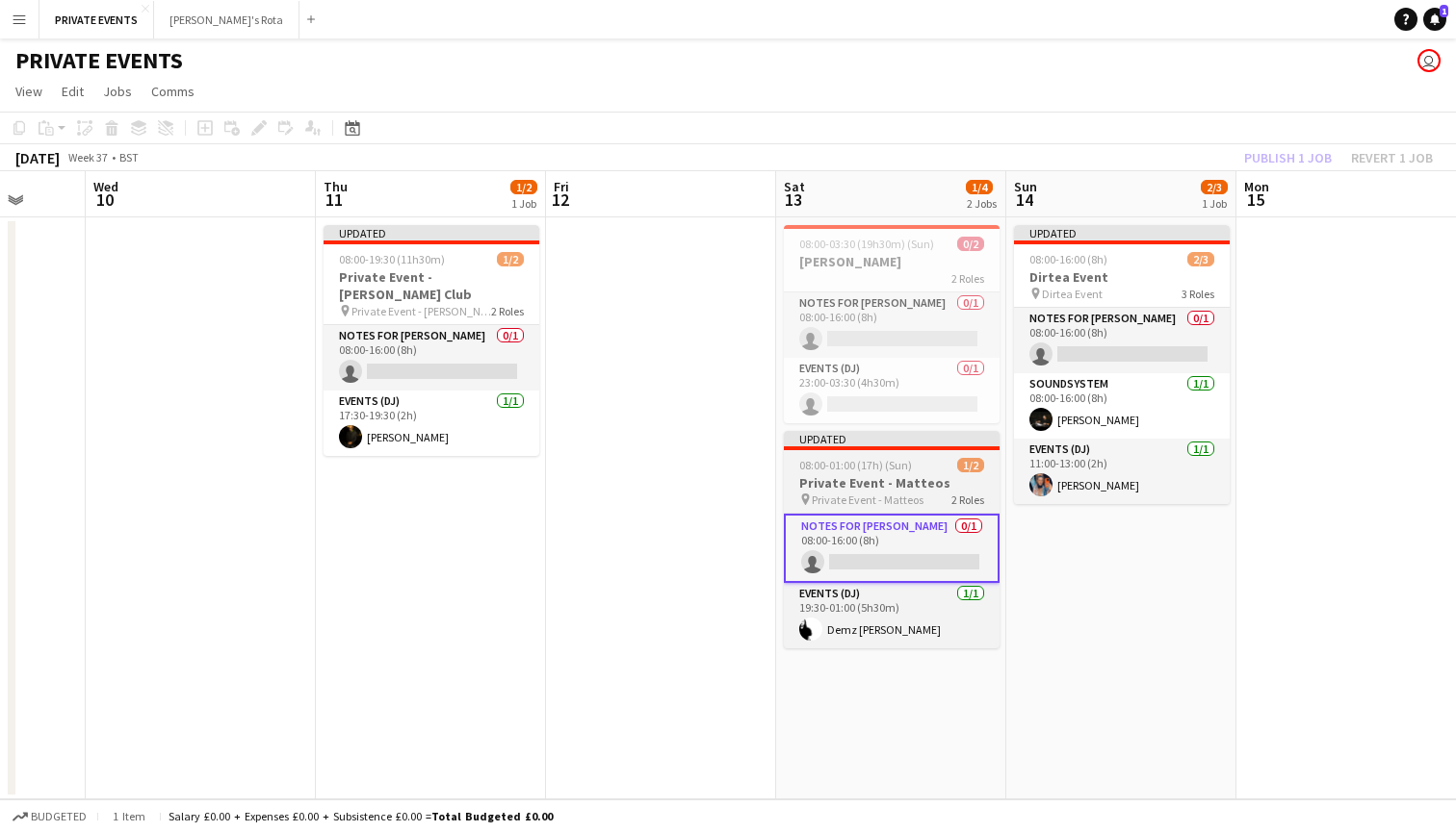
click at [877, 499] on span "Private Event - Matteos" at bounding box center [868, 500] width 112 height 14
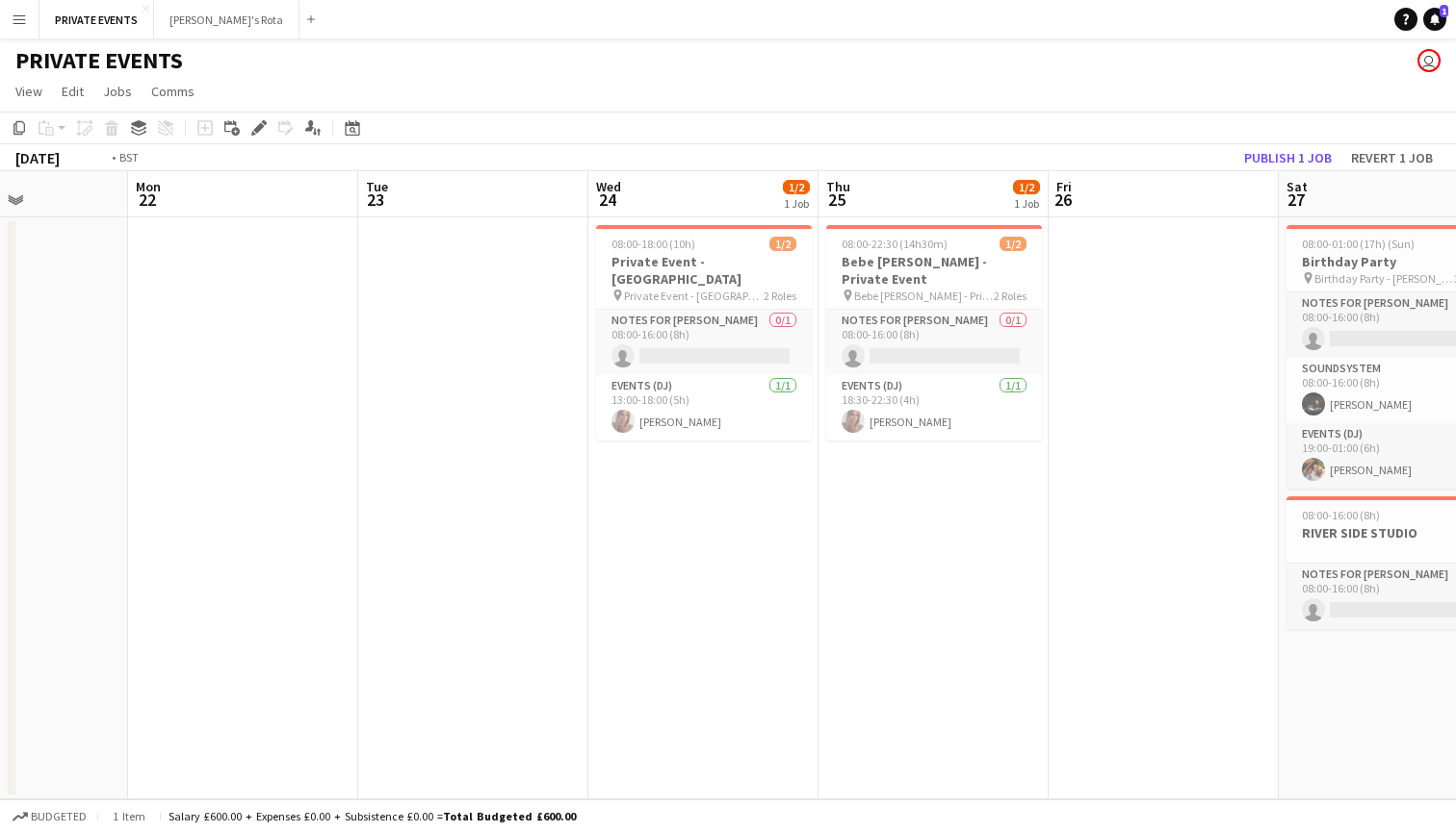
scroll to position [0, 644]
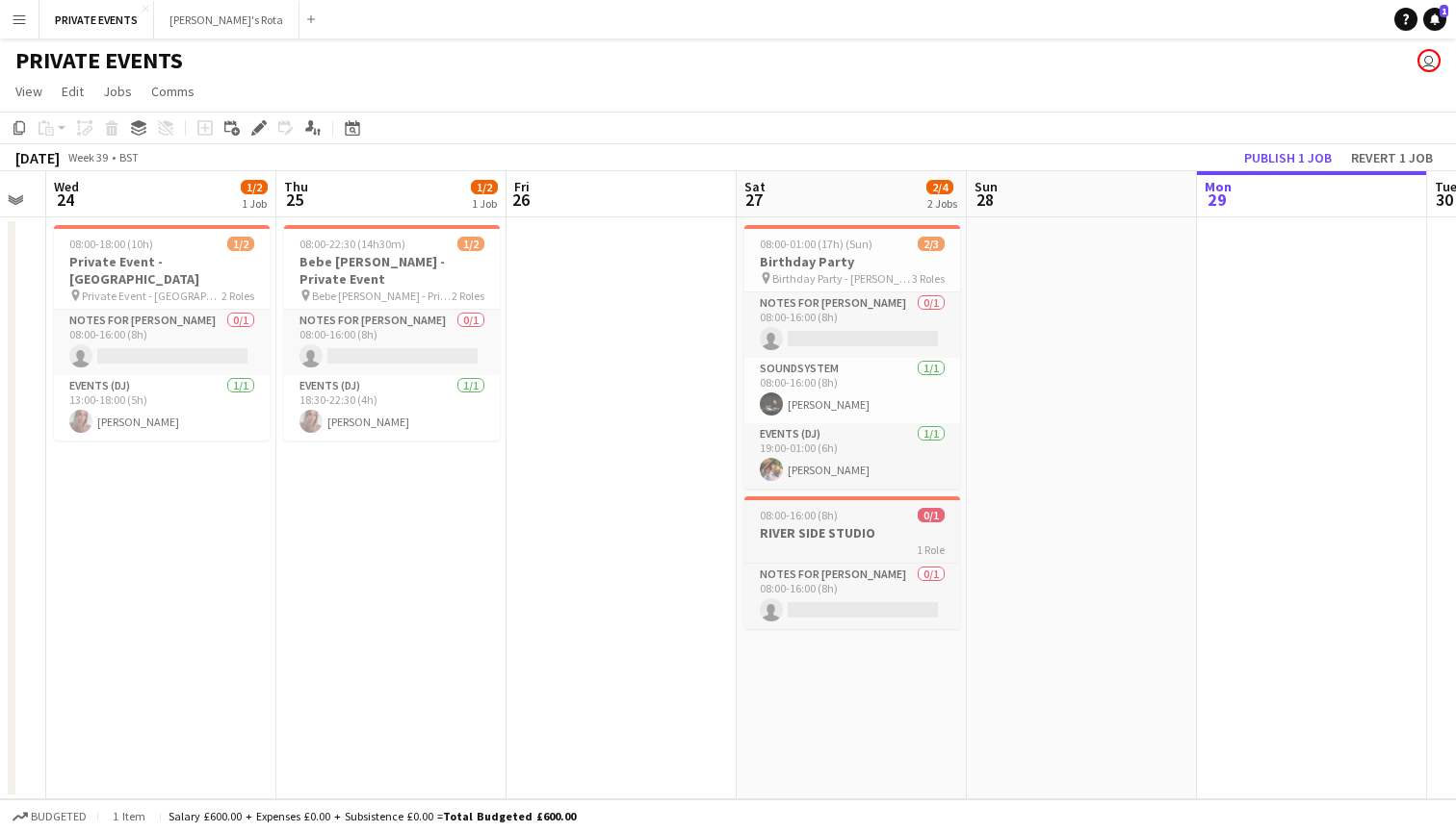
click at [843, 550] on div "1 Role" at bounding box center [852, 550] width 216 height 15
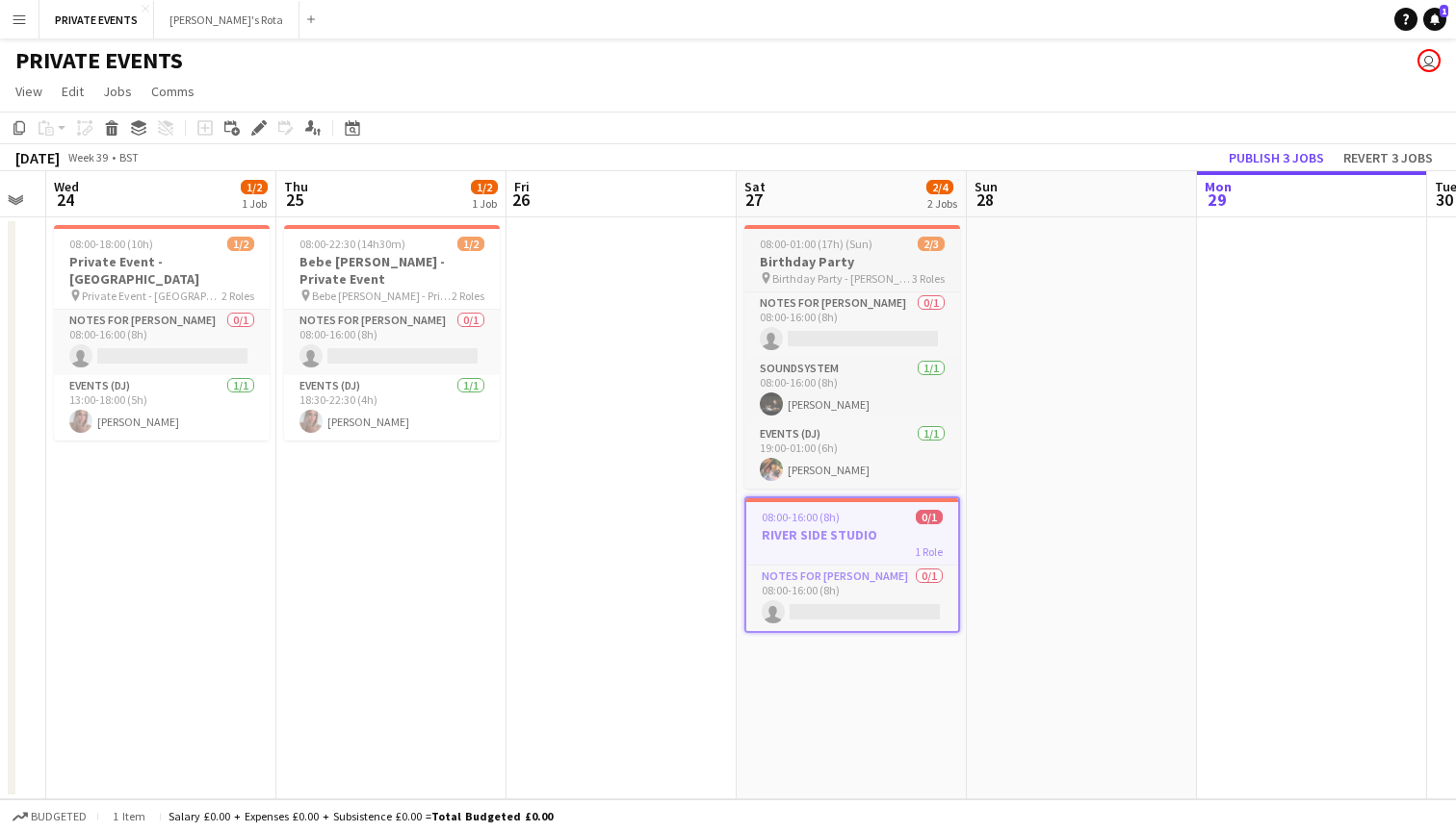
click at [854, 262] on h3 "Birthday Party" at bounding box center [852, 262] width 216 height 17
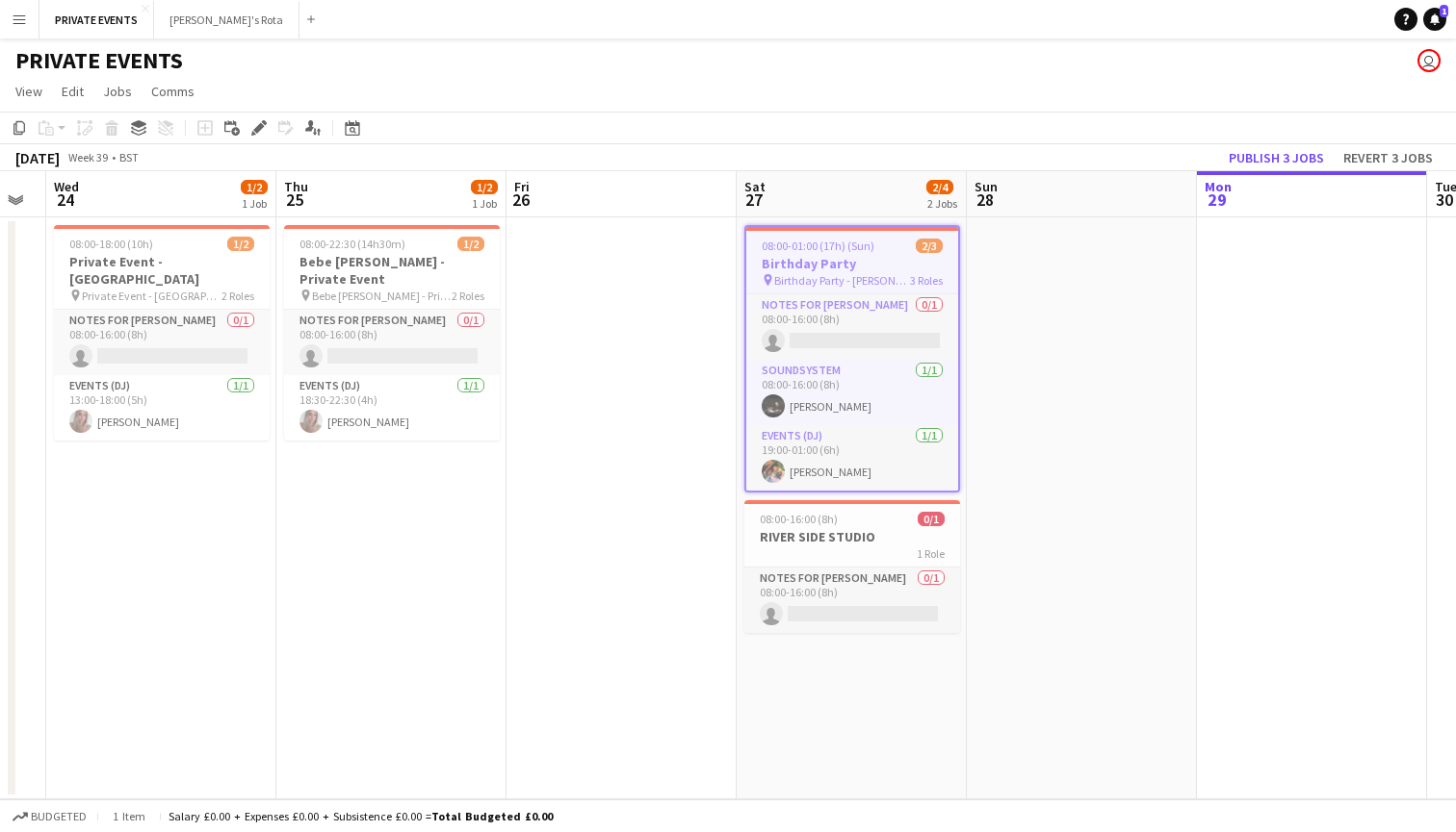
click at [364, 213] on app-board-header-date "Thu 25 1/2 1 Job" at bounding box center [392, 194] width 230 height 46
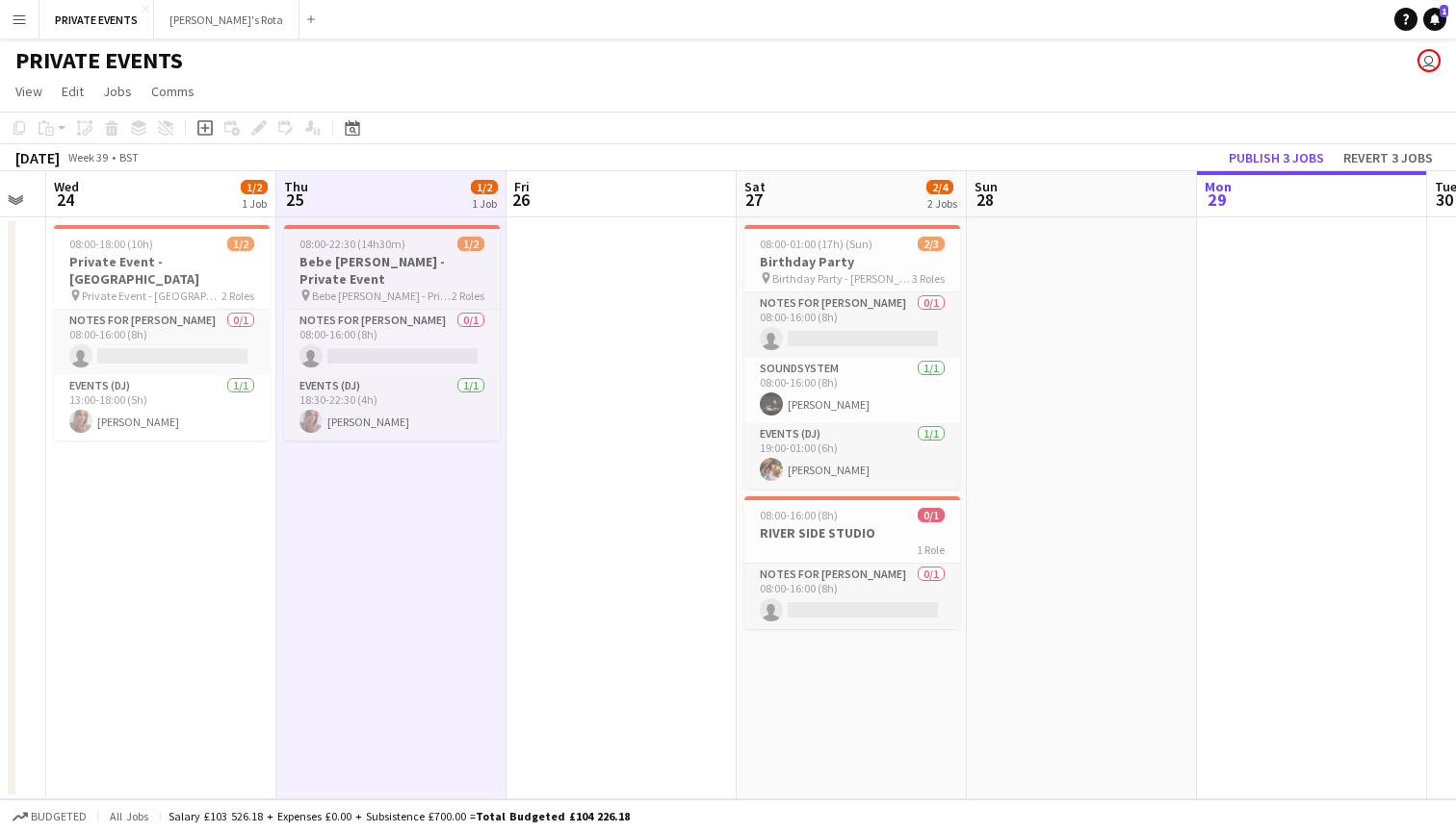
click at [364, 239] on span "08:00-22:30 (14h30m)" at bounding box center [353, 244] width 106 height 14
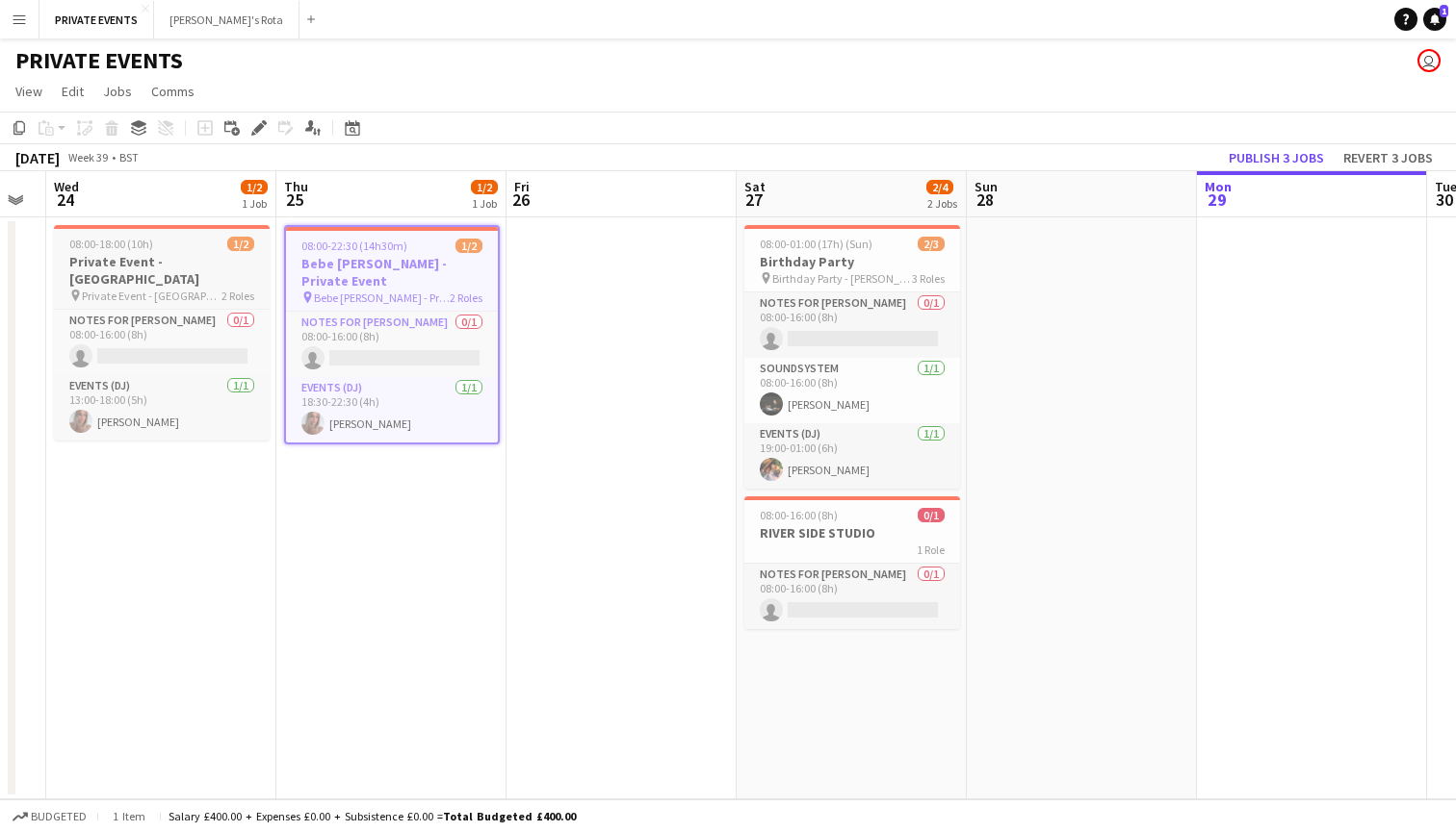
click at [116, 249] on span "08:00-18:00 (10h)" at bounding box center [111, 244] width 84 height 14
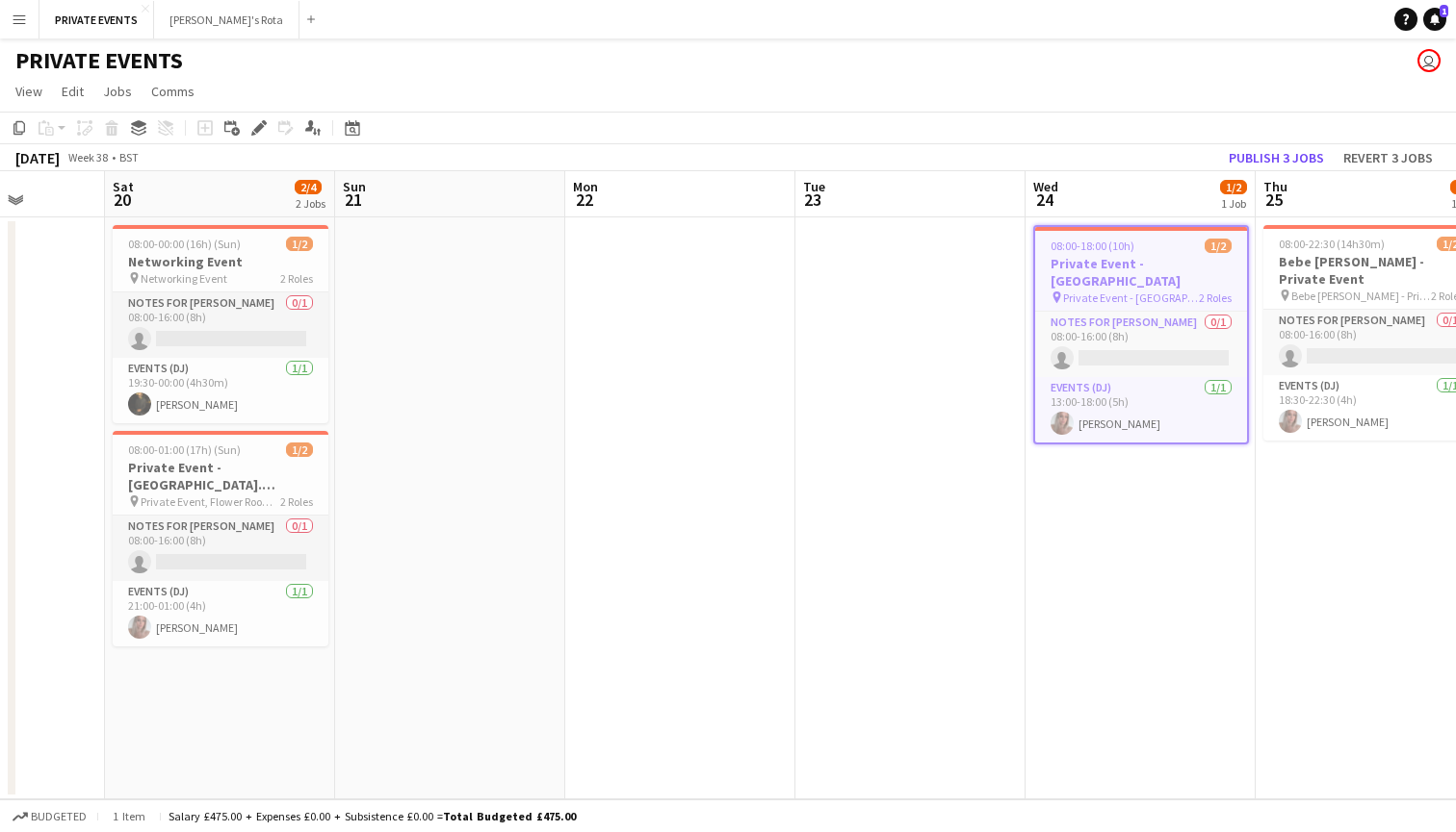
scroll to position [0, 468]
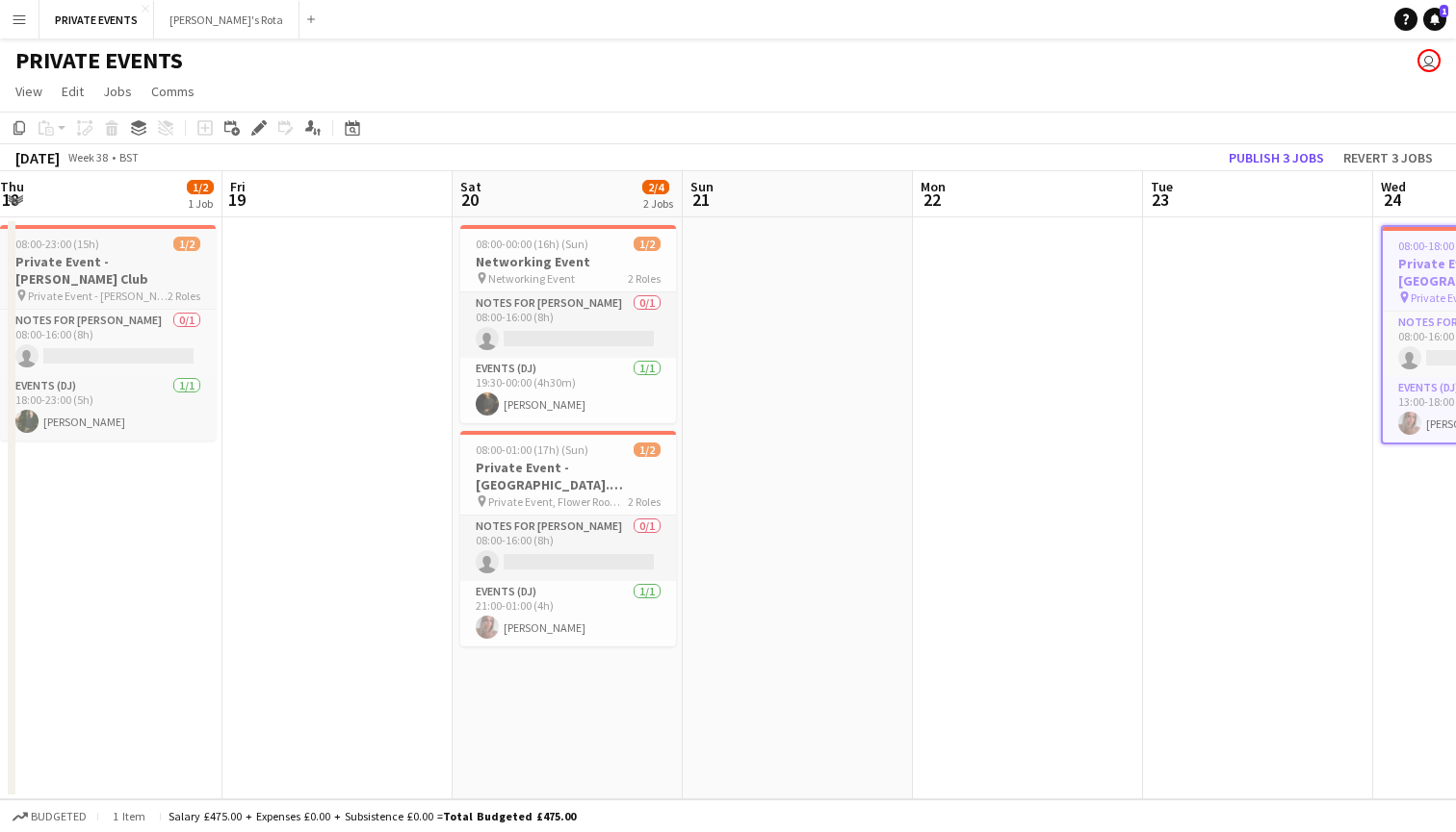
click at [121, 261] on h3 "Private Event - [PERSON_NAME] Club" at bounding box center [107, 271] width 216 height 35
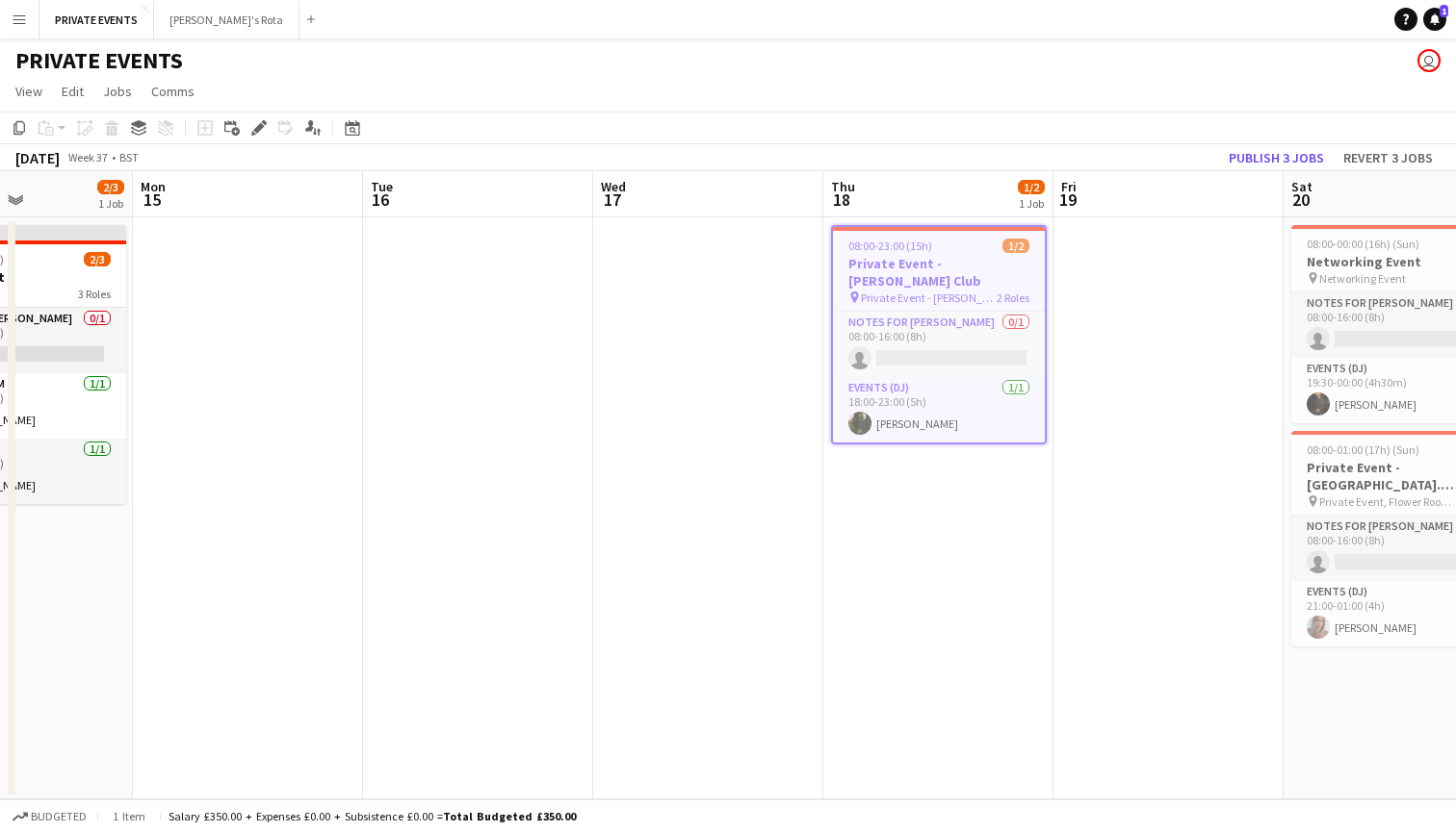
scroll to position [0, 553]
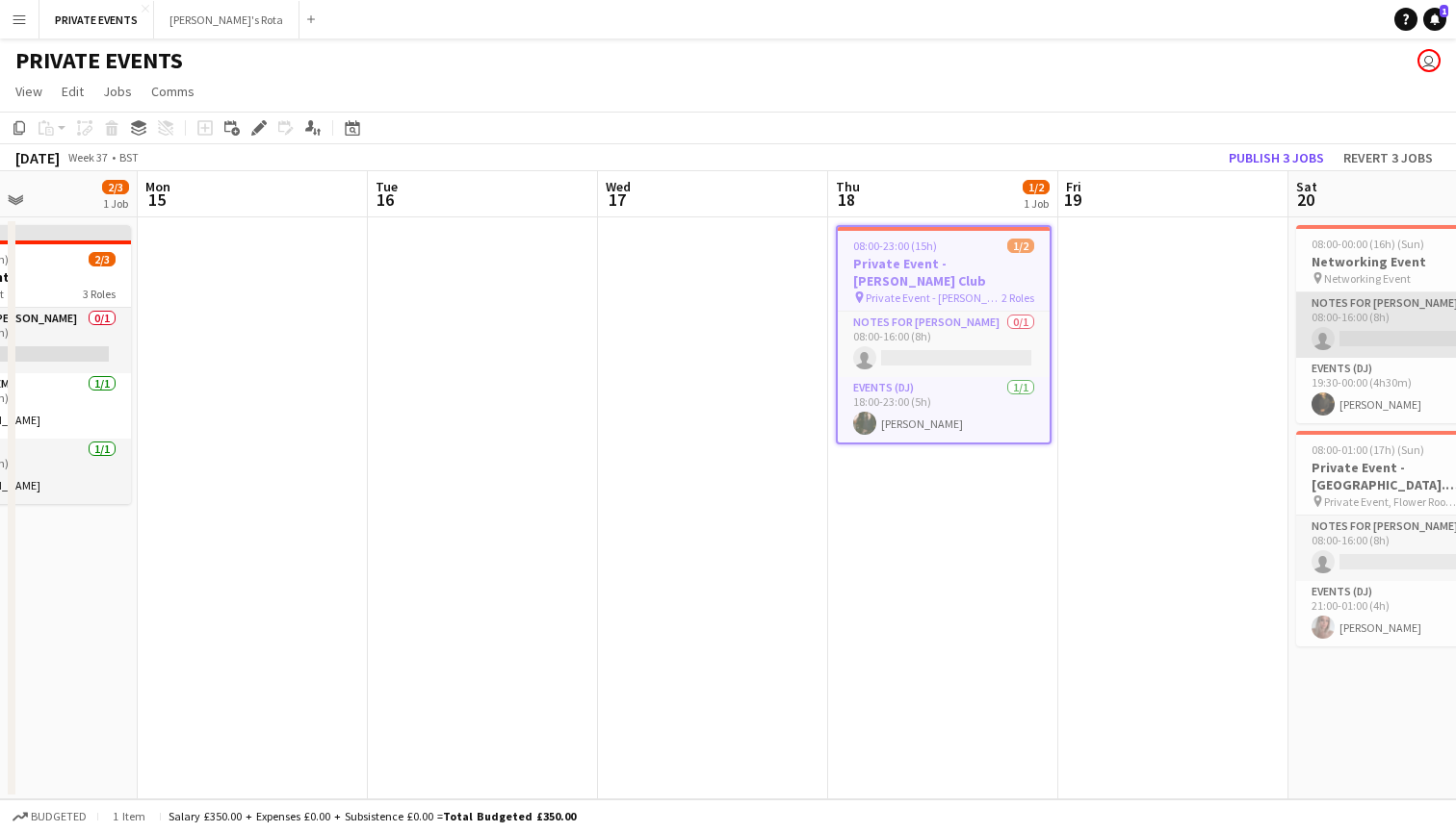
click at [1364, 313] on app-card-role "Notes for [PERSON_NAME] 0/1 08:00-16:00 (8h) single-neutral-actions" at bounding box center [1403, 326] width 216 height 66
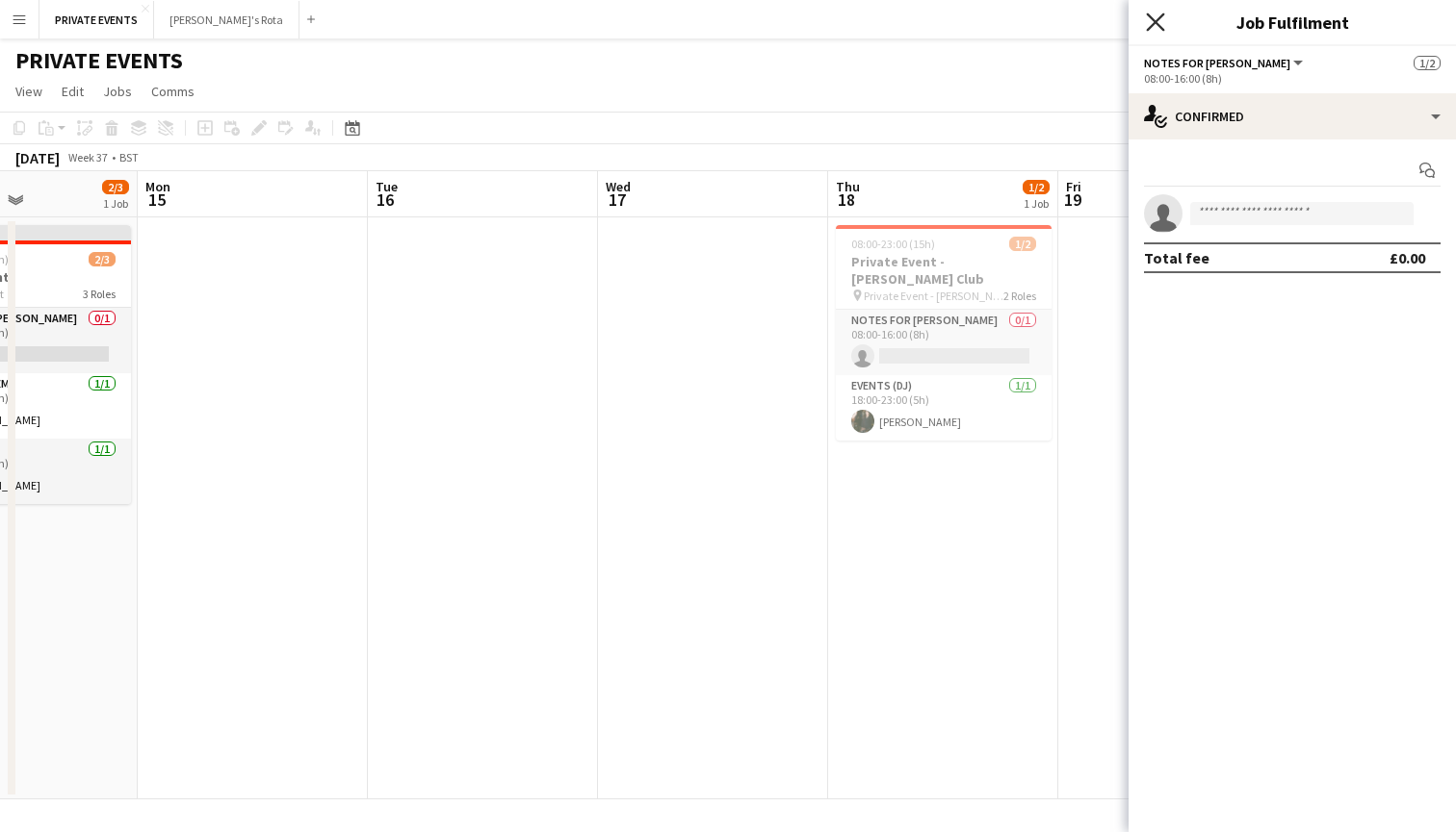
click at [1156, 22] on icon at bounding box center [1154, 21] width 18 height 18
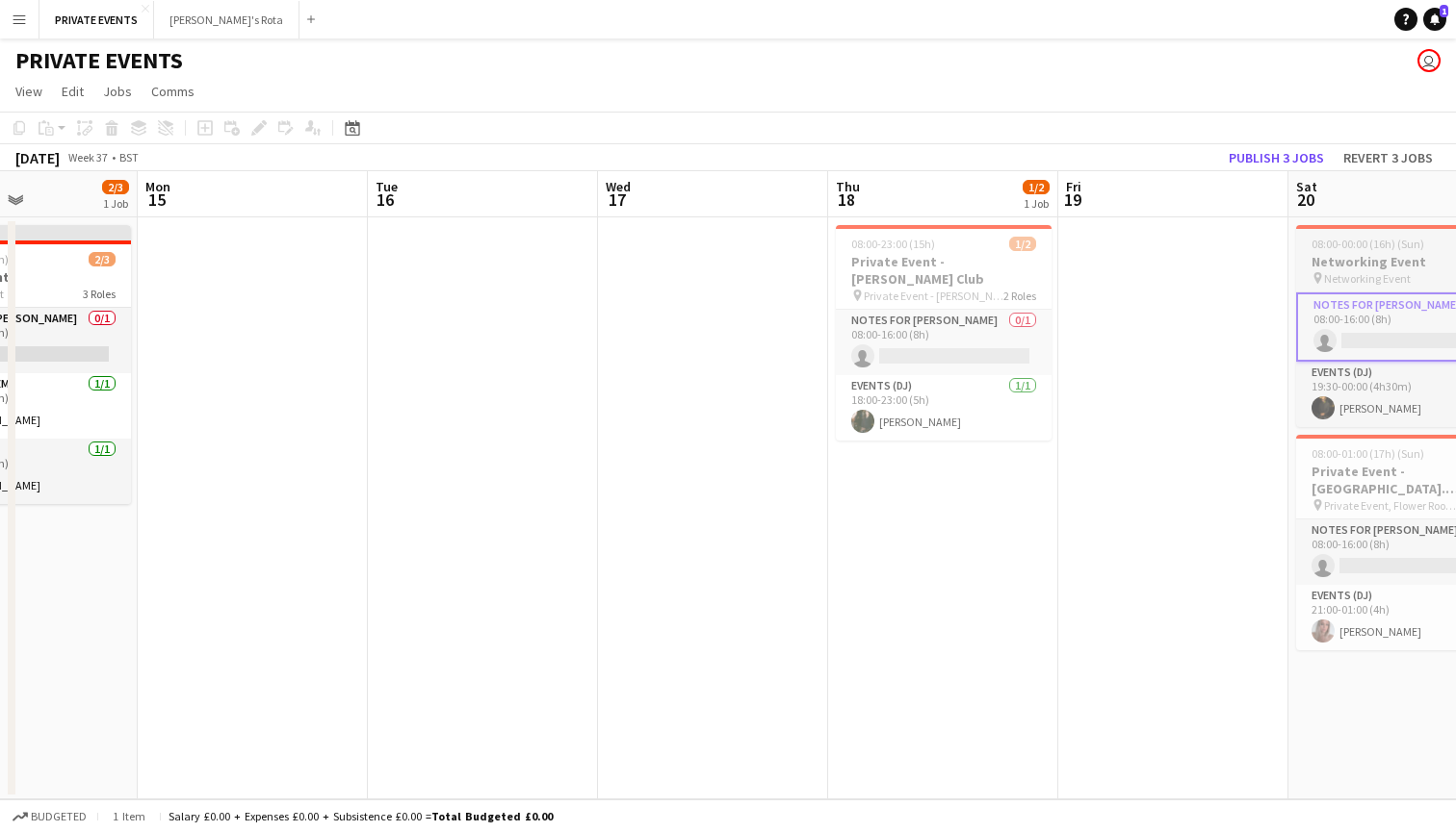
click at [1337, 251] on app-job-card "08:00-00:00 (16h) (Sun) 1/2 Networking Event pin Networking Event 2 Roles Notes…" at bounding box center [1403, 326] width 216 height 202
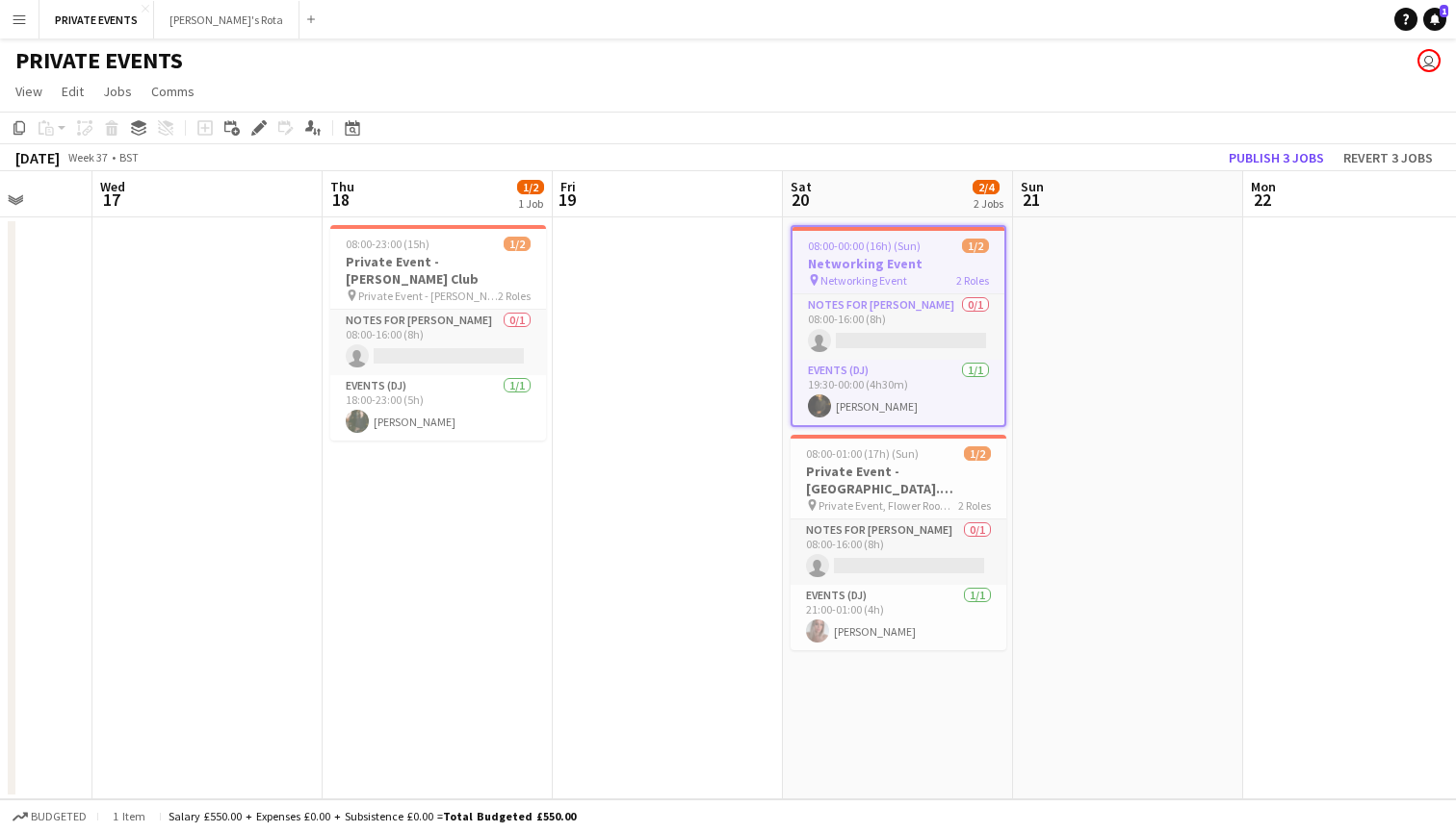
scroll to position [0, 604]
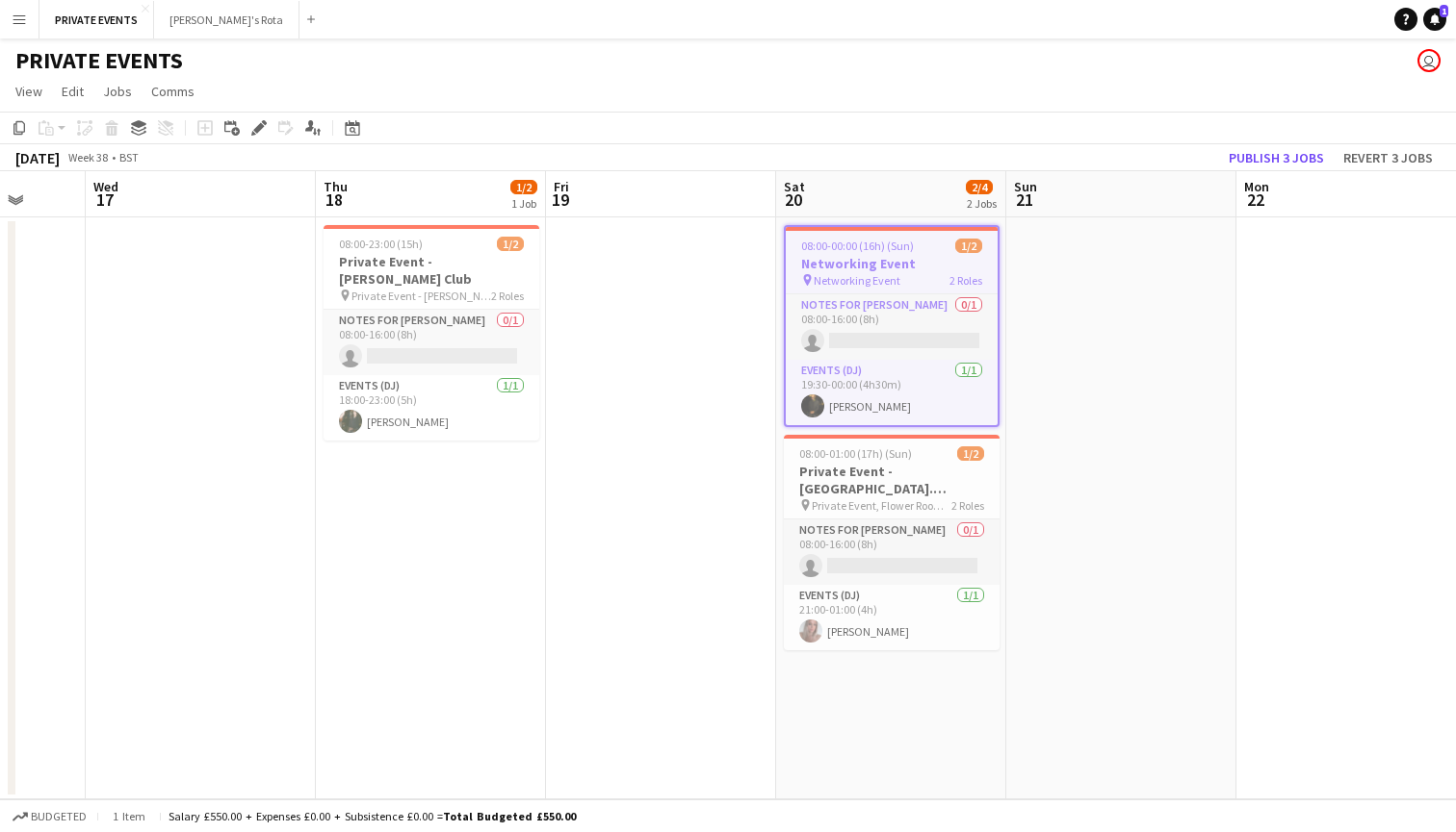
click at [872, 258] on h3 "Networking Event" at bounding box center [891, 264] width 212 height 17
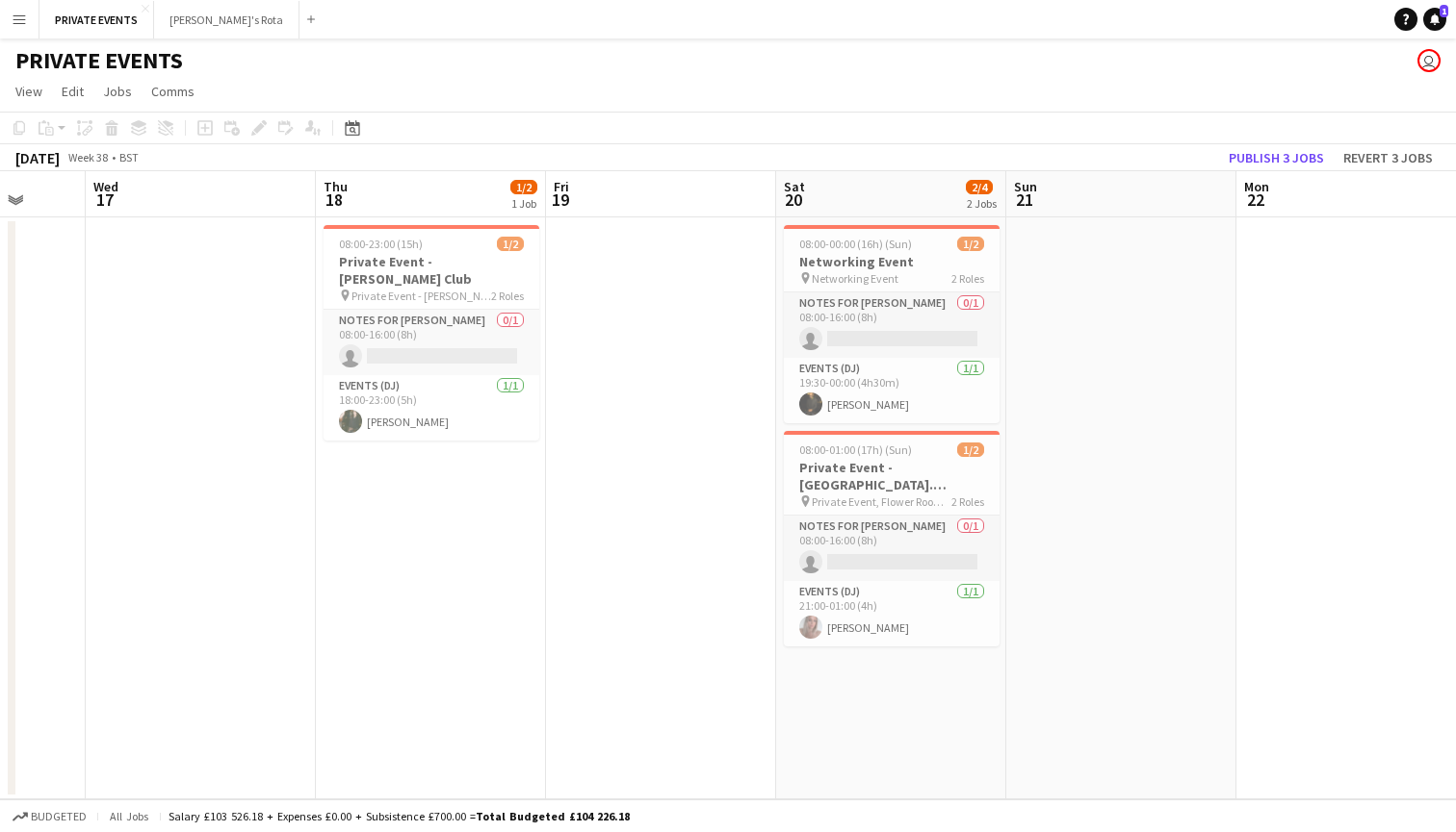
click at [899, 256] on h3 "Networking Event" at bounding box center [891, 262] width 216 height 17
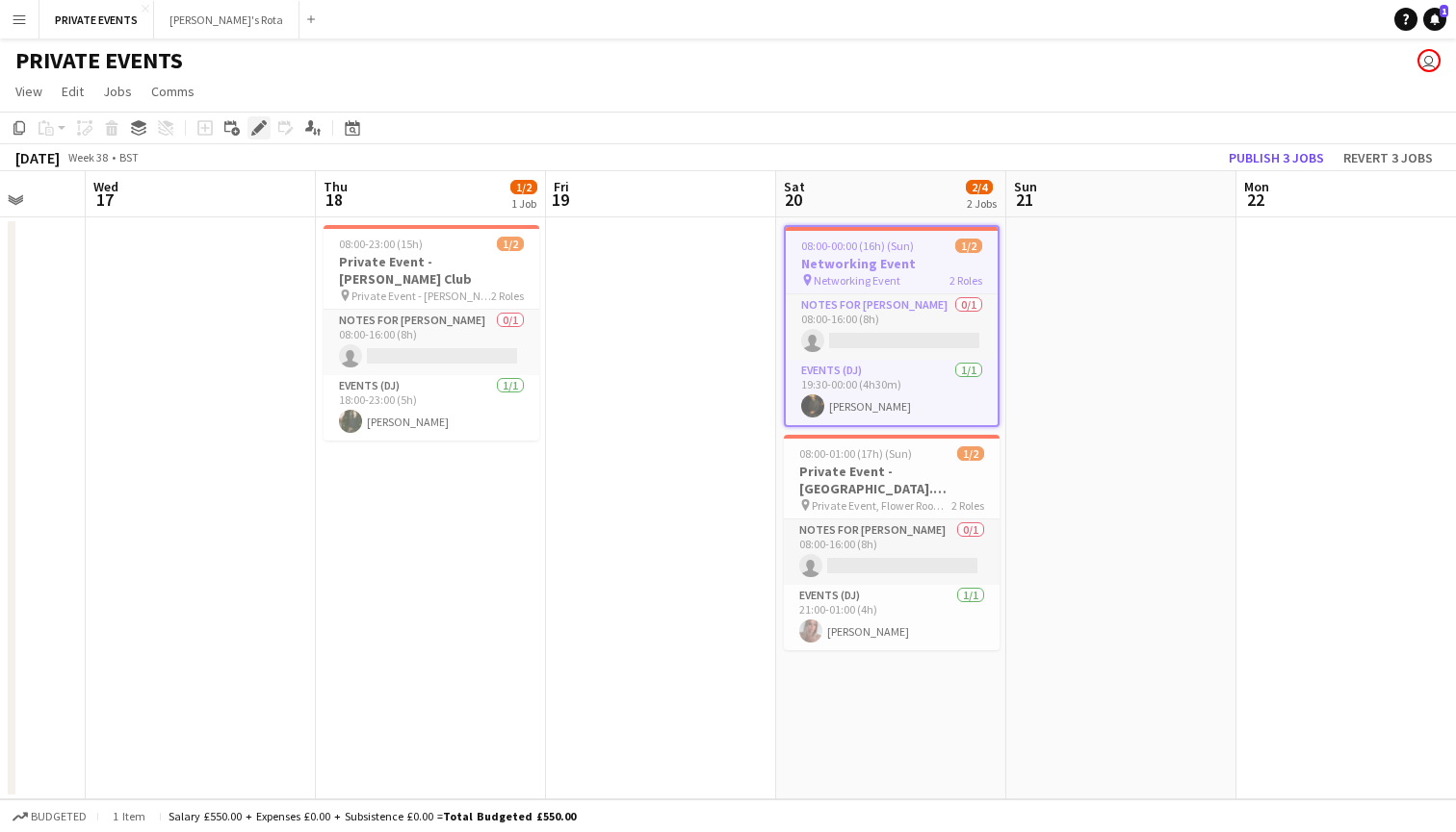
click at [261, 124] on icon at bounding box center [258, 128] width 11 height 11
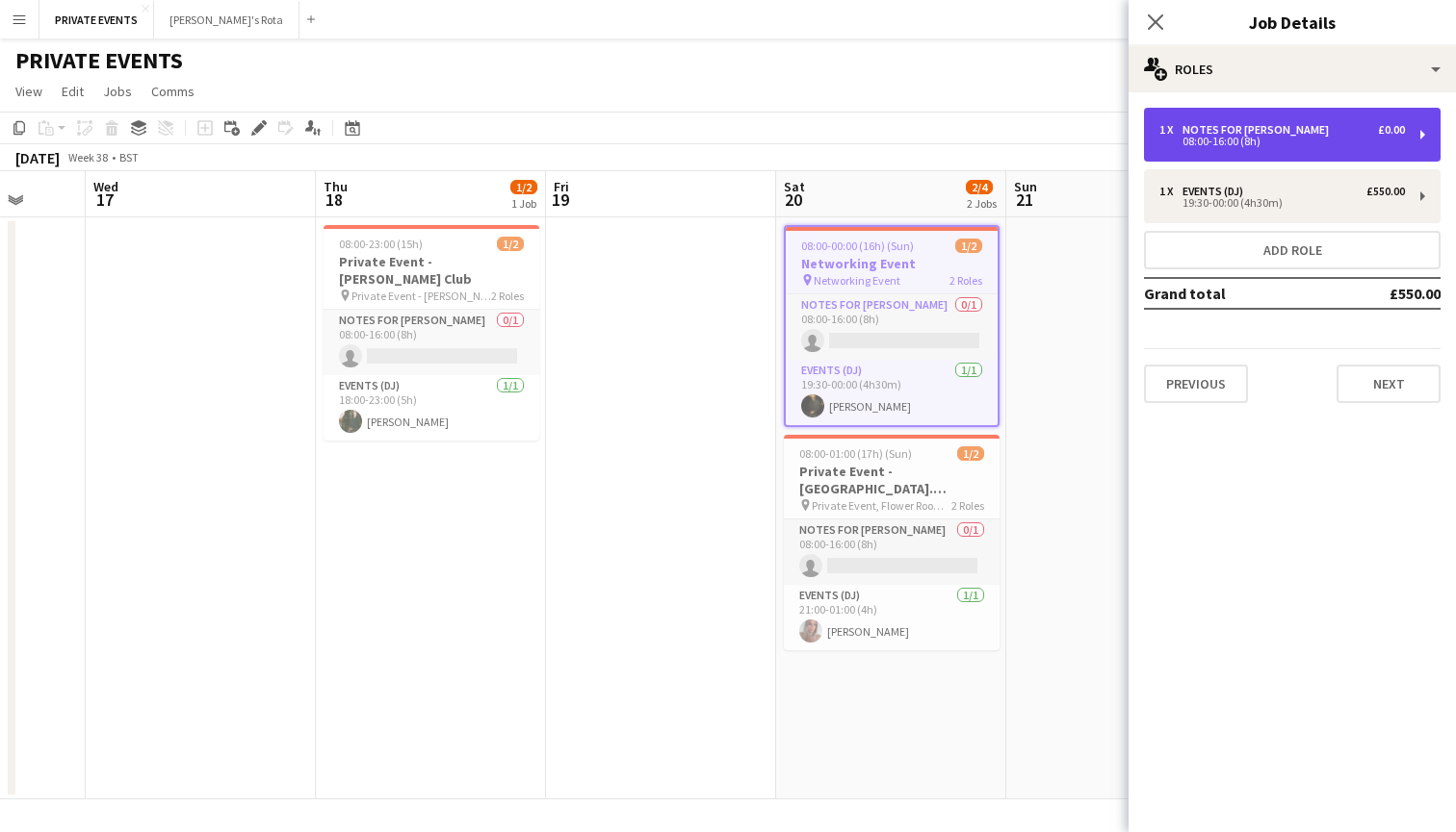
click at [1200, 123] on div "Notes for [PERSON_NAME]" at bounding box center [1259, 129] width 154 height 14
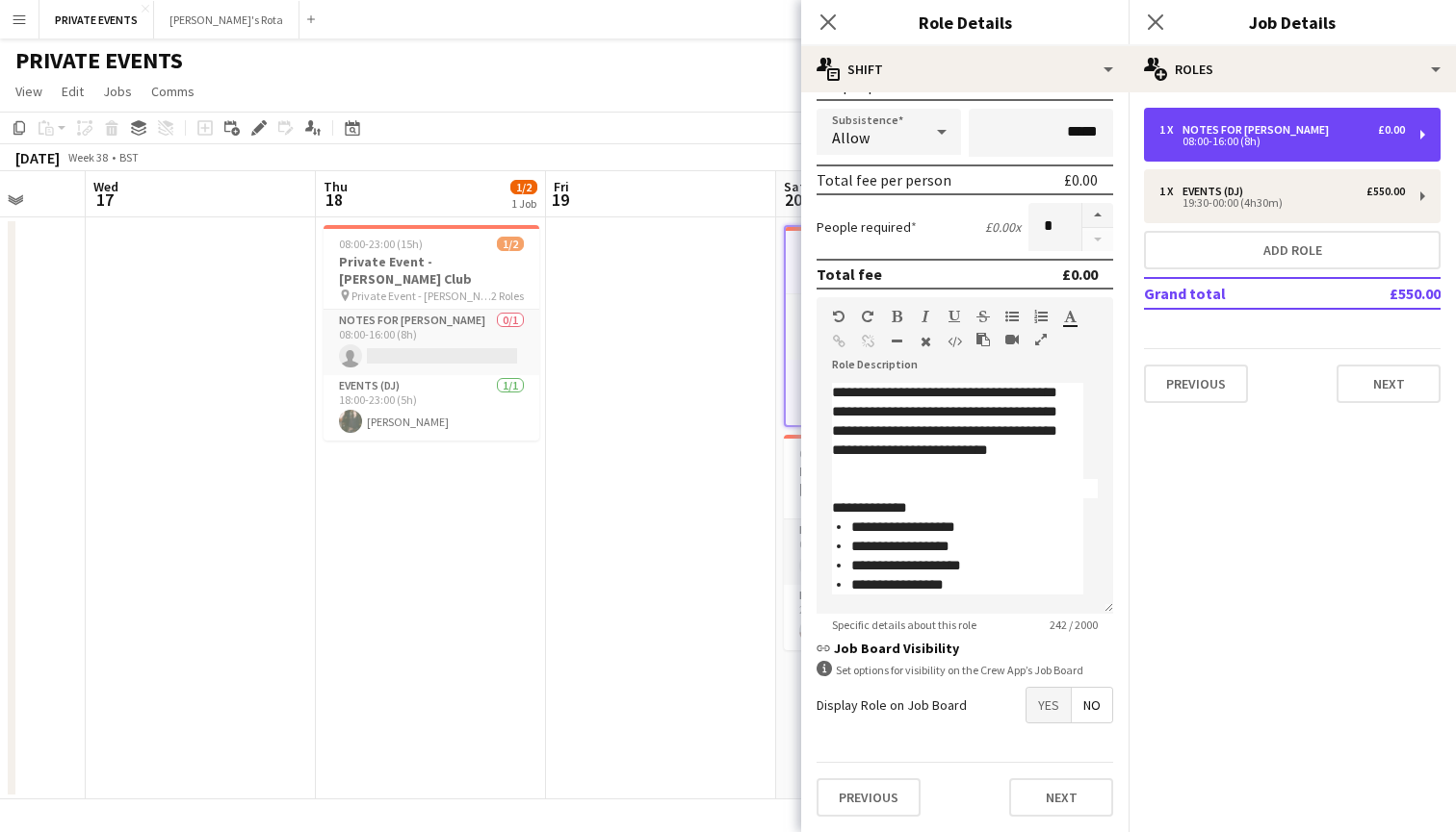
scroll to position [0, 0]
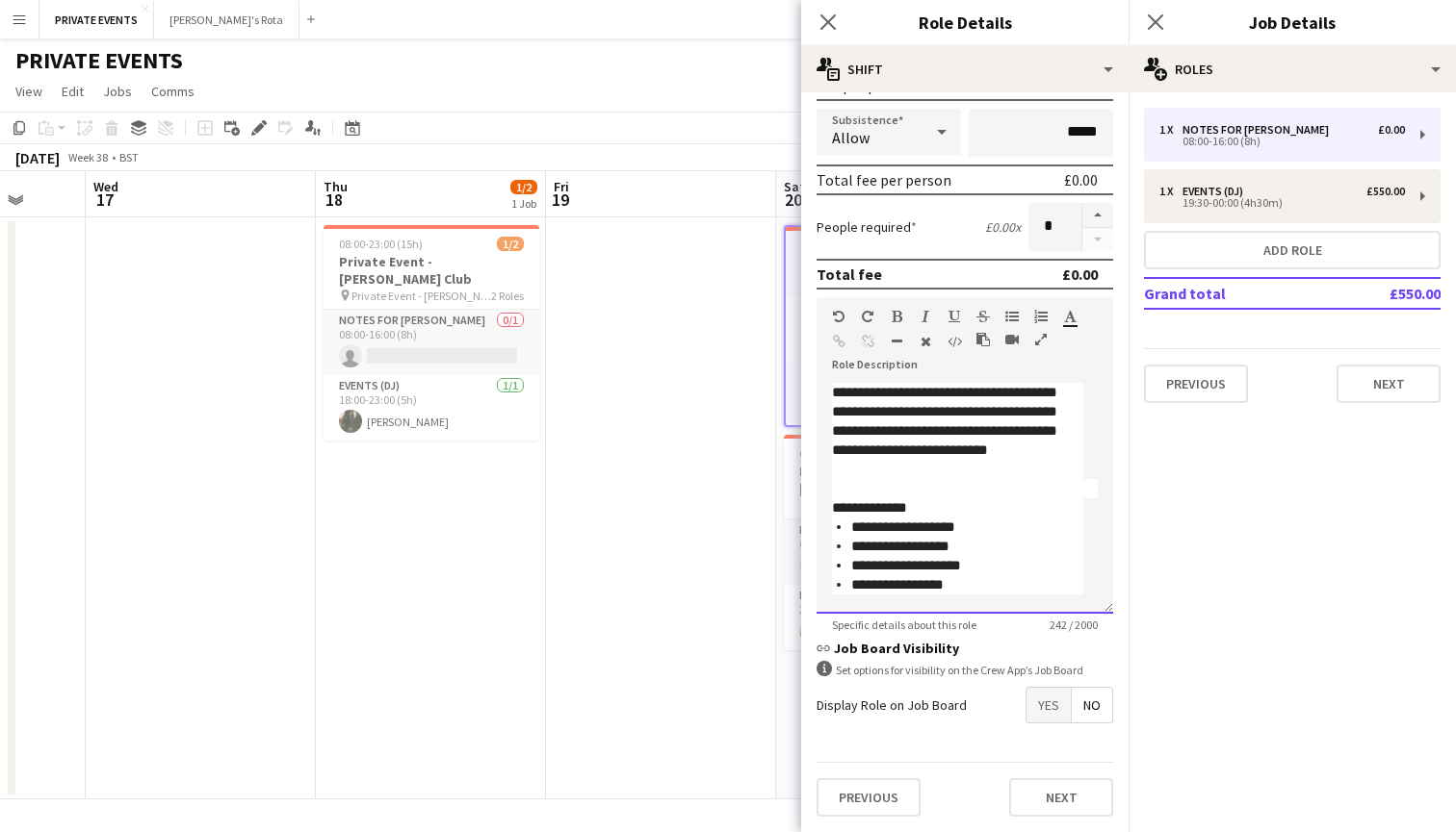
click at [939, 519] on li "**********" at bounding box center [967, 528] width 232 height 19
click at [828, 24] on icon "Close pop-in" at bounding box center [828, 21] width 18 height 18
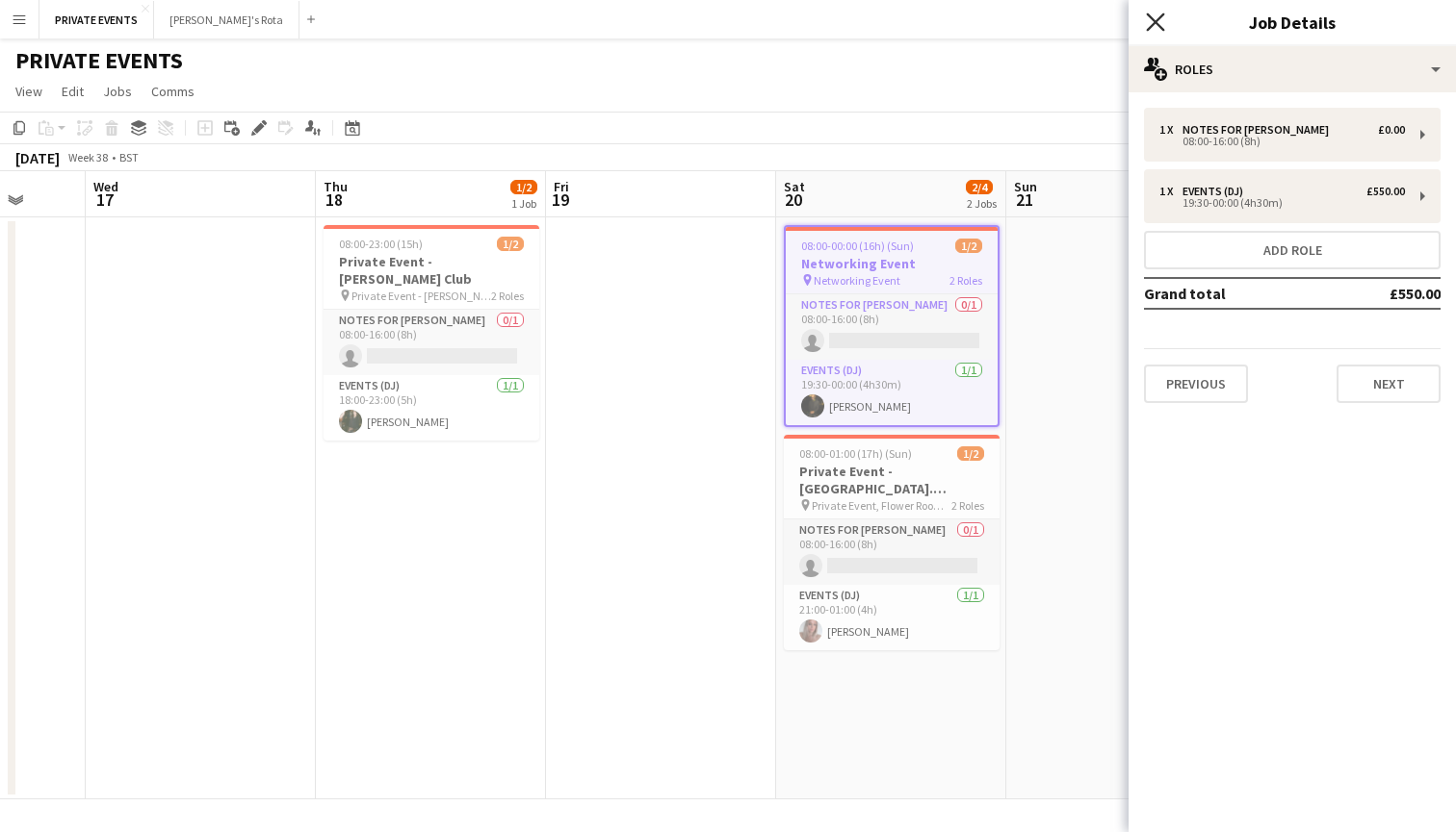
click at [1156, 20] on icon at bounding box center [1154, 21] width 18 height 18
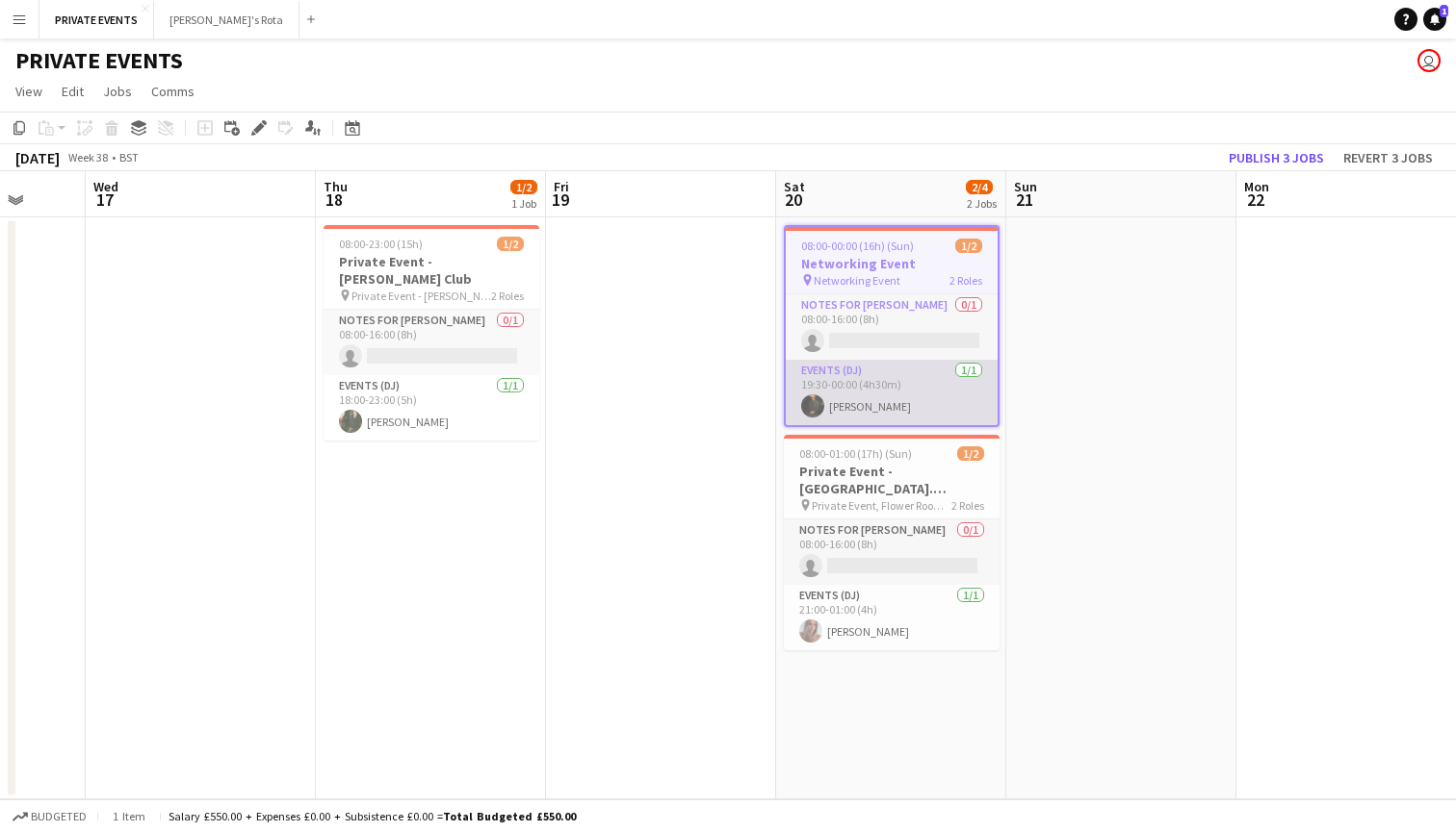
scroll to position [0, 614]
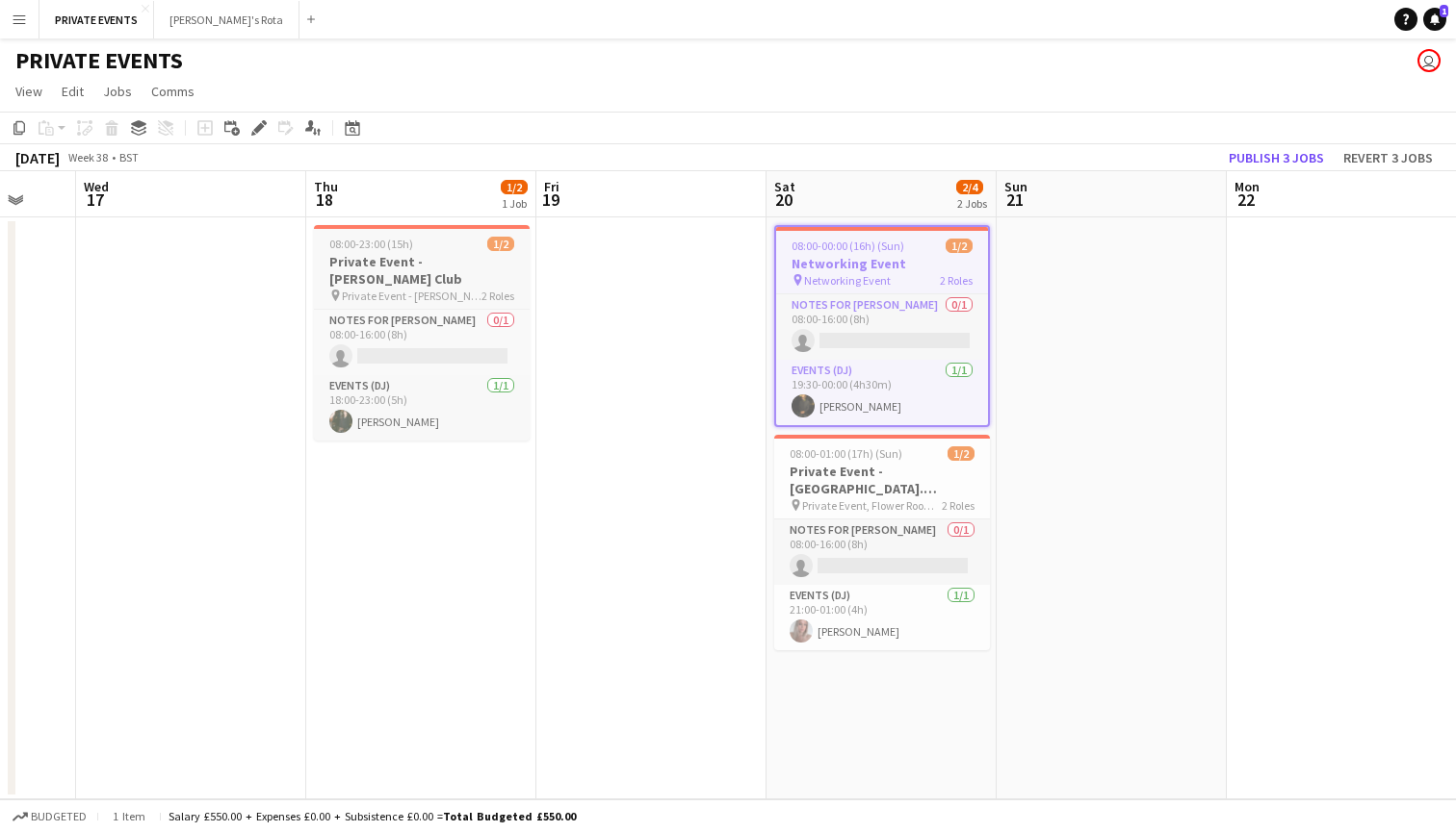
click at [363, 286] on app-job-card "08:00-23:00 (15h) 1/2 Private Event - [PERSON_NAME] Club pin Private Event - [P…" at bounding box center [422, 332] width 216 height 215
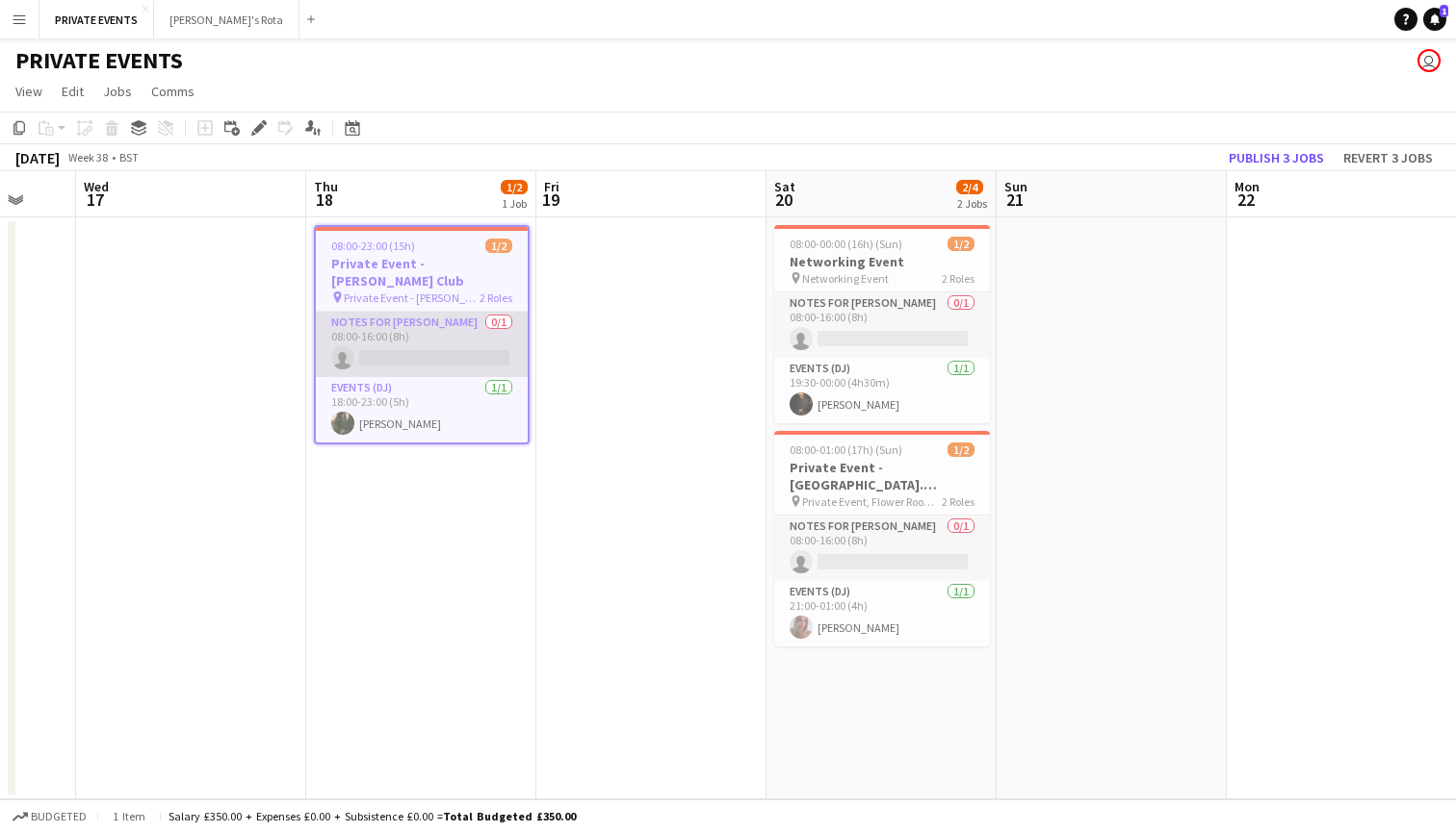
click at [407, 322] on app-card-role "Notes for [PERSON_NAME] 0/1 08:00-16:00 (8h) single-neutral-actions" at bounding box center [422, 345] width 212 height 66
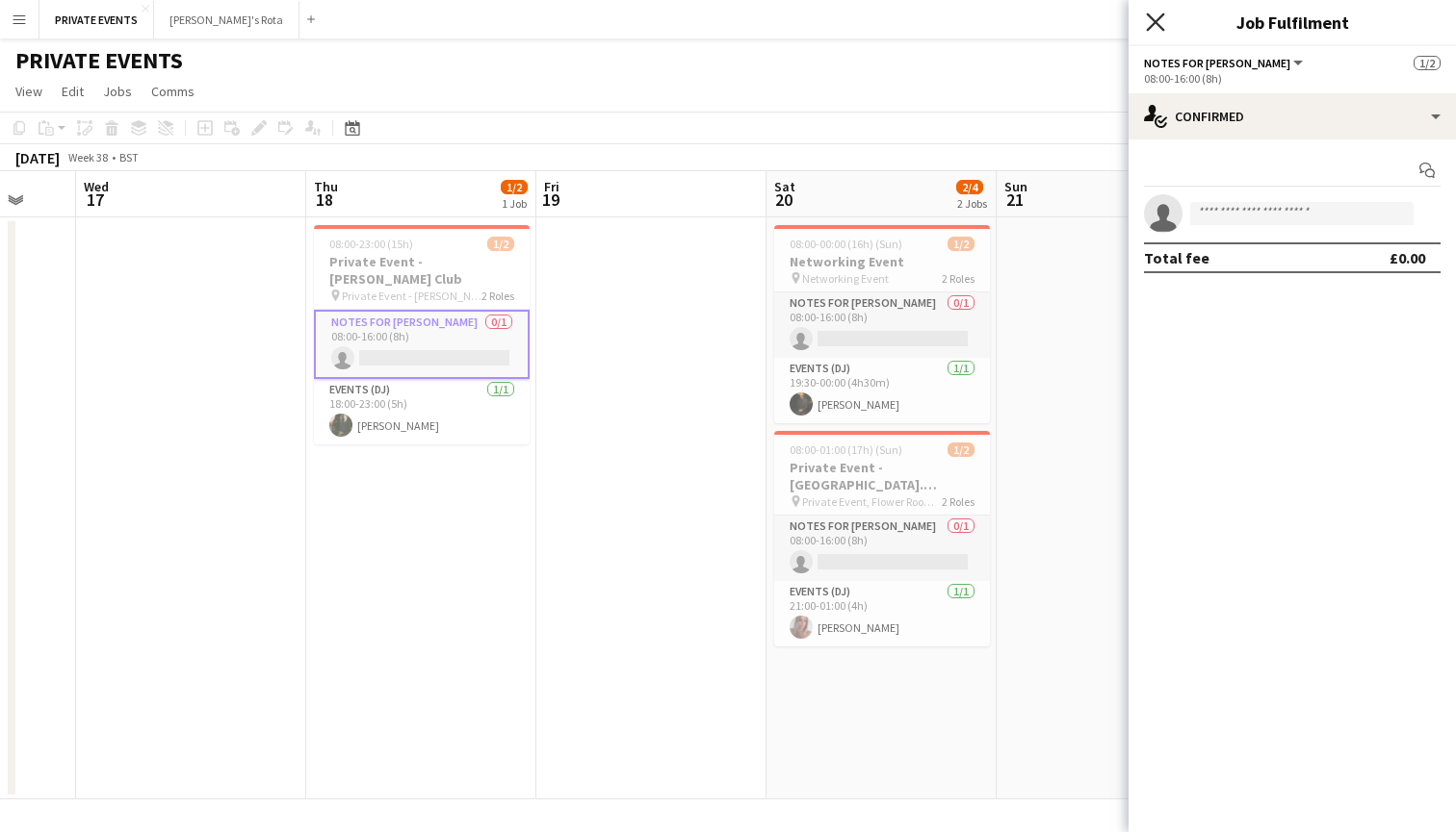
click at [1154, 19] on icon "Close pop-in" at bounding box center [1154, 21] width 18 height 18
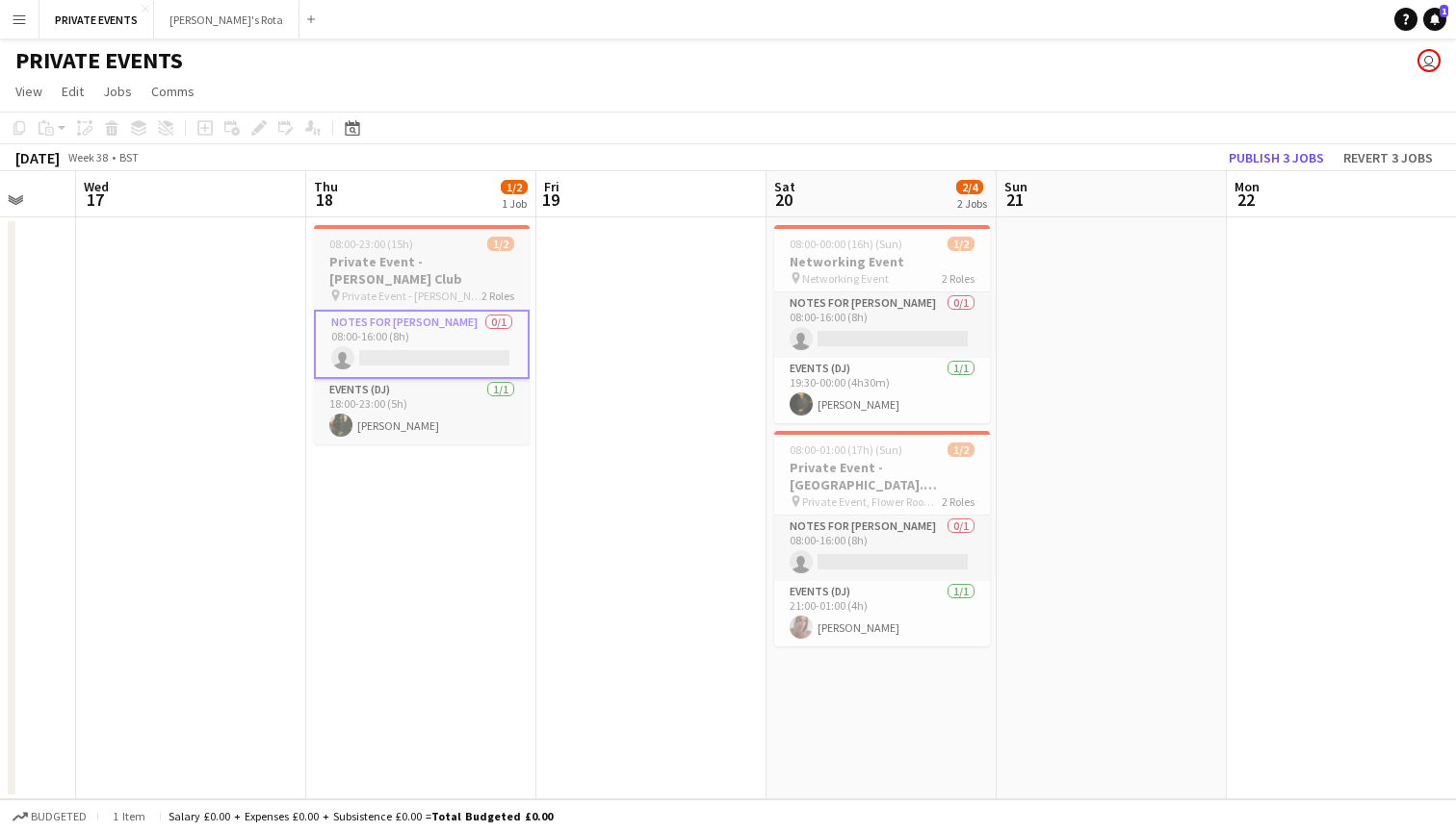
click at [418, 261] on h3 "Private Event - [PERSON_NAME] Club" at bounding box center [422, 271] width 216 height 35
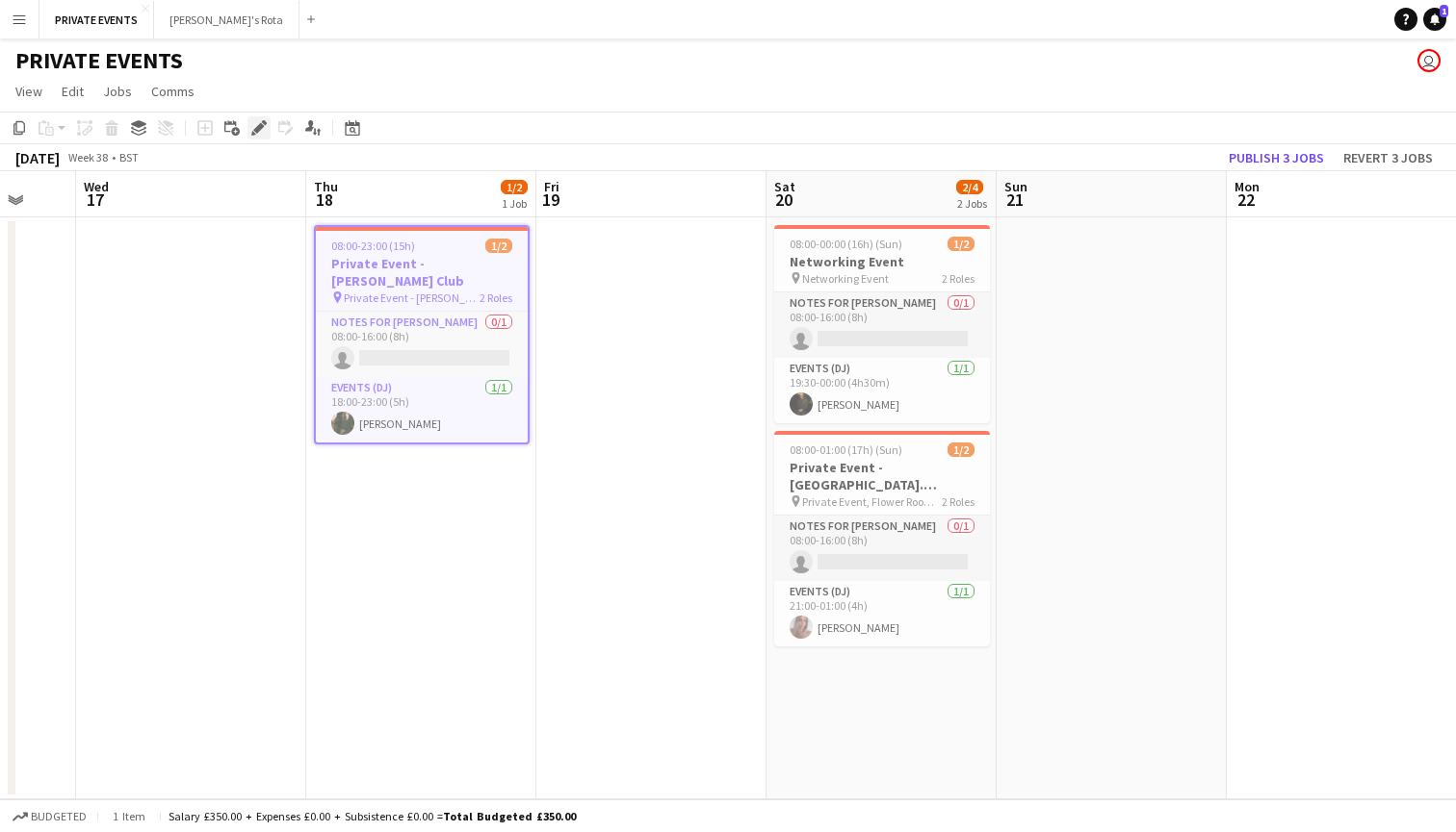
click at [254, 129] on icon "Edit" at bounding box center [259, 128] width 15 height 15
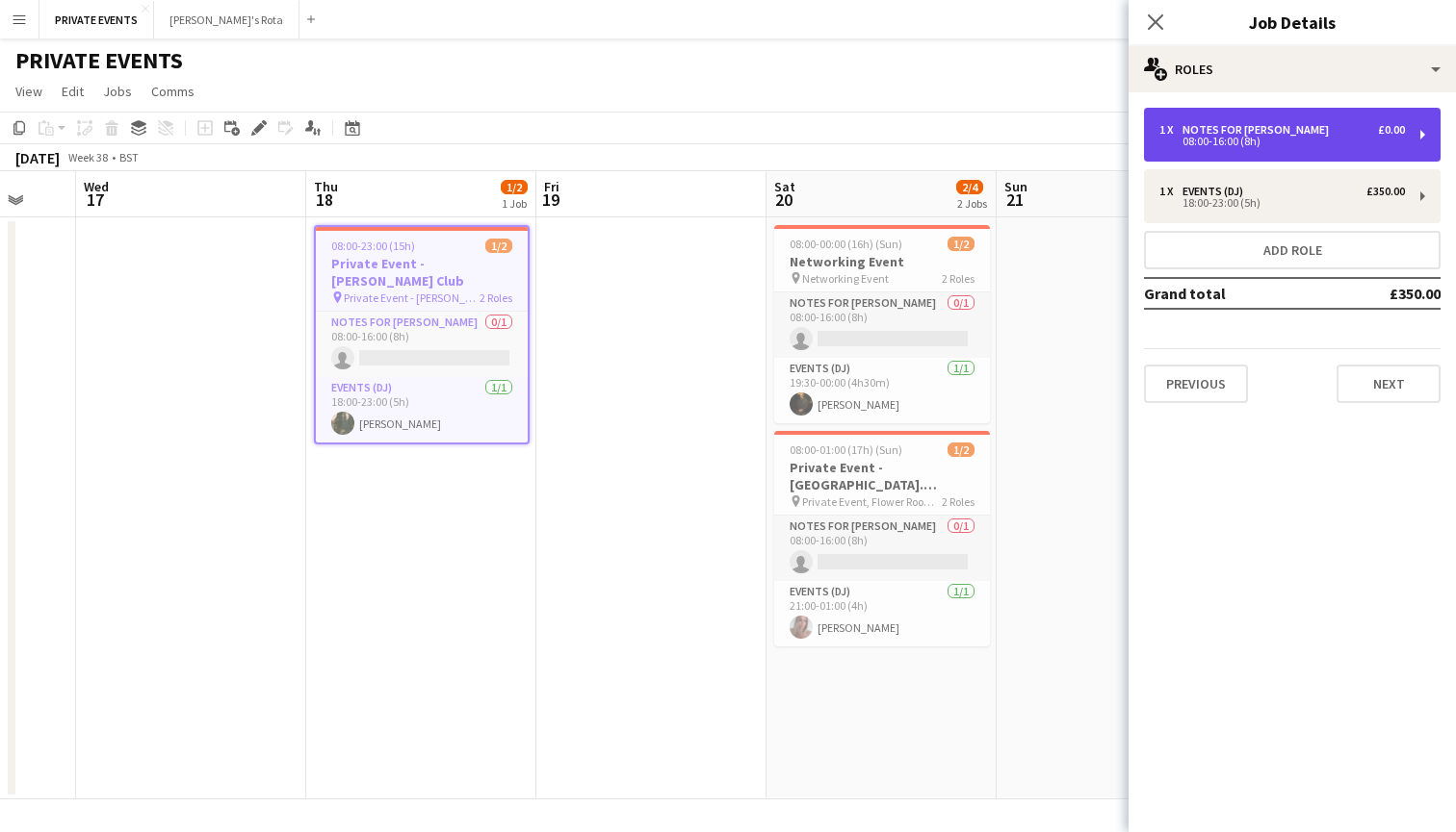
click at [1239, 143] on div "08:00-16:00 (8h)" at bounding box center [1282, 141] width 246 height 10
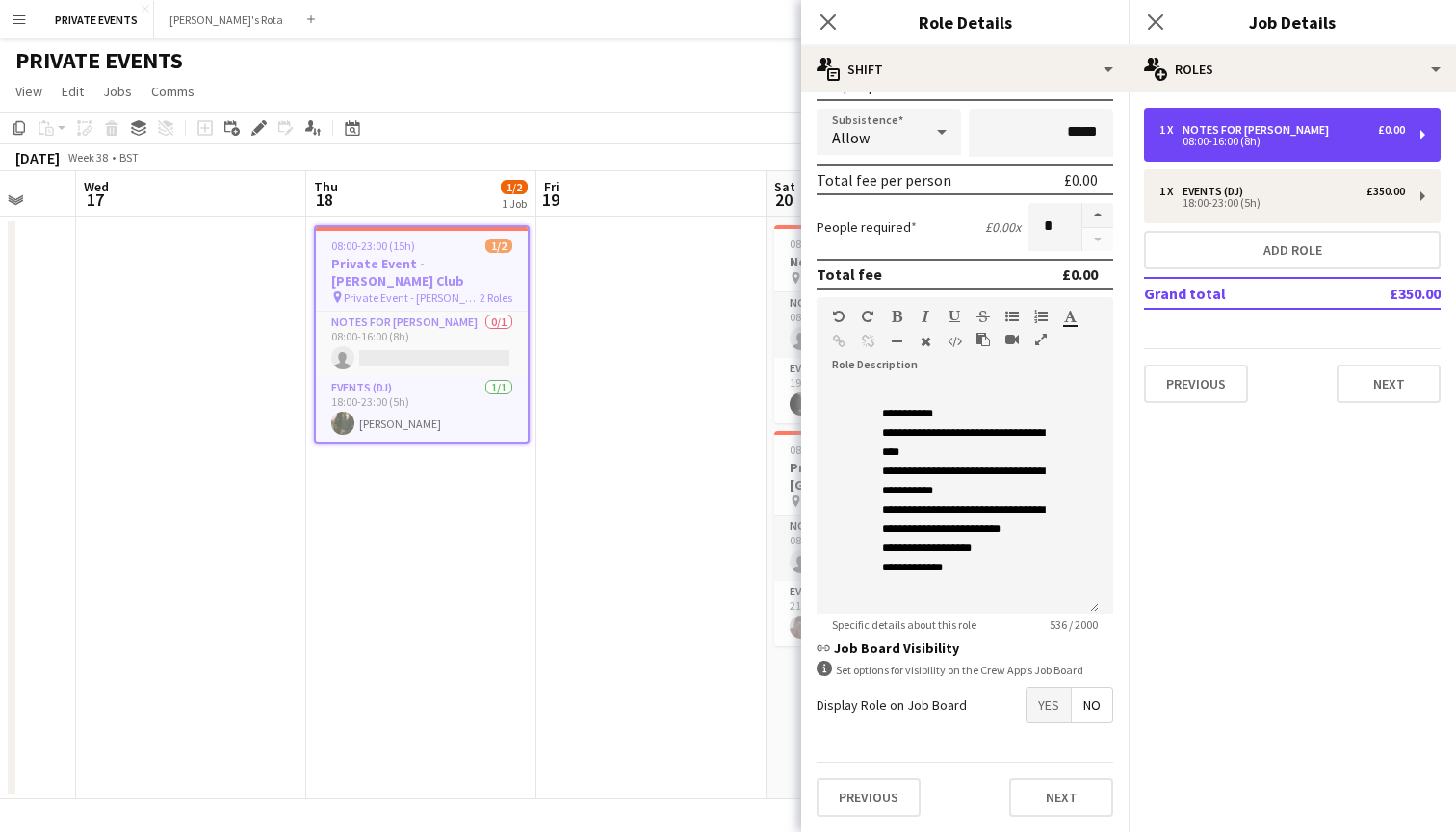
scroll to position [412, 0]
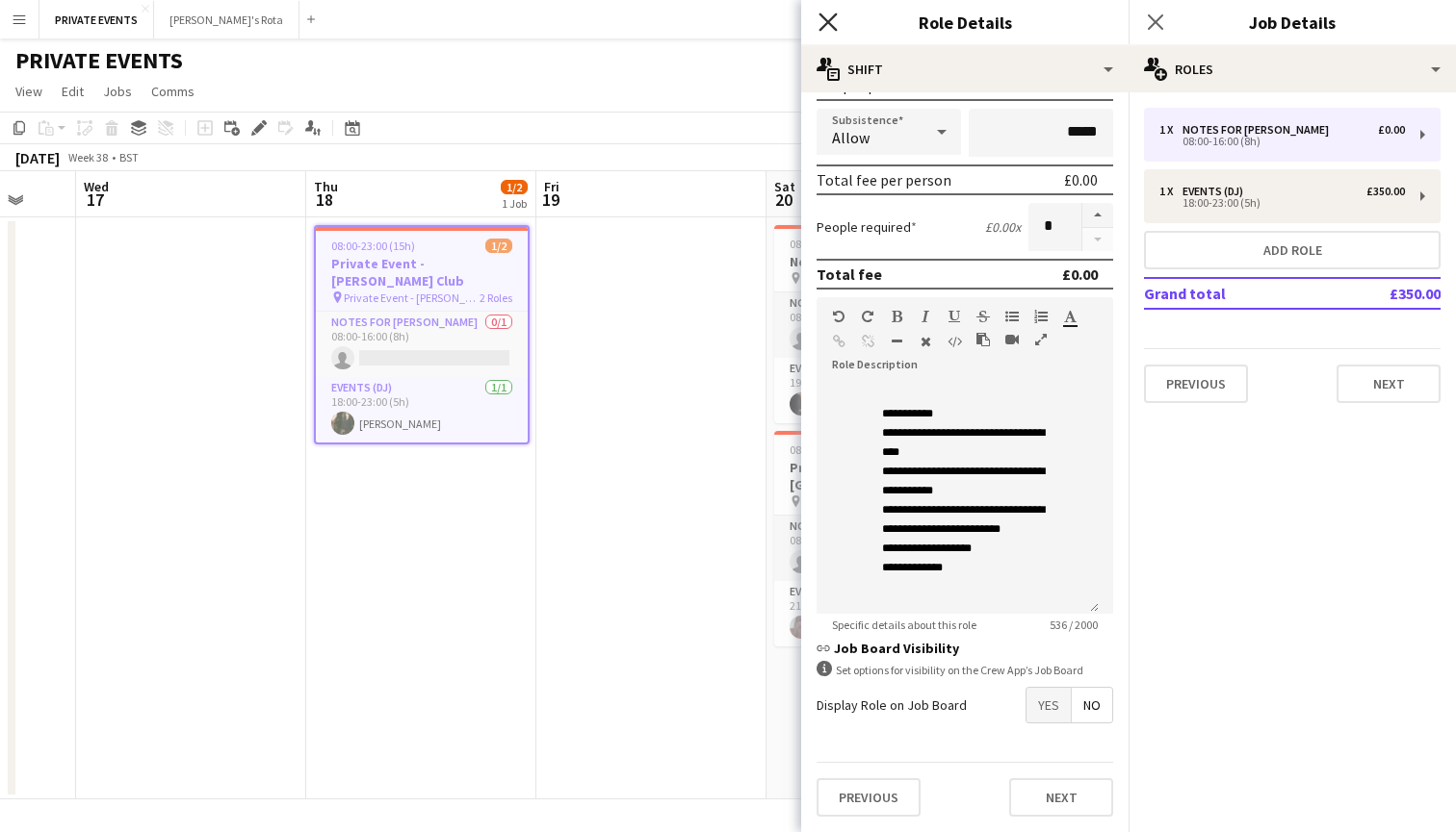
click at [828, 26] on icon "Close pop-in" at bounding box center [828, 21] width 18 height 18
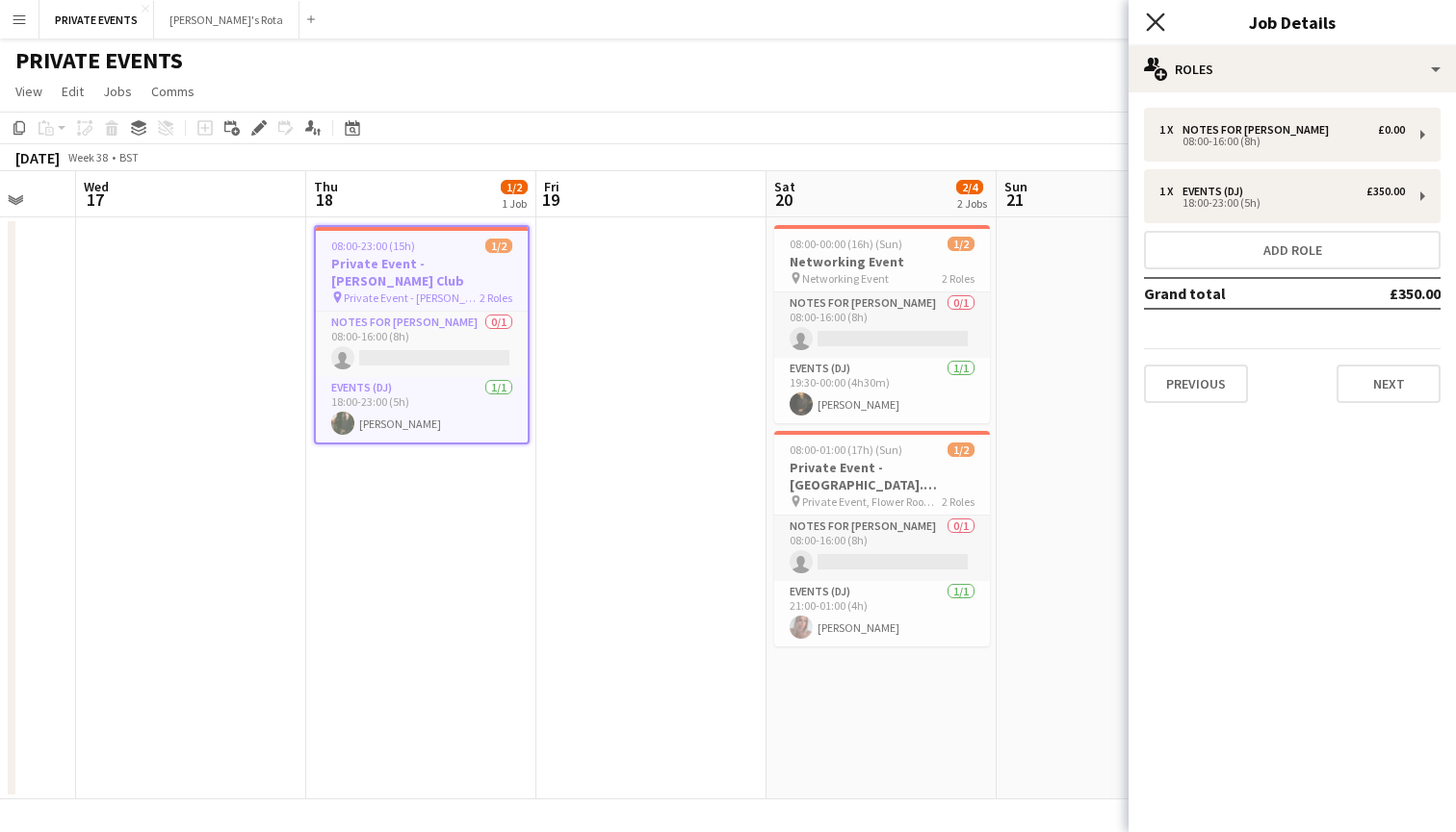
click at [1160, 20] on icon "Close pop-in" at bounding box center [1154, 21] width 18 height 18
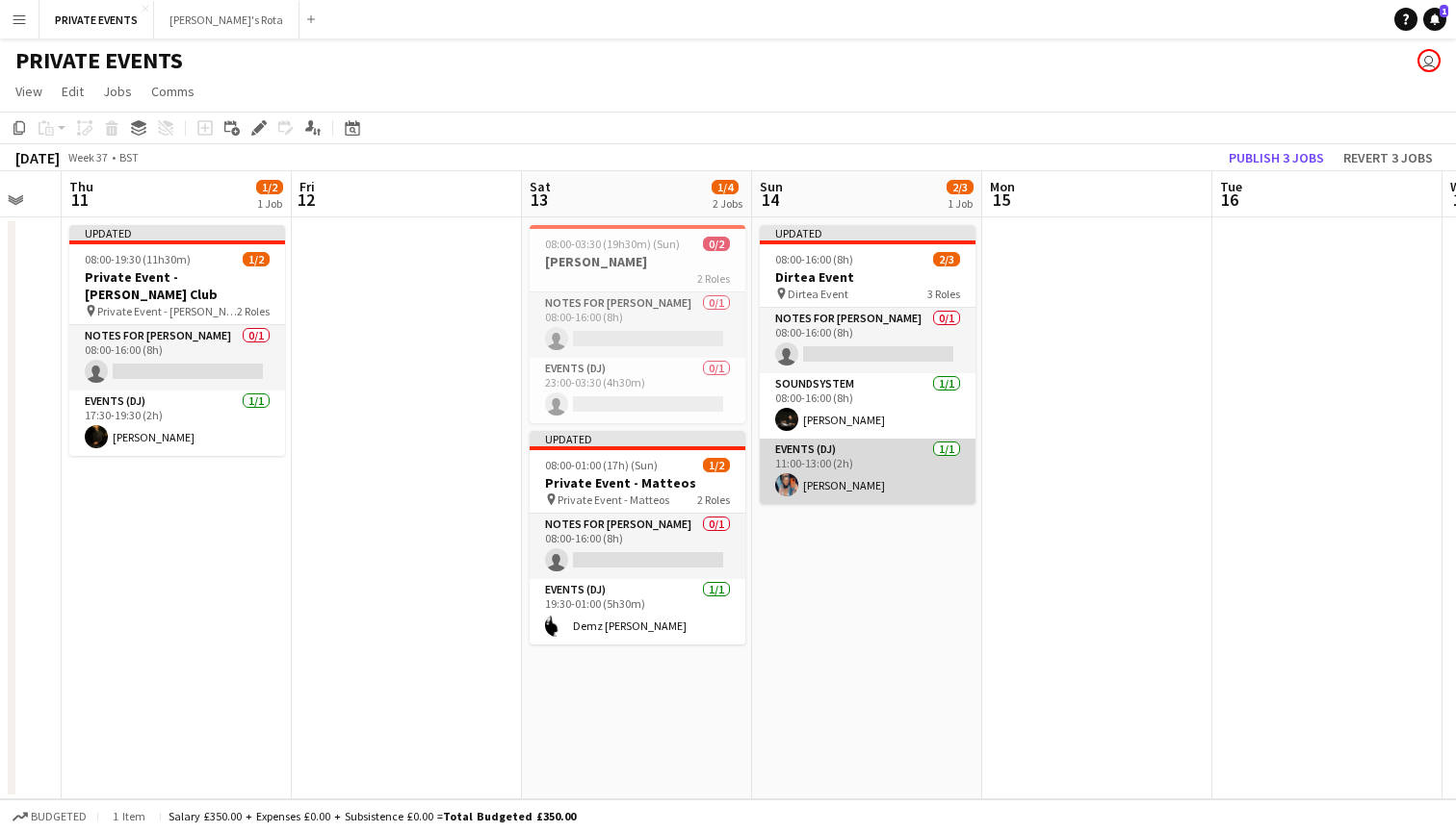
scroll to position [0, 397]
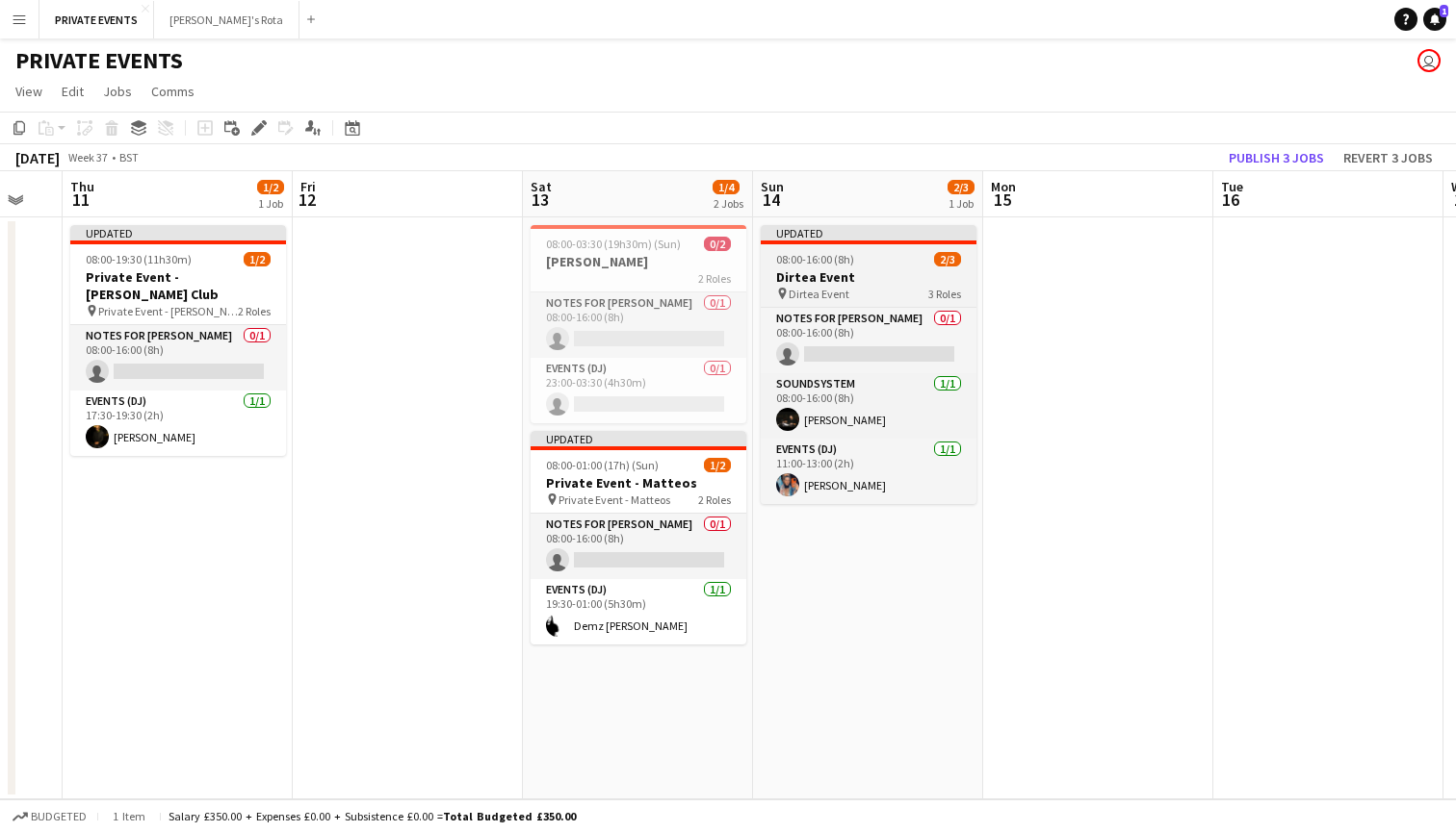
click at [831, 260] on span "08:00-16:00 (8h)" at bounding box center [815, 259] width 78 height 14
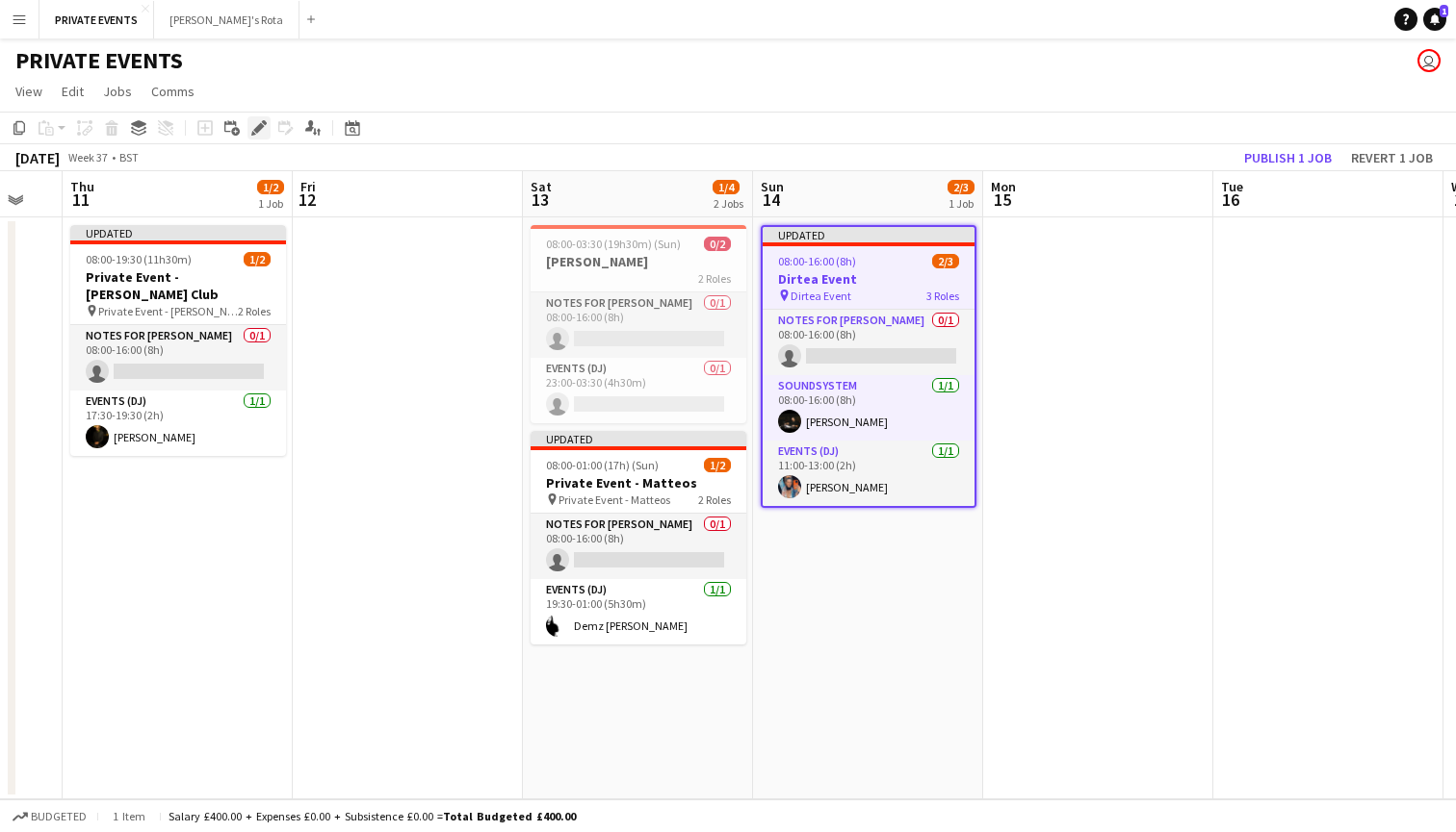
click at [259, 129] on icon at bounding box center [258, 128] width 11 height 11
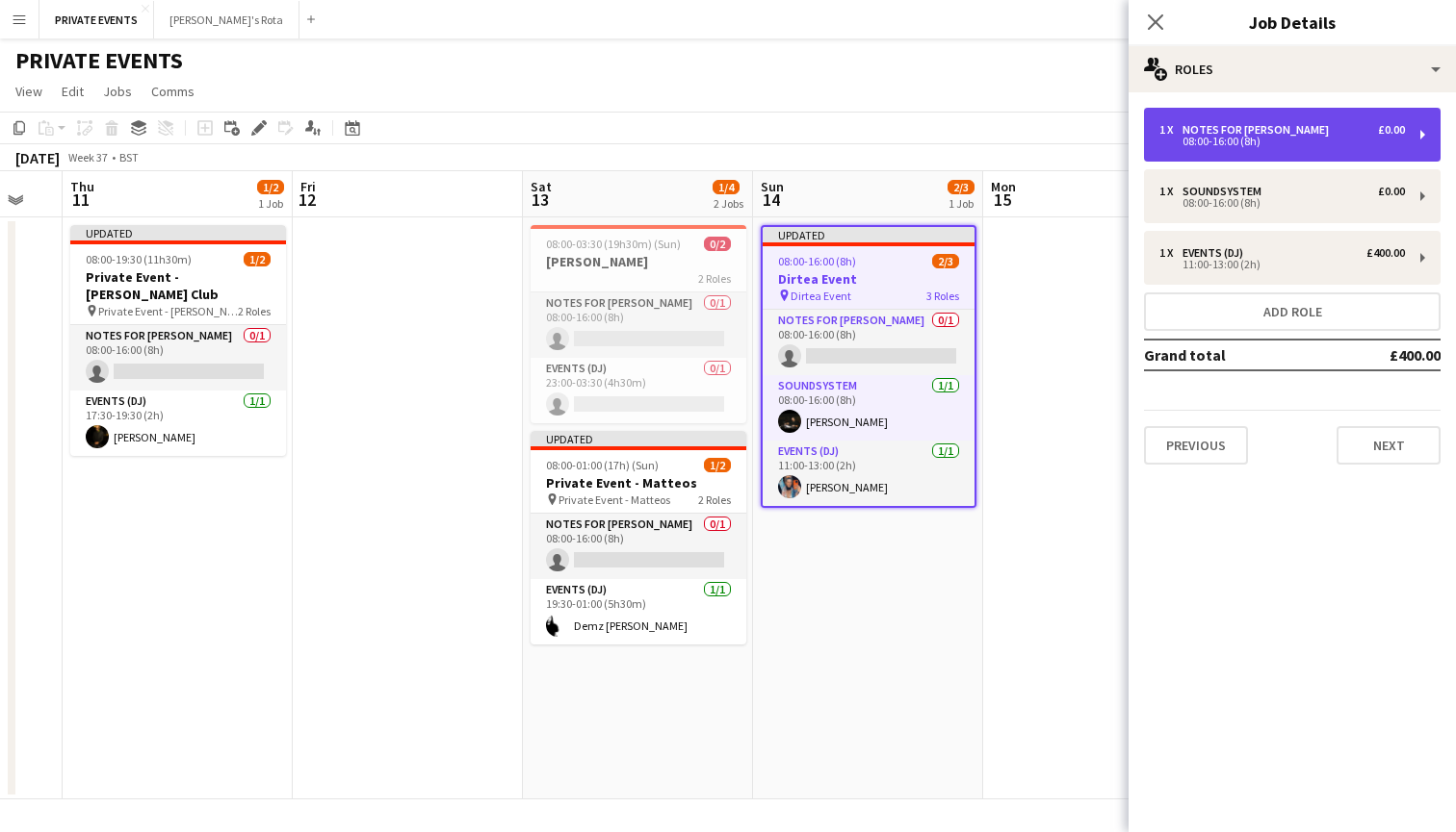
click at [1235, 114] on div "1 x Notes for [PERSON_NAME] £0.00 08:00-16:00 (8h)" at bounding box center [1292, 135] width 297 height 54
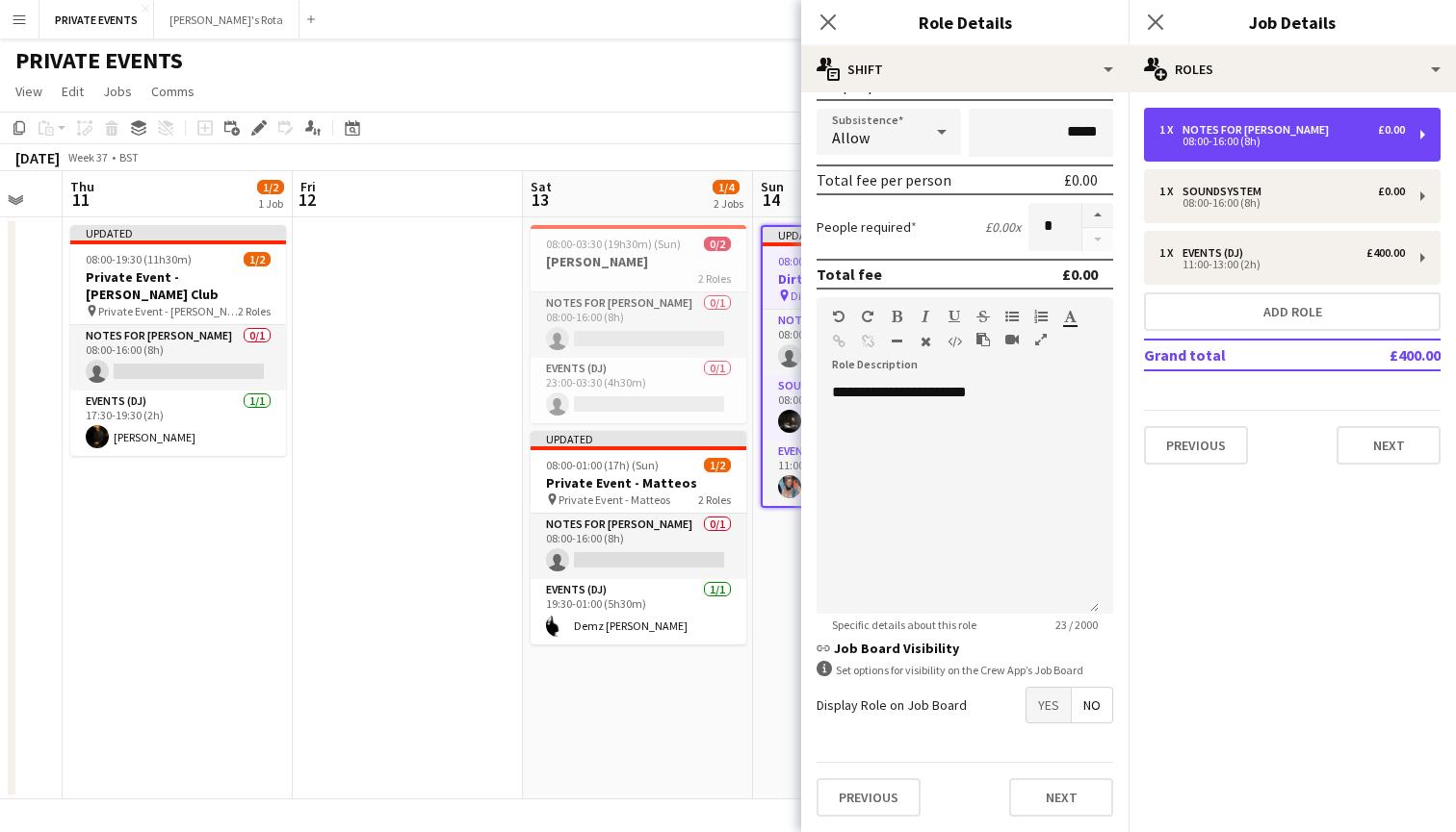
scroll to position [317, 0]
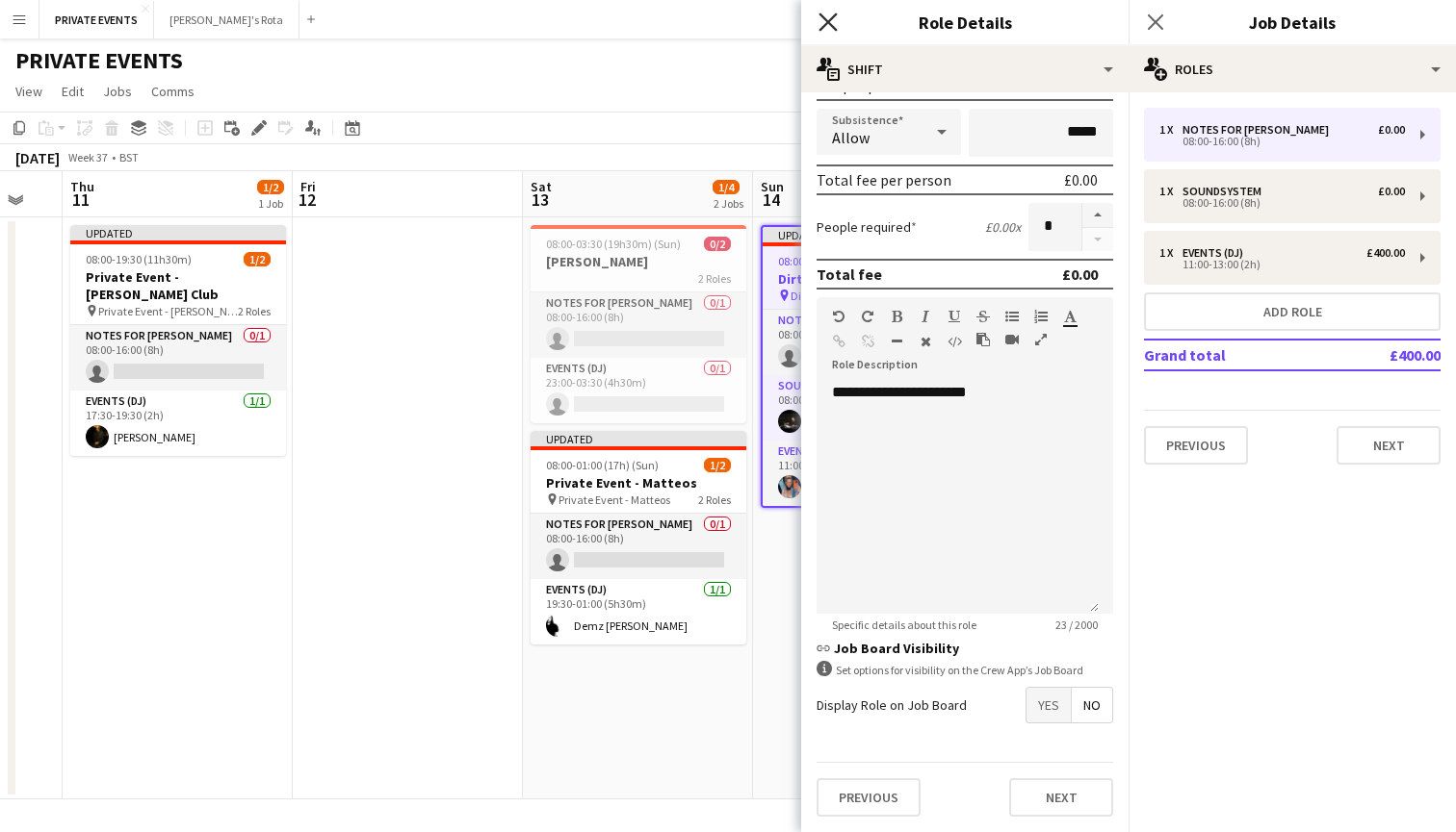
click at [830, 14] on icon "Close pop-in" at bounding box center [828, 21] width 18 height 18
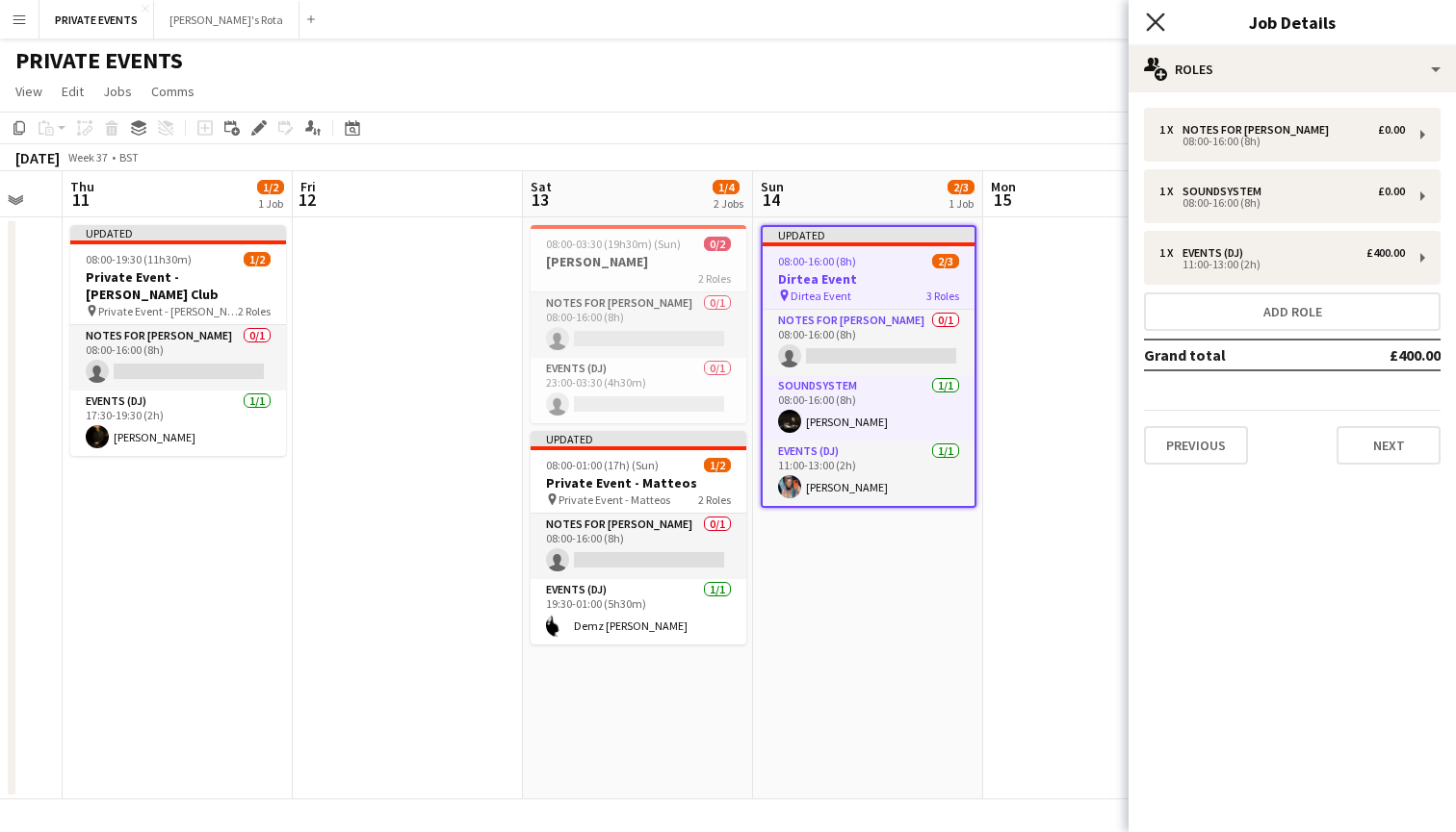
click at [1154, 20] on icon at bounding box center [1154, 21] width 18 height 18
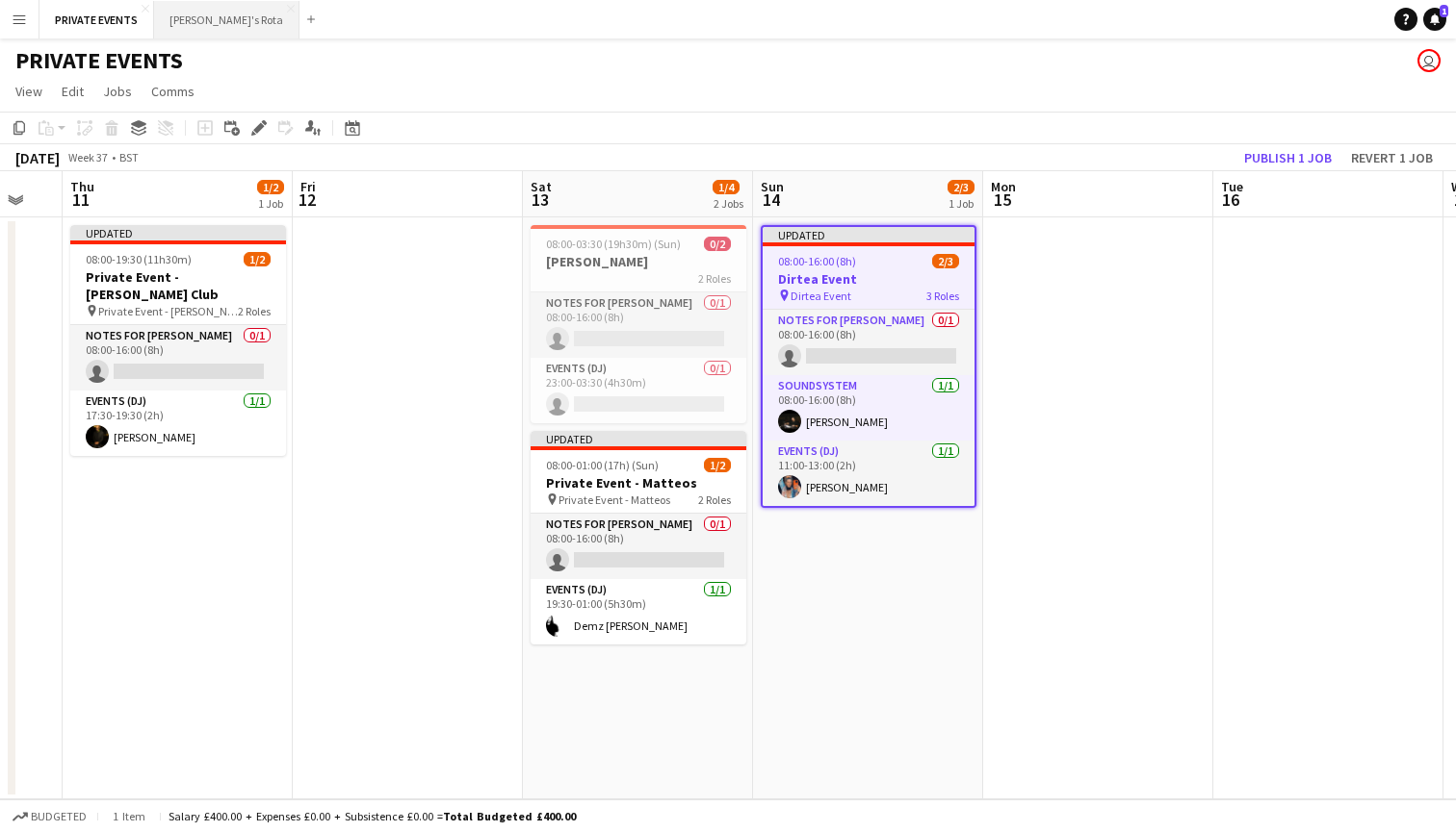
click at [199, 26] on button "[PERSON_NAME]'s Rota Close" at bounding box center [226, 19] width 145 height 38
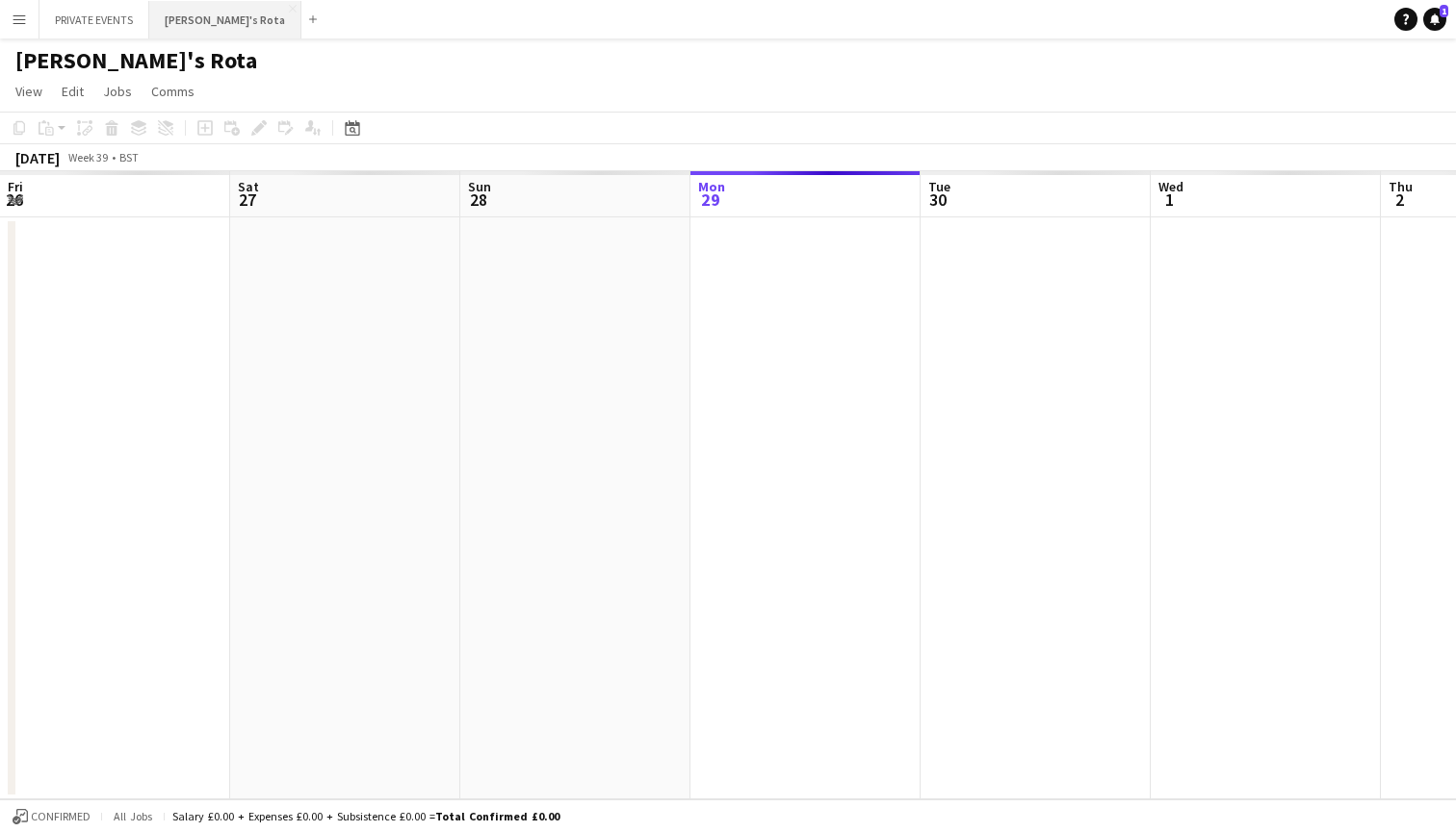
scroll to position [0, 460]
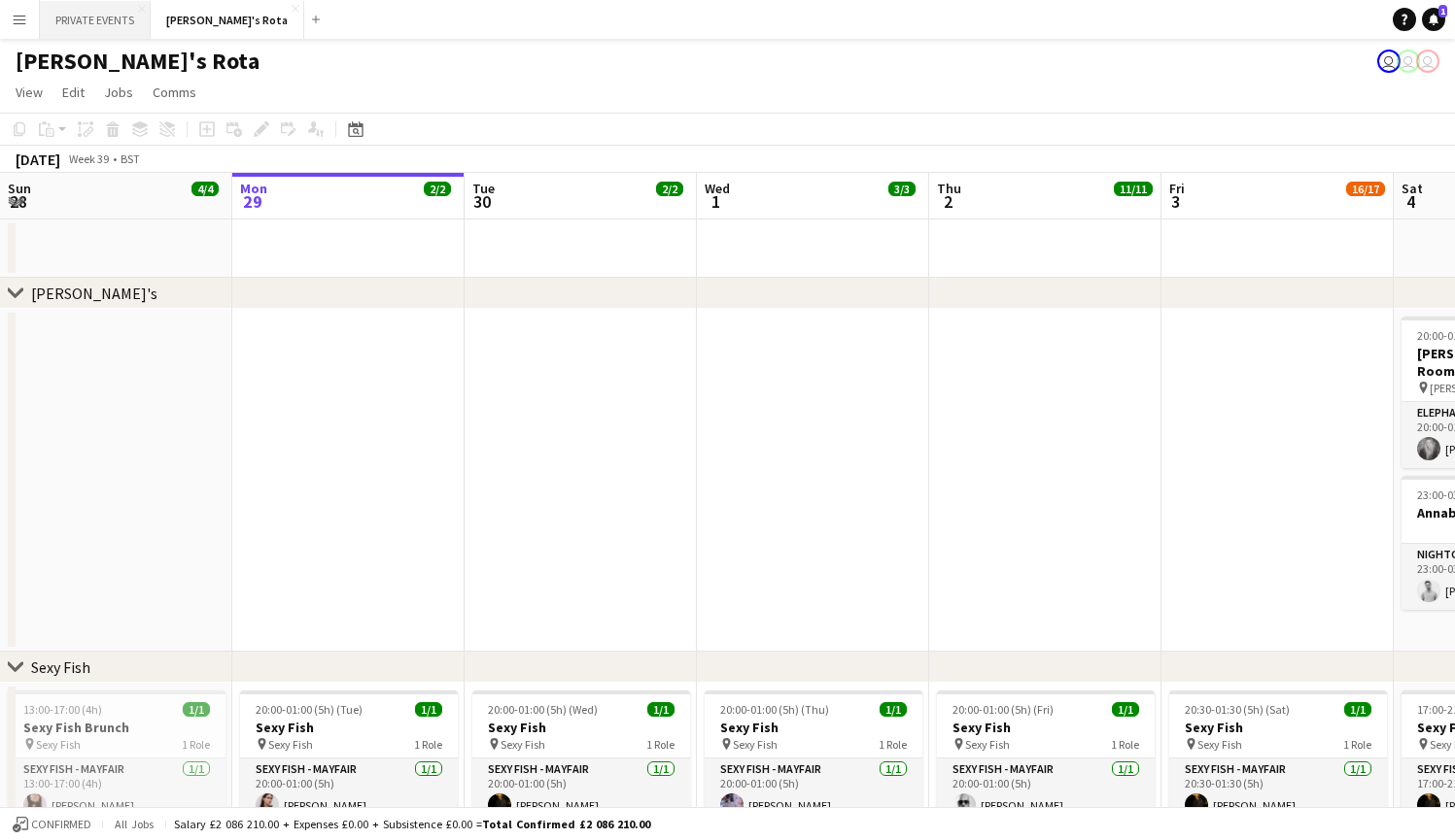
click at [105, 26] on button "PRIVATE EVENTS Close" at bounding box center [96, 20] width 111 height 38
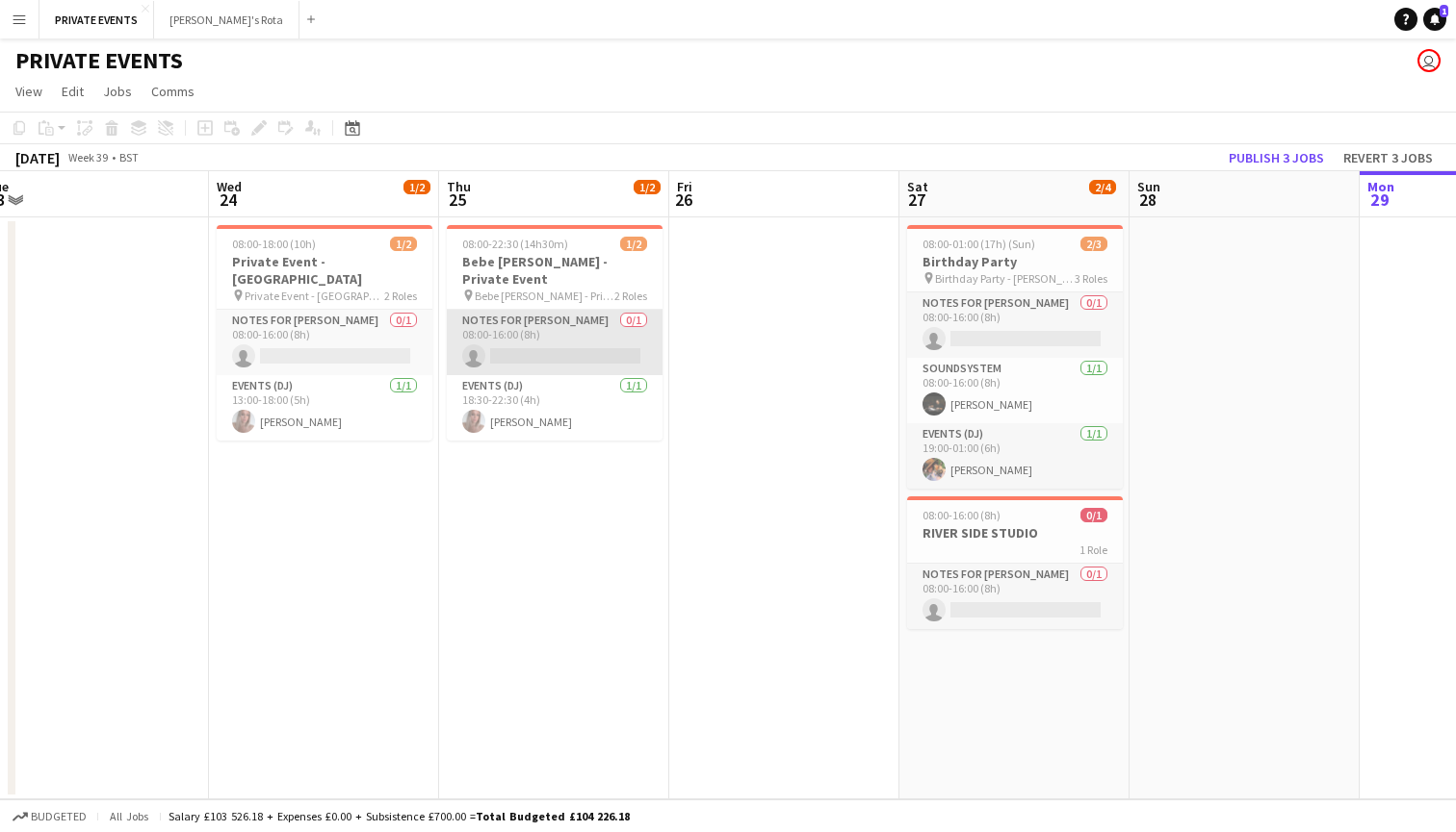
scroll to position [0, 483]
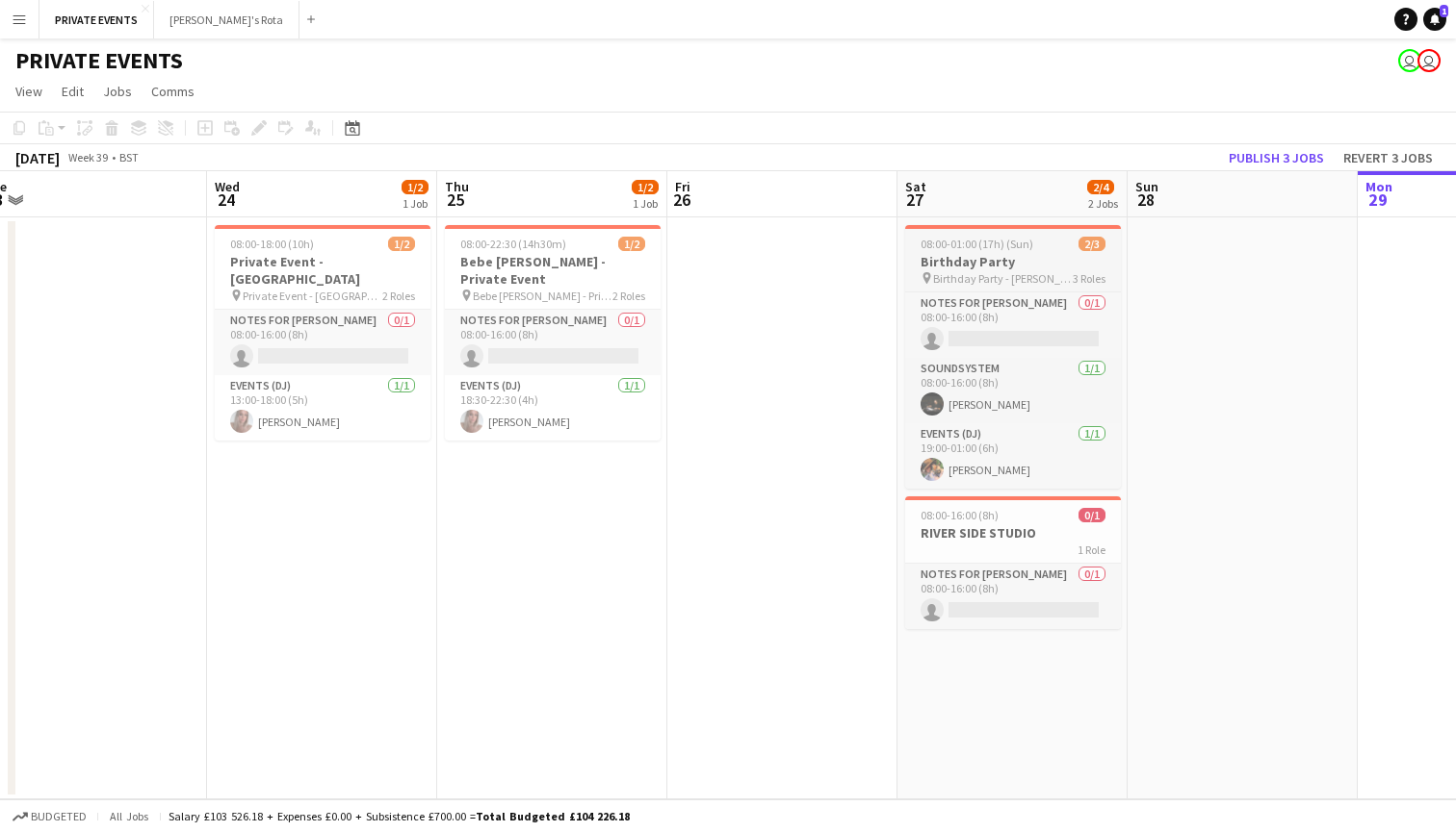
click at [1000, 272] on span "Birthday Party - [PERSON_NAME]" at bounding box center [1003, 278] width 139 height 14
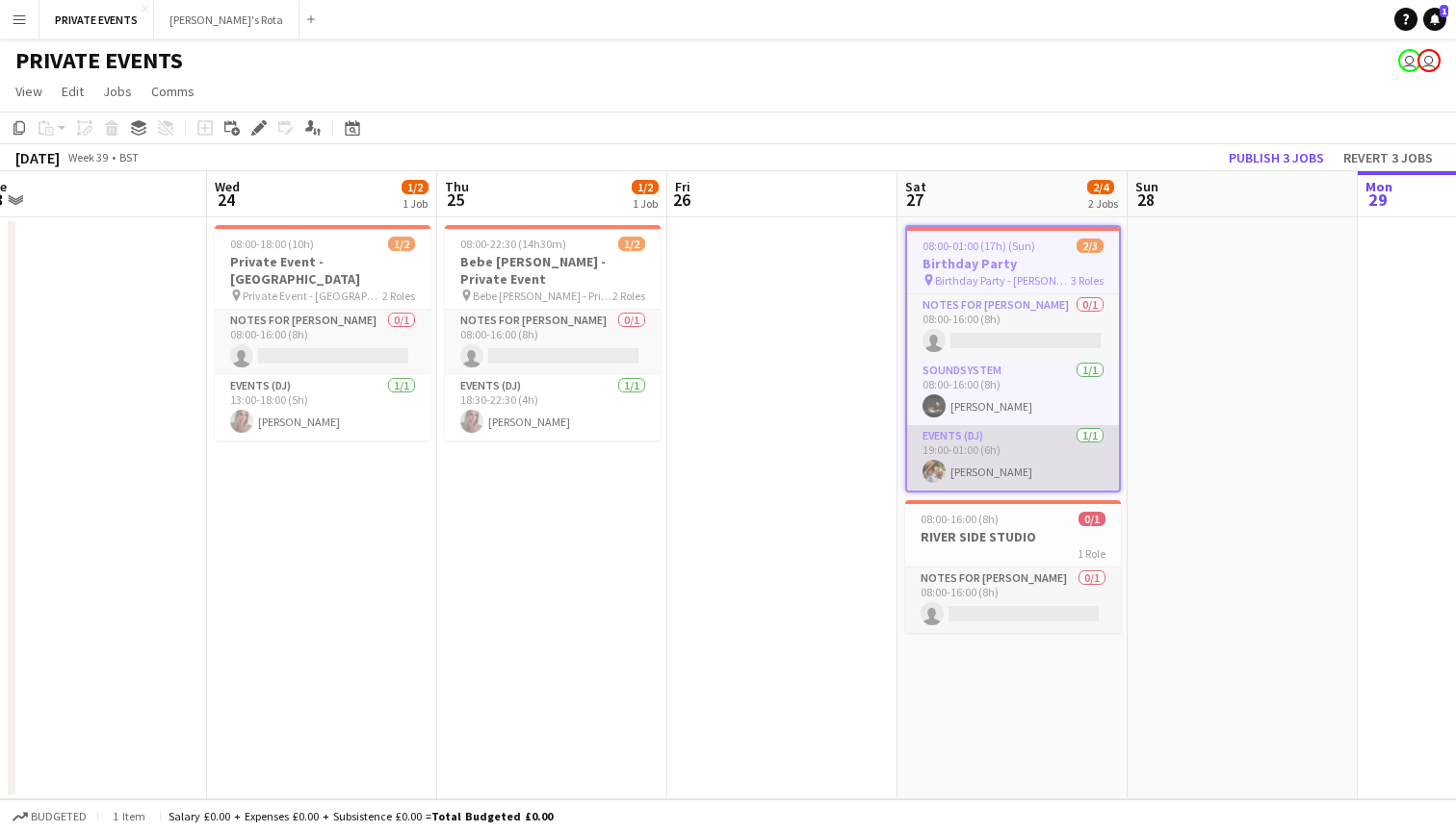
click at [994, 444] on app-card-role "Events (DJ) [DATE] 19:00-01:00 (6h) [PERSON_NAME]" at bounding box center [1012, 458] width 212 height 66
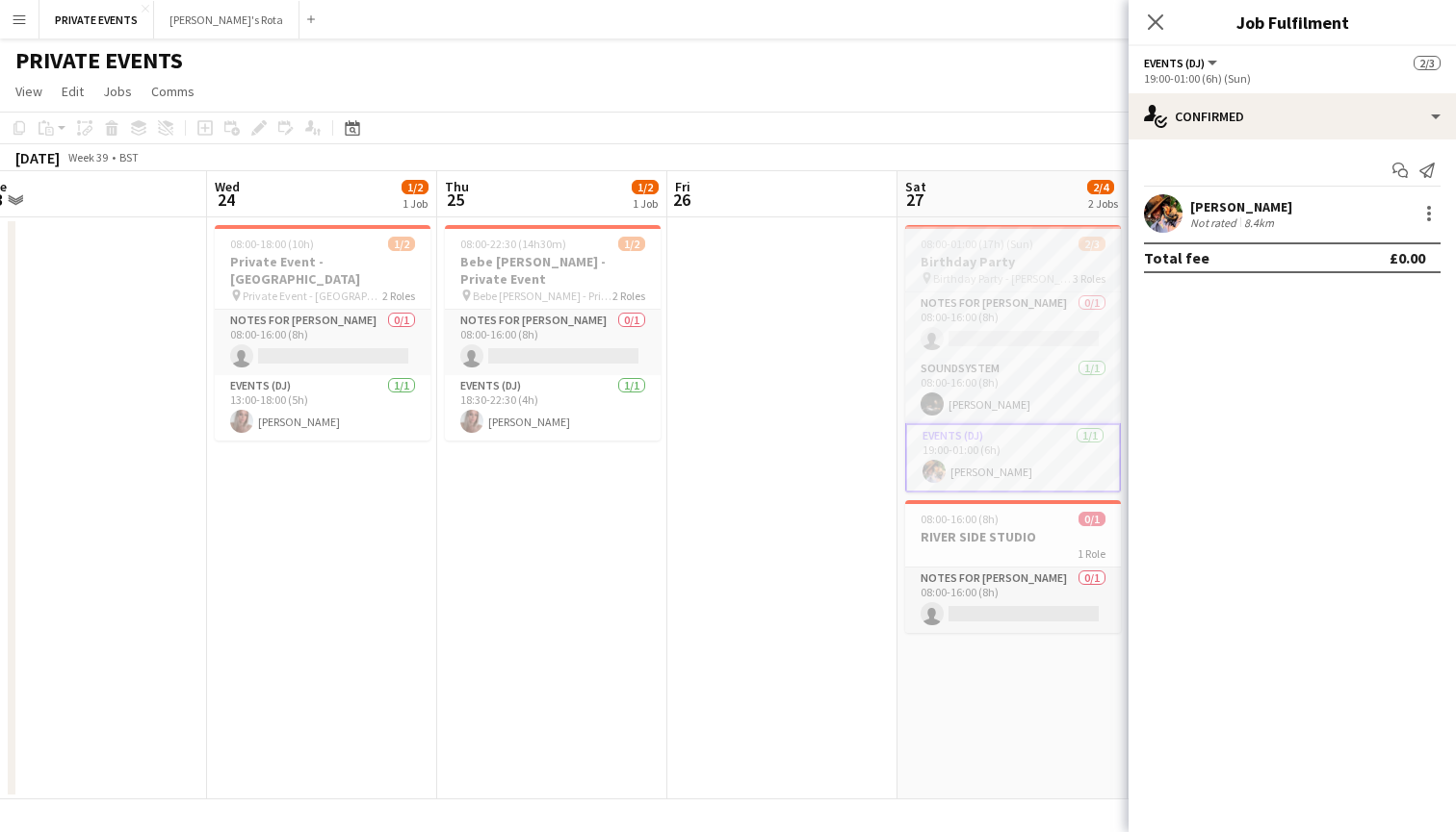
click at [1022, 244] on span "08:00-01:00 (17h) (Sun)" at bounding box center [976, 244] width 113 height 14
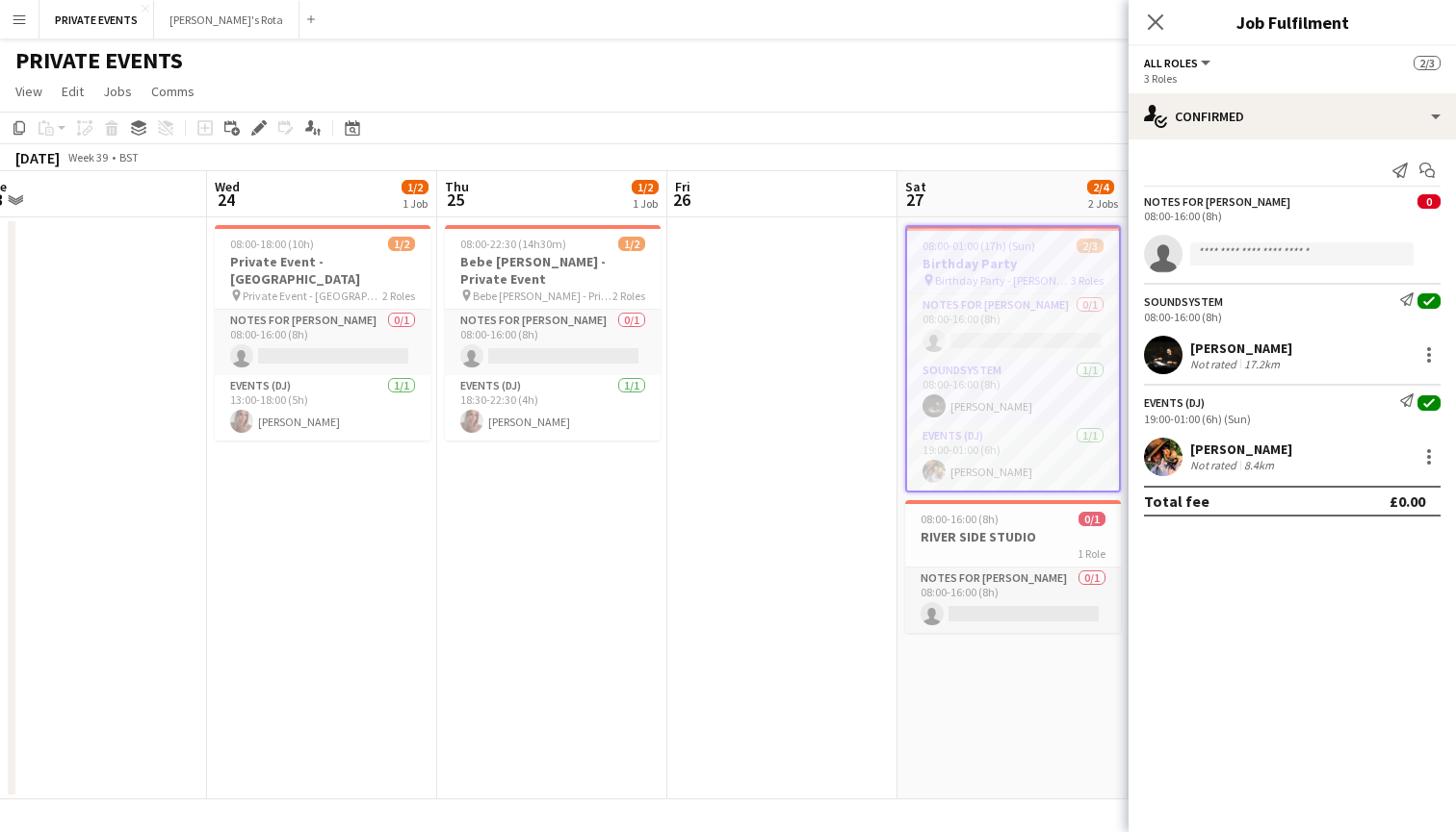
click at [1220, 201] on div "Notes for [PERSON_NAME]" at bounding box center [1216, 201] width 146 height 14
click at [972, 228] on div at bounding box center [1012, 229] width 212 height 4
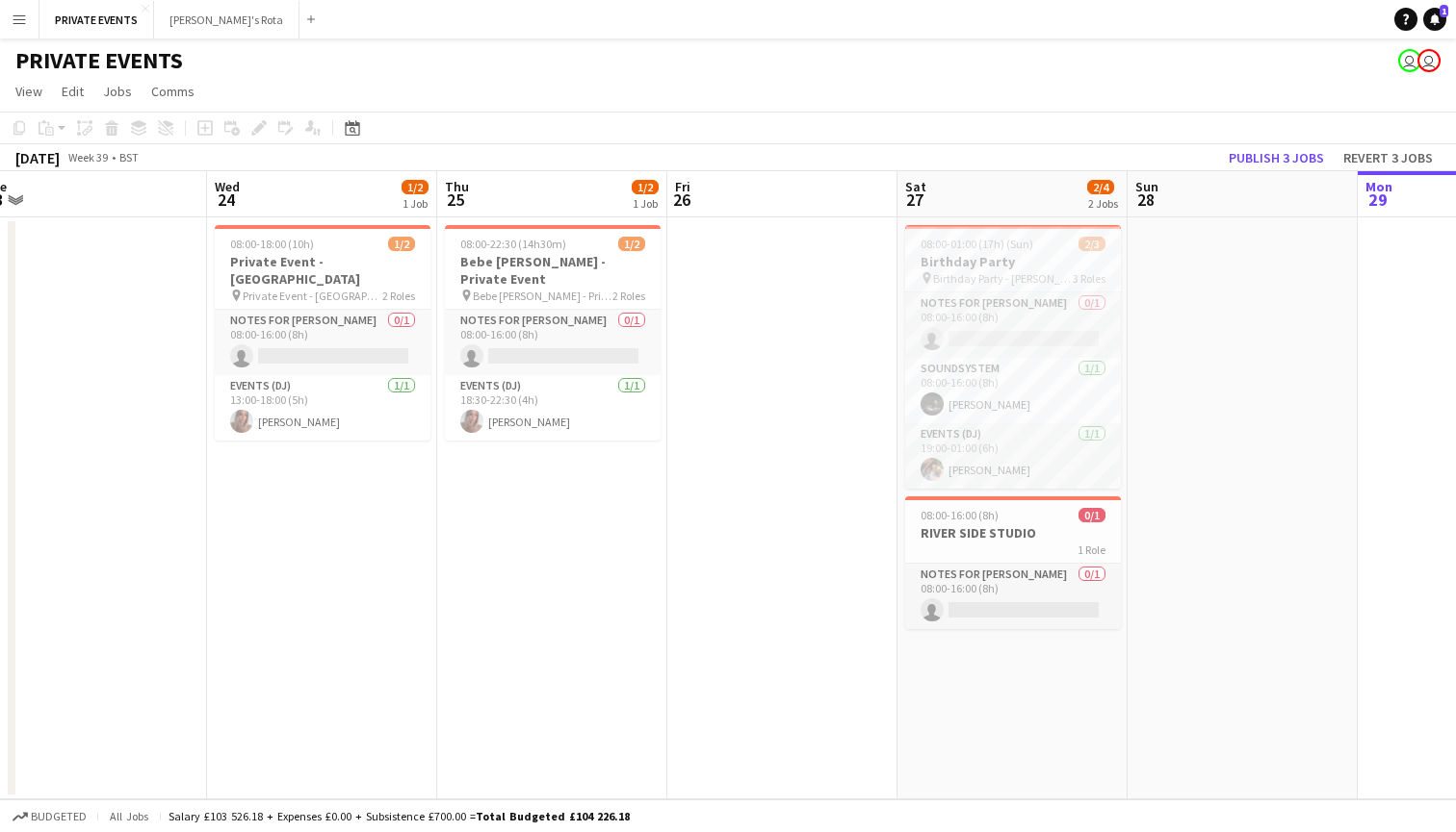
click at [879, 679] on app-date-cell at bounding box center [782, 508] width 230 height 583
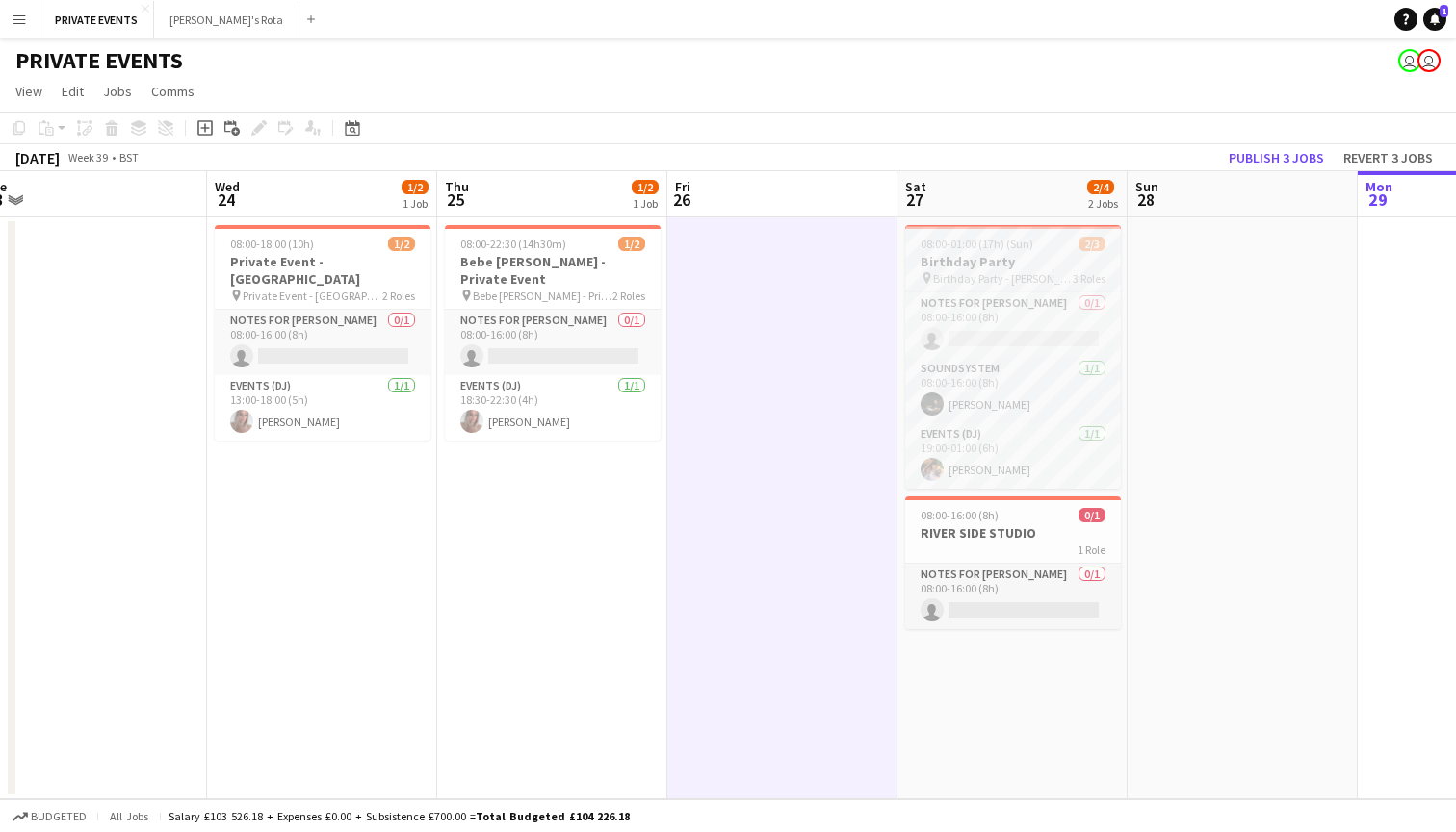
click at [1005, 273] on span "Birthday Party - [PERSON_NAME]" at bounding box center [1003, 278] width 139 height 14
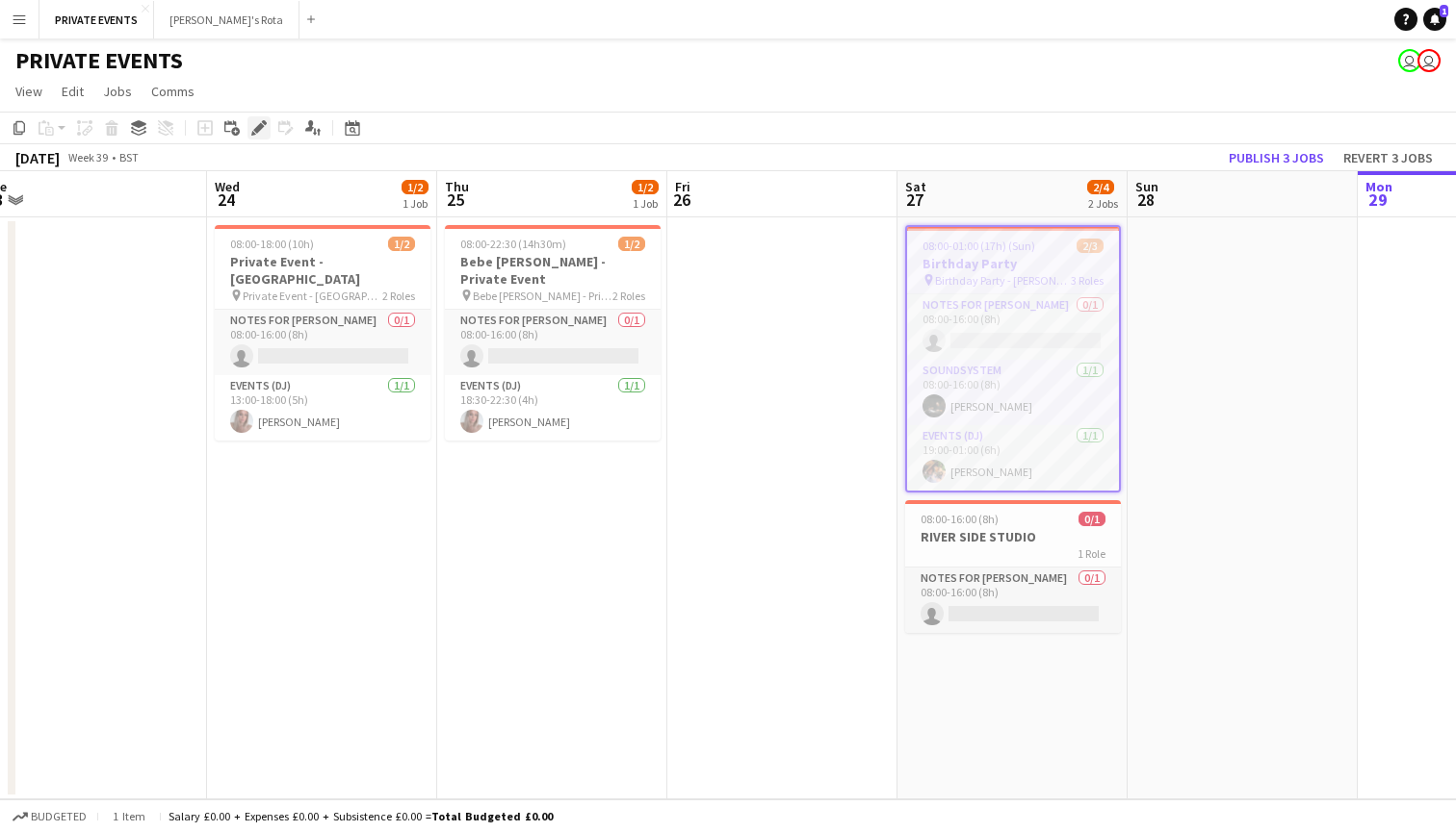
click at [257, 128] on icon at bounding box center [258, 128] width 11 height 11
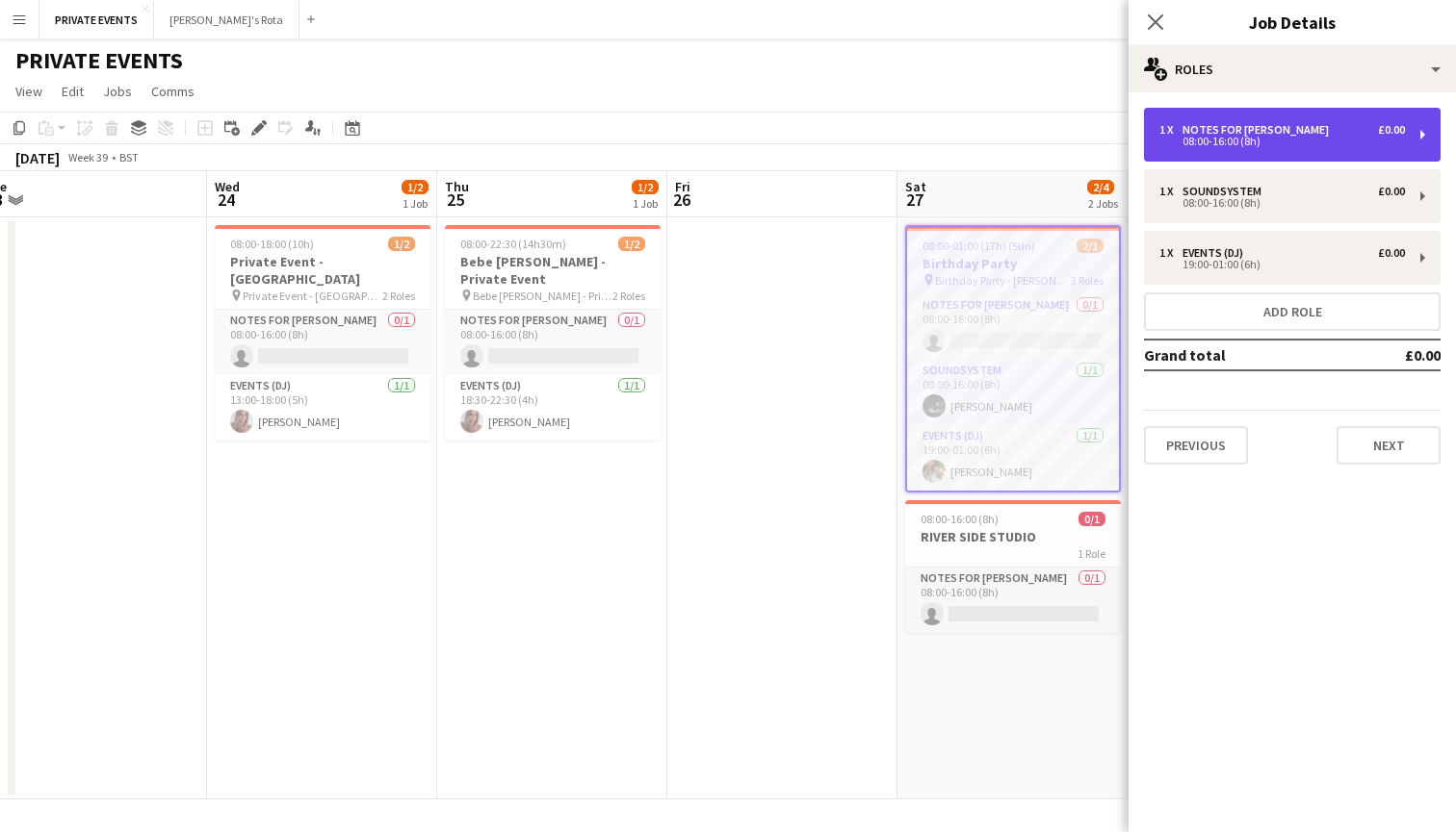
click at [1228, 140] on div "08:00-16:00 (8h)" at bounding box center [1282, 141] width 246 height 10
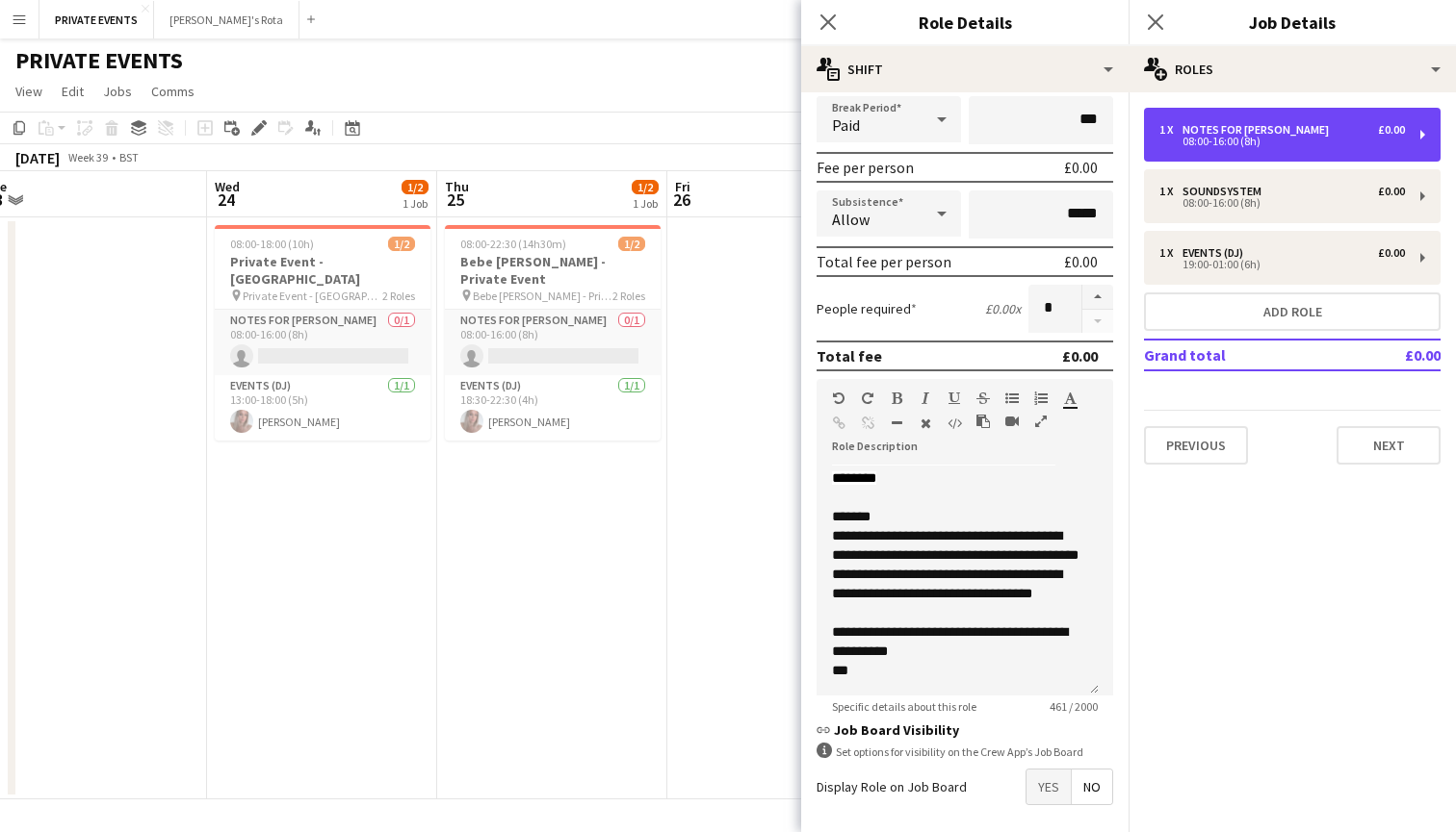
scroll to position [310, 0]
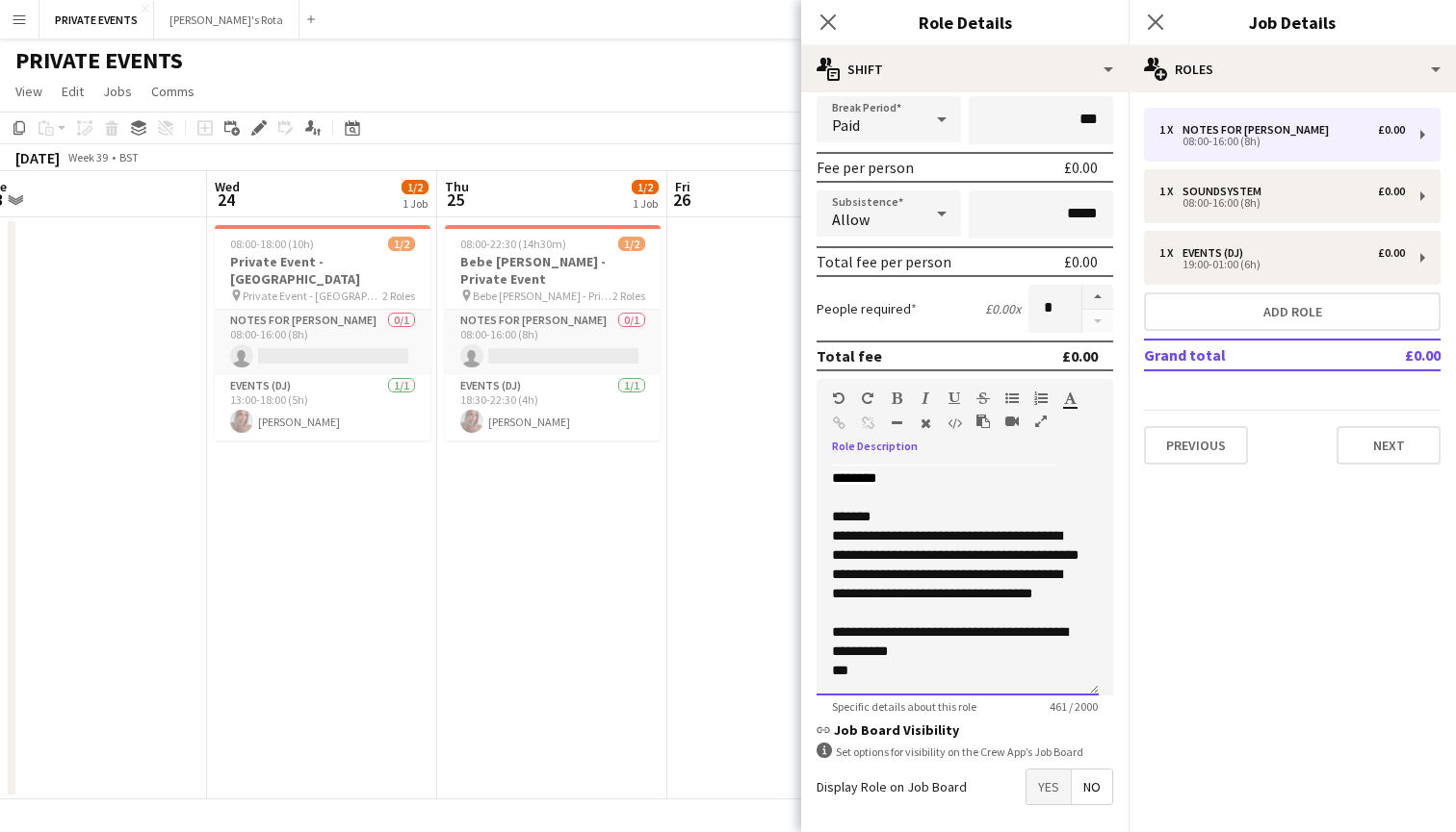
click at [940, 594] on p "**********" at bounding box center [957, 585] width 251 height 39
